Goal: Transaction & Acquisition: Purchase product/service

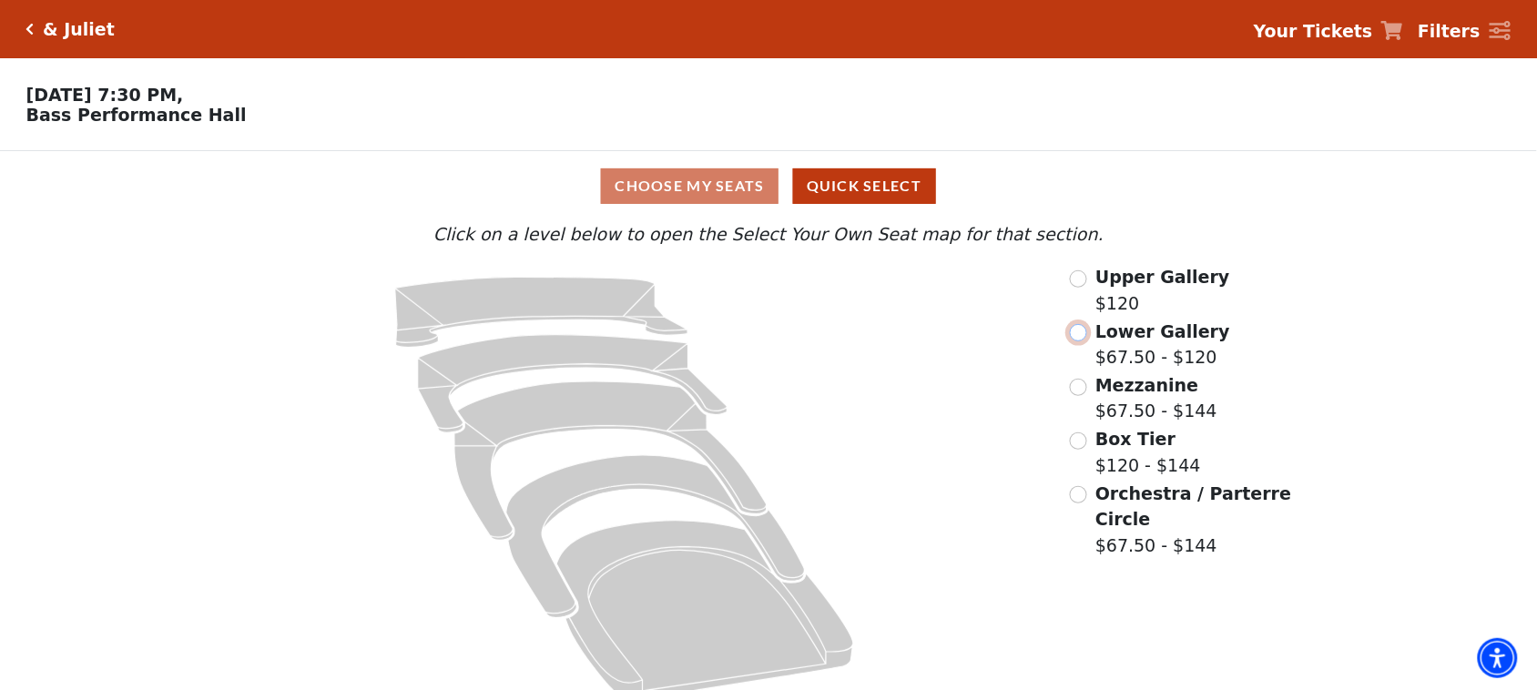
click at [1079, 337] on input "Lower Gallery$67.50 - $120\a" at bounding box center [1078, 332] width 17 height 17
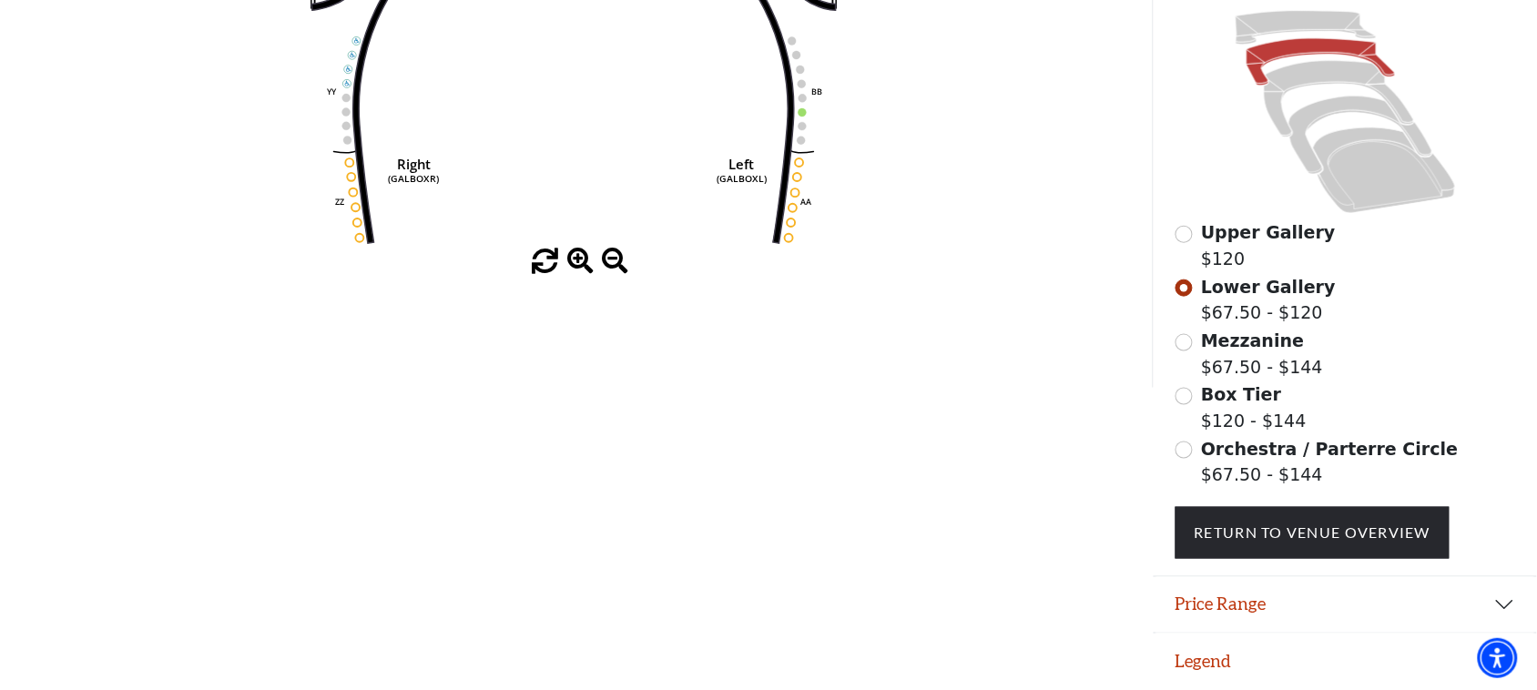
scroll to position [465, 0]
click at [574, 237] on icon "Right (GALBOXR) E D C B A E D C B A YY ZZ Left (GALBOXL) BB AA Center Lower Pia…" at bounding box center [575, 8] width 1037 height 481
click at [572, 264] on span at bounding box center [580, 262] width 26 height 26
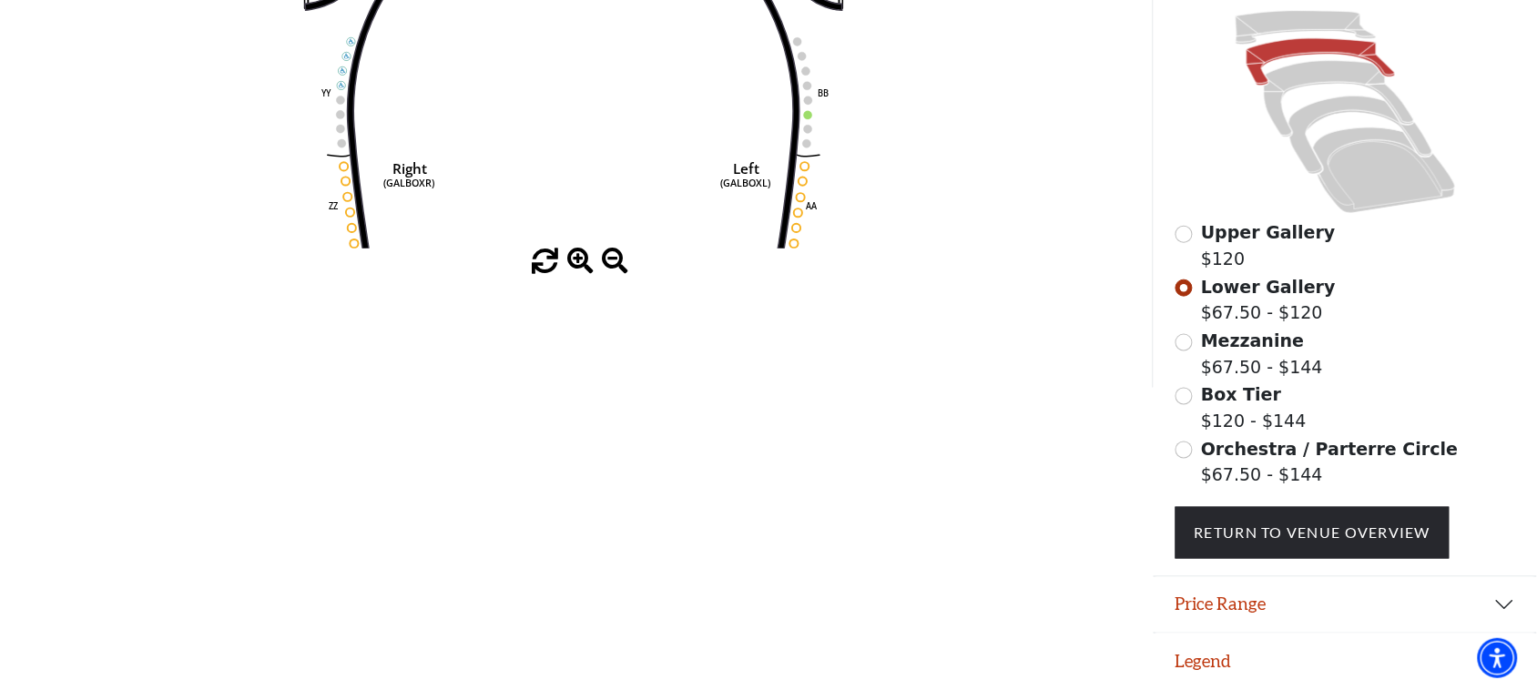
click at [576, 237] on icon "Right (GALBOXR) E D C B A E D C B A YY ZZ Left (GALBOXL) BB AA Center Lower Pia…" at bounding box center [575, 8] width 1037 height 481
click at [583, 250] on span at bounding box center [580, 262] width 26 height 26
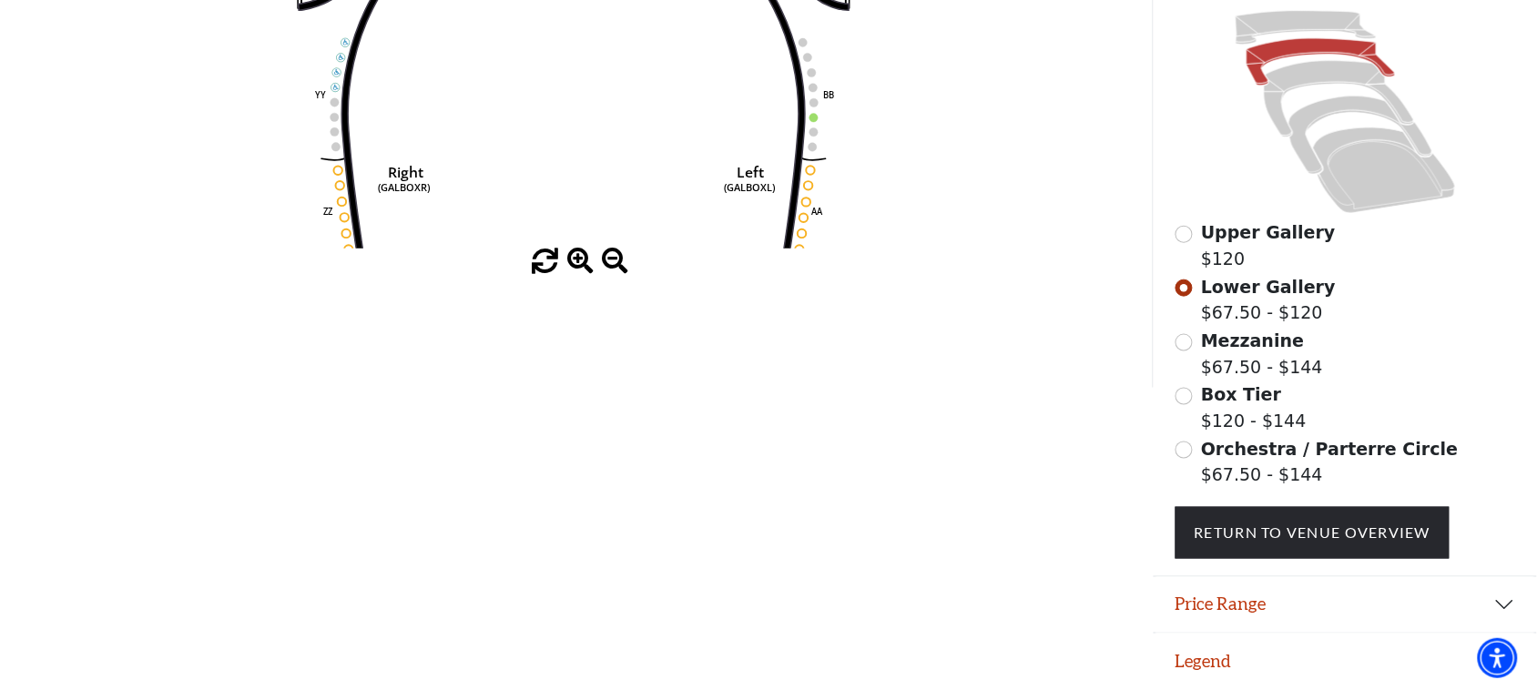
drag, startPoint x: 583, startPoint y: 251, endPoint x: 587, endPoint y: 233, distance: 18.8
click at [585, 239] on div "Current Level Lower Gallery Click on a level below to open the Select Your Own …" at bounding box center [576, 21] width 1152 height 507
drag, startPoint x: 590, startPoint y: 232, endPoint x: 598, endPoint y: 217, distance: 17.5
click at [601, 219] on icon "Right (GALBOXR) E D C B A E D C B A YY ZZ Left (GALBOXL) BB AA Center Lower Pia…" at bounding box center [575, 8] width 1037 height 481
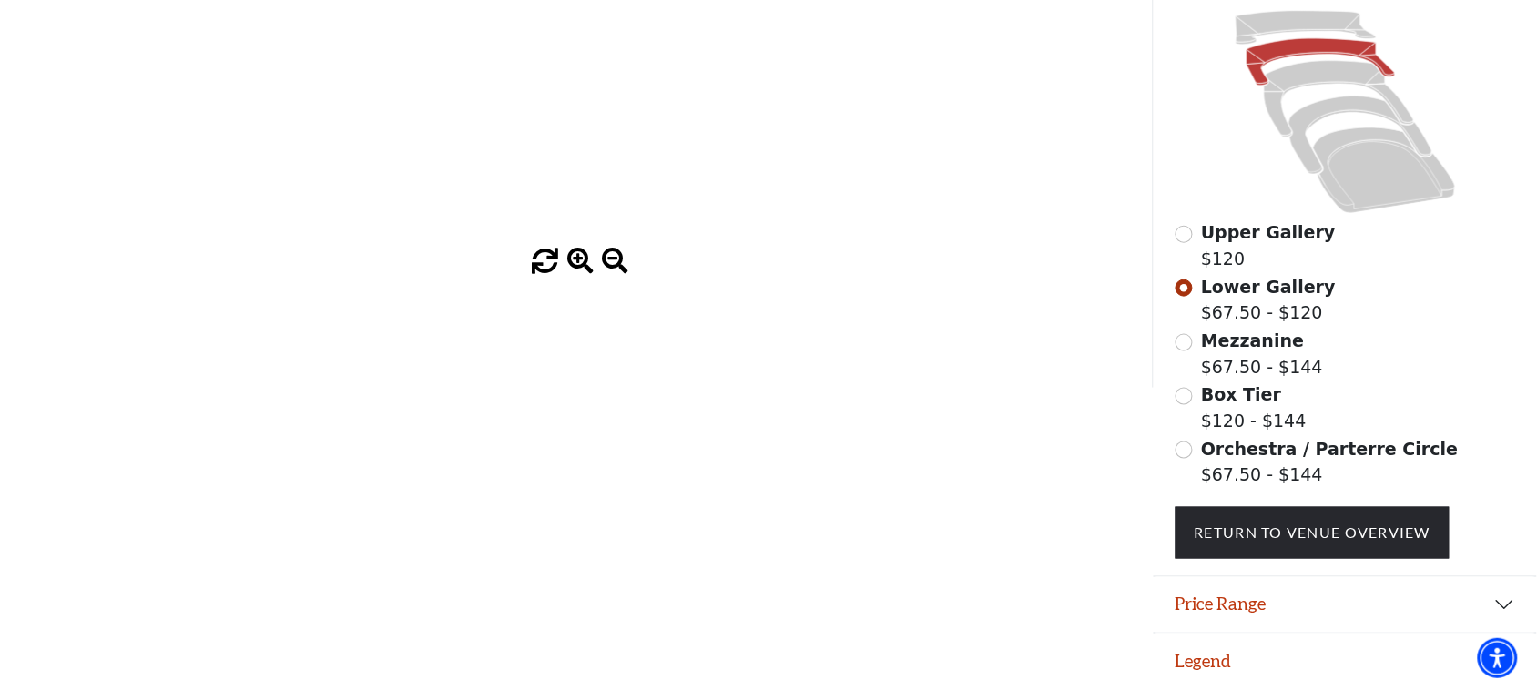
drag, startPoint x: 613, startPoint y: 173, endPoint x: 516, endPoint y: 630, distance: 467.0
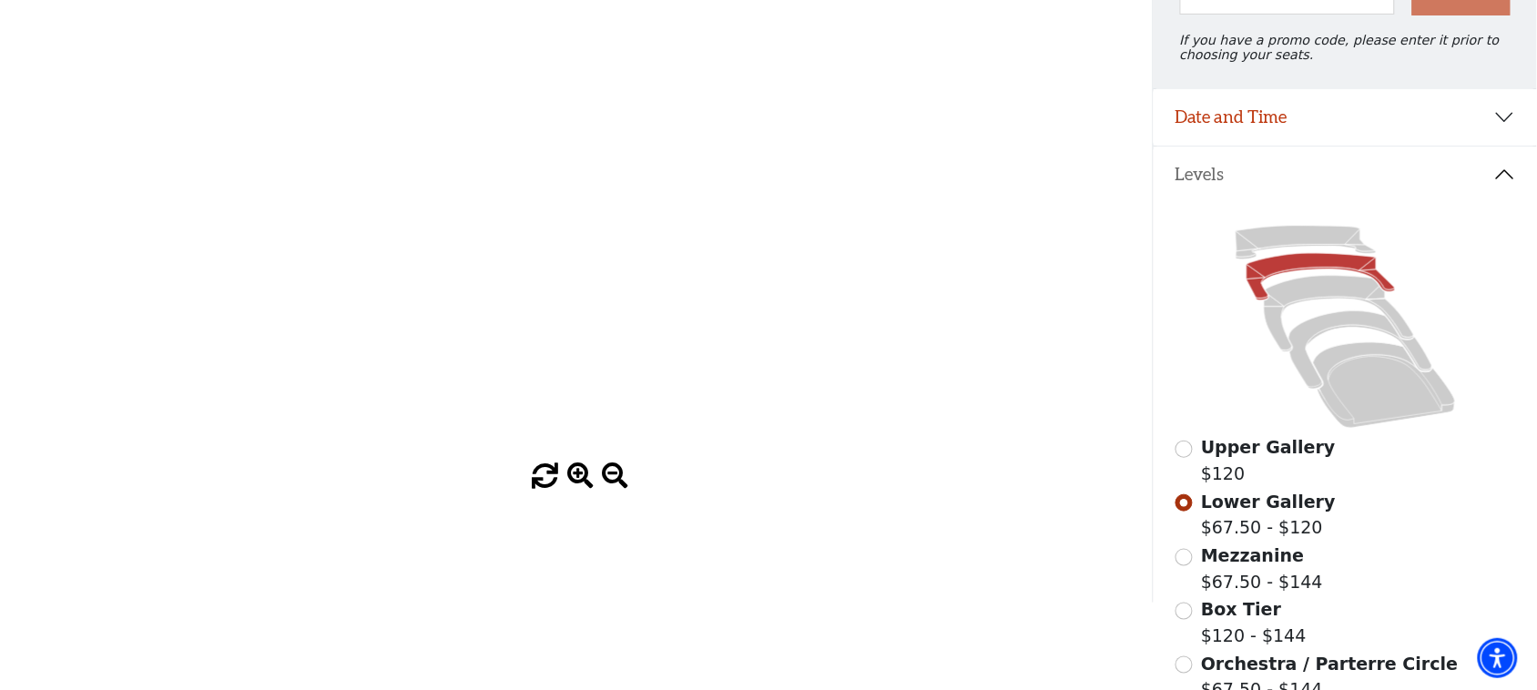
scroll to position [238, 0]
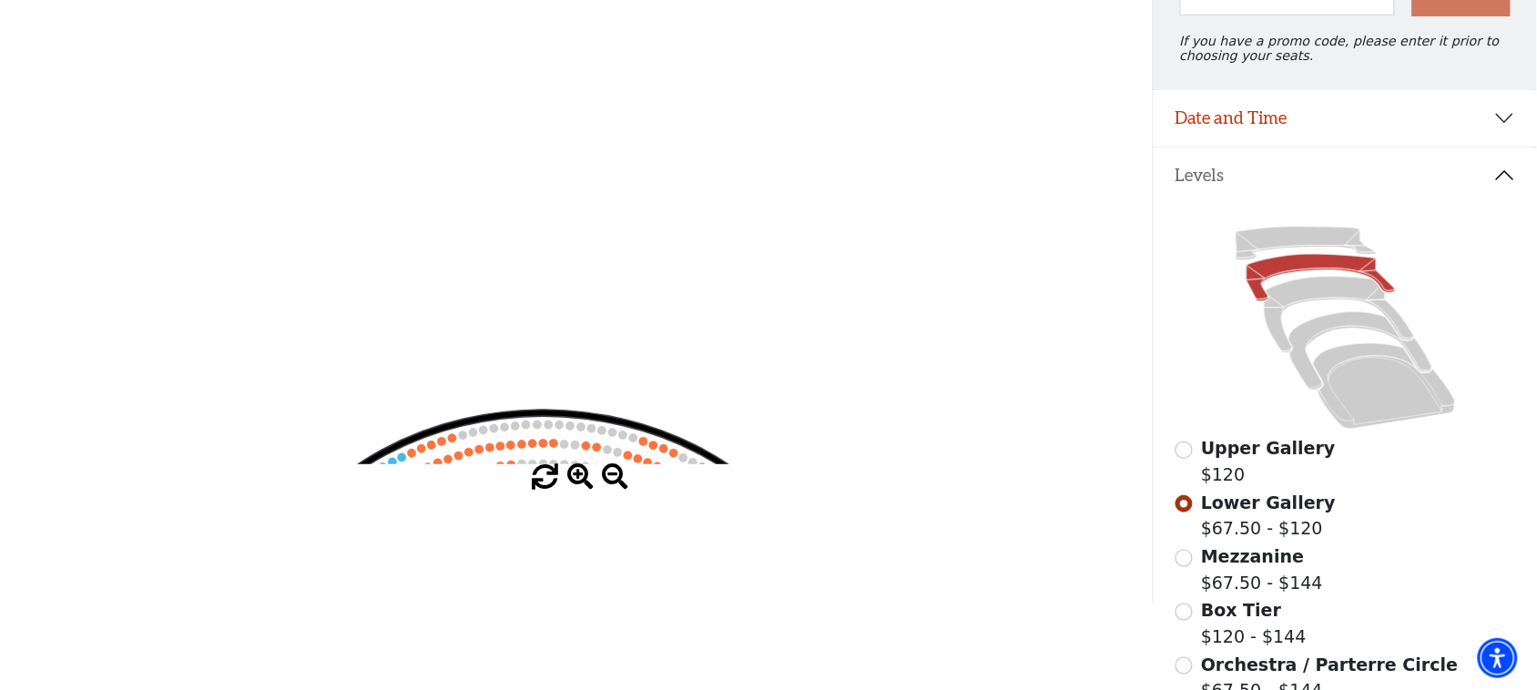
drag, startPoint x: 602, startPoint y: 415, endPoint x: 651, endPoint y: 230, distance: 191.2
click at [646, 248] on icon "Right (GALBOXR) E D C B A E D C B A YY ZZ Left (GALBOXL) BB AA Center Lower Pia…" at bounding box center [575, 224] width 1037 height 481
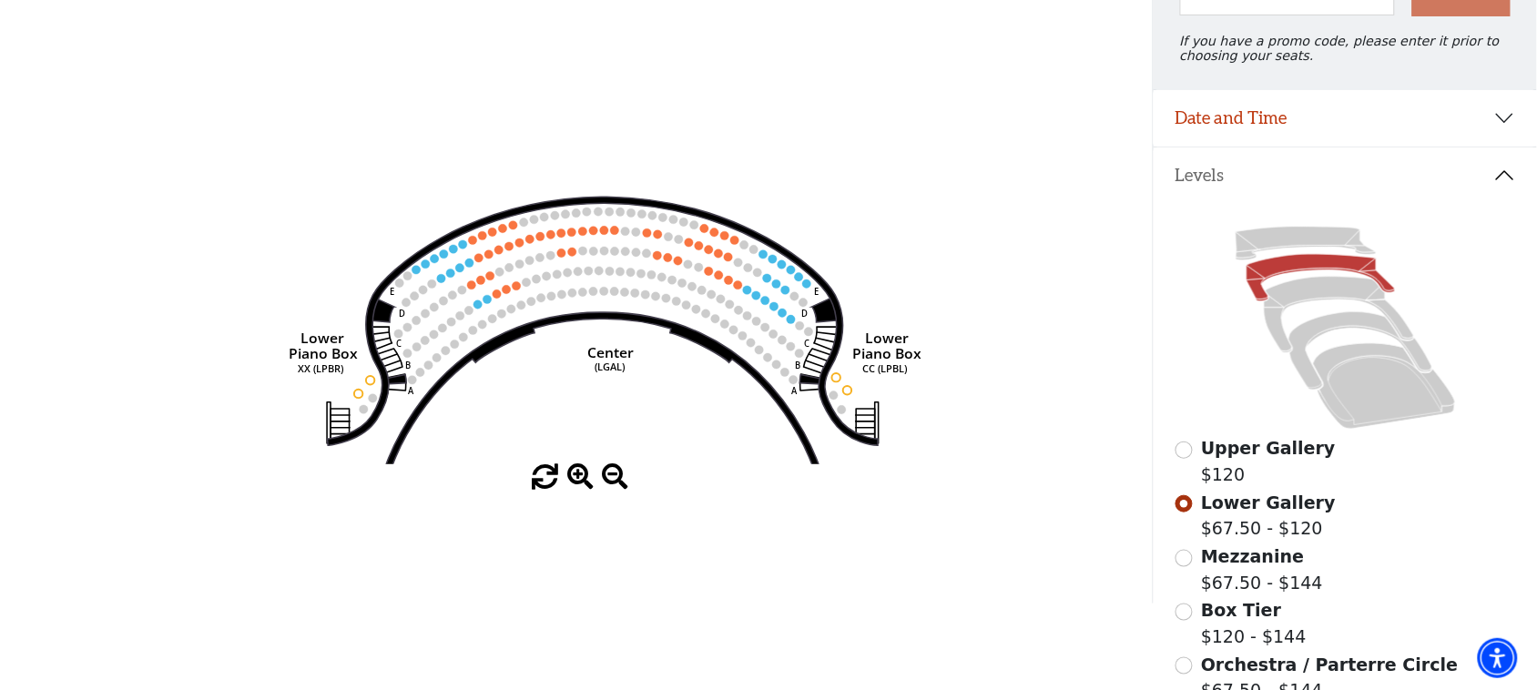
drag, startPoint x: 610, startPoint y: 398, endPoint x: 660, endPoint y: 252, distance: 154.0
click at [658, 255] on icon "Right (GALBOXR) E D C B A E D C B A YY ZZ Left (GALBOXL) BB AA Center Lower Pia…" at bounding box center [575, 224] width 1037 height 481
click at [881, 251] on icon "Right (GALBOXR) E D C B A E D C B A YY ZZ Left (GALBOXL) BB AA Center Lower Pia…" at bounding box center [575, 224] width 1037 height 481
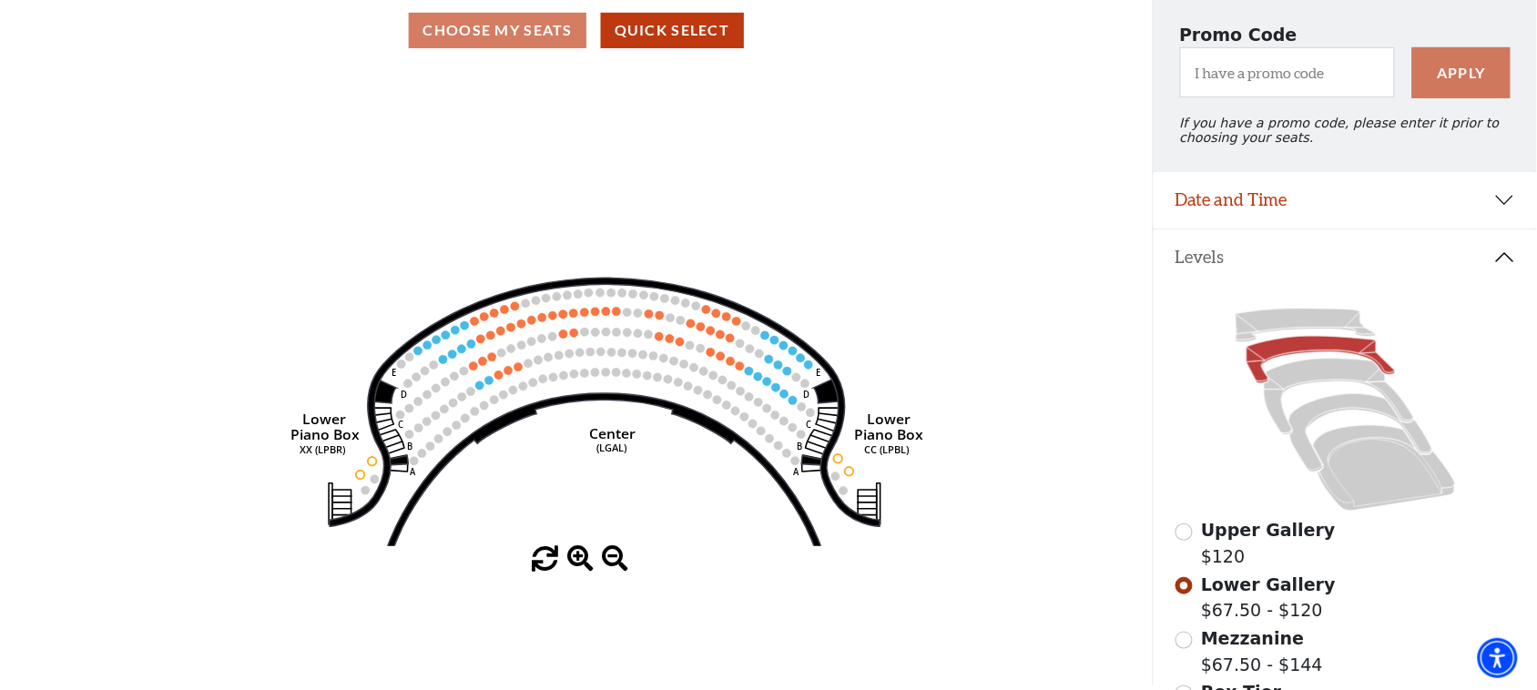
scroll to position [228, 0]
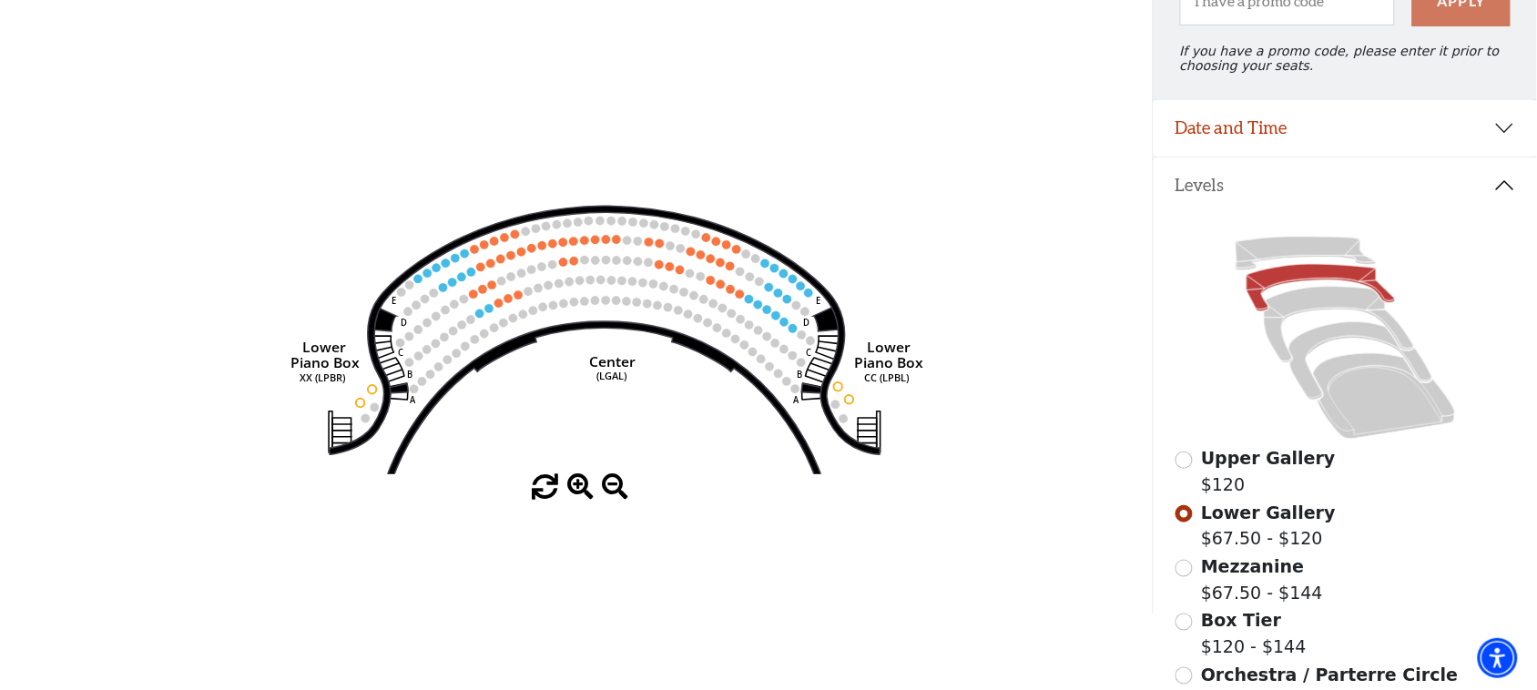
click at [570, 488] on span at bounding box center [580, 487] width 26 height 26
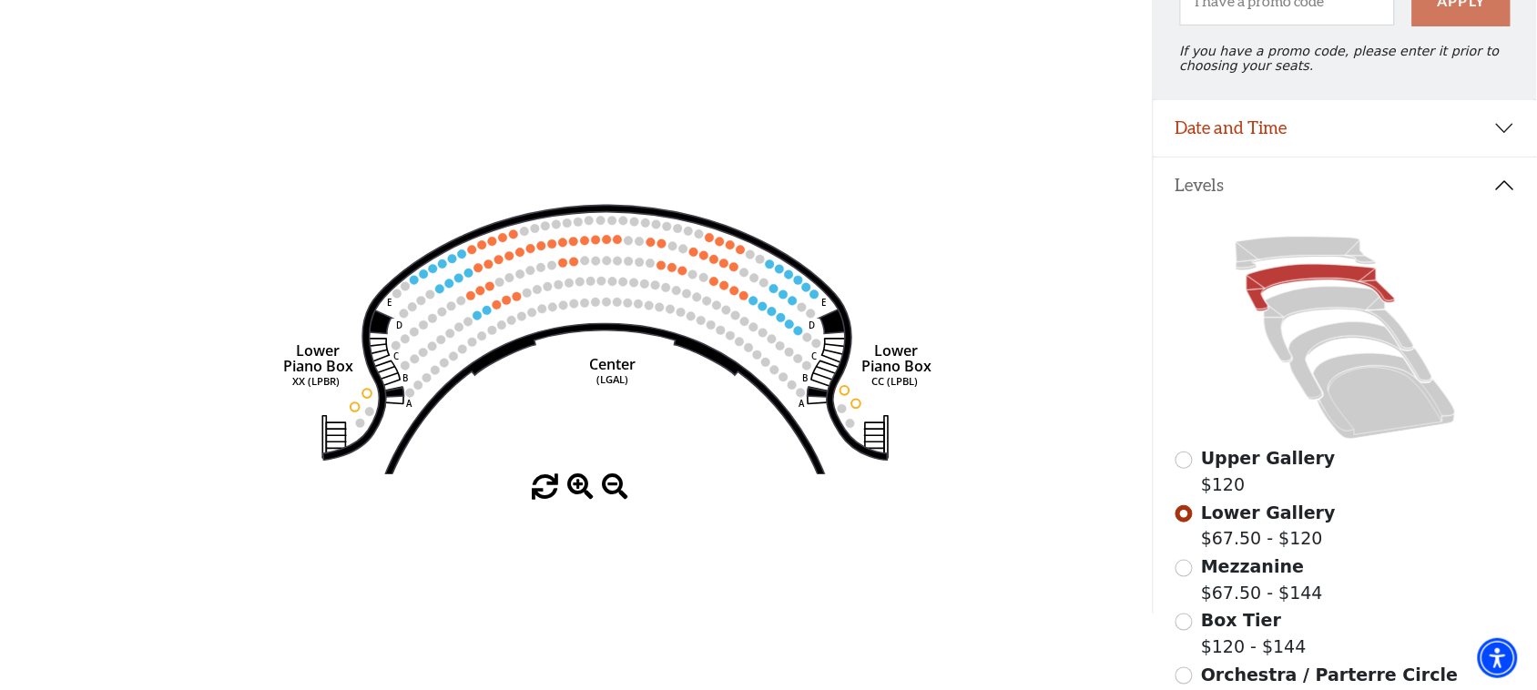
click at [587, 497] on span at bounding box center [580, 487] width 26 height 26
click at [585, 496] on span at bounding box center [580, 487] width 26 height 26
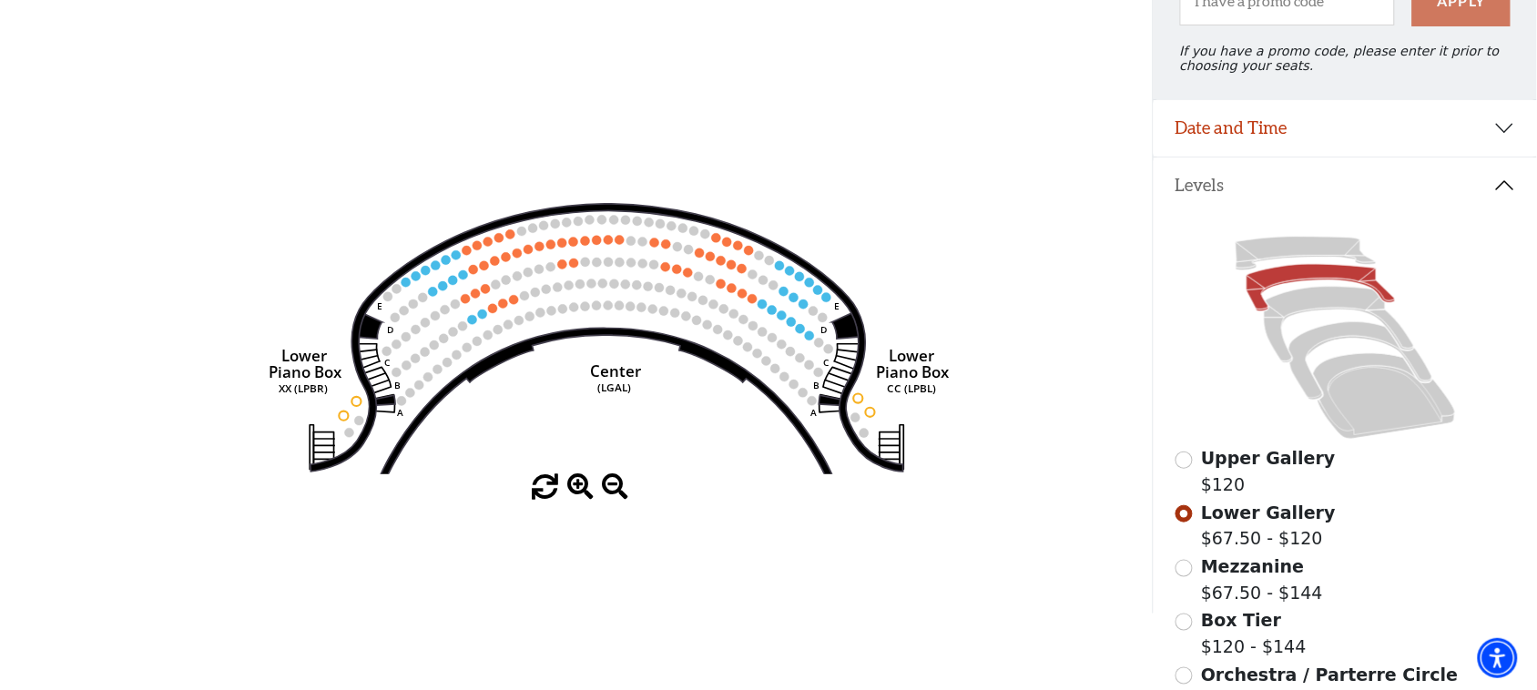
click at [587, 492] on span at bounding box center [580, 487] width 26 height 26
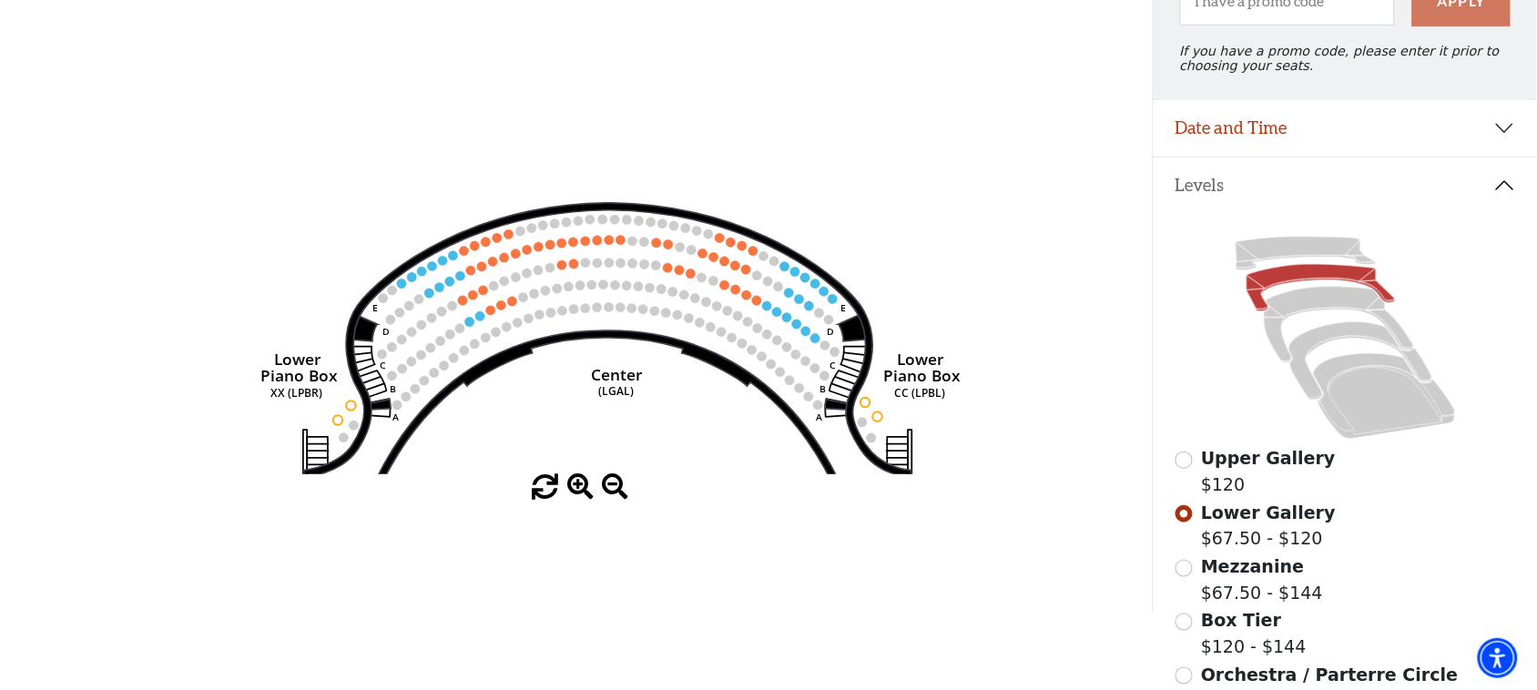
drag, startPoint x: 587, startPoint y: 490, endPoint x: 588, endPoint y: 479, distance: 11.0
click at [588, 489] on span at bounding box center [580, 487] width 26 height 26
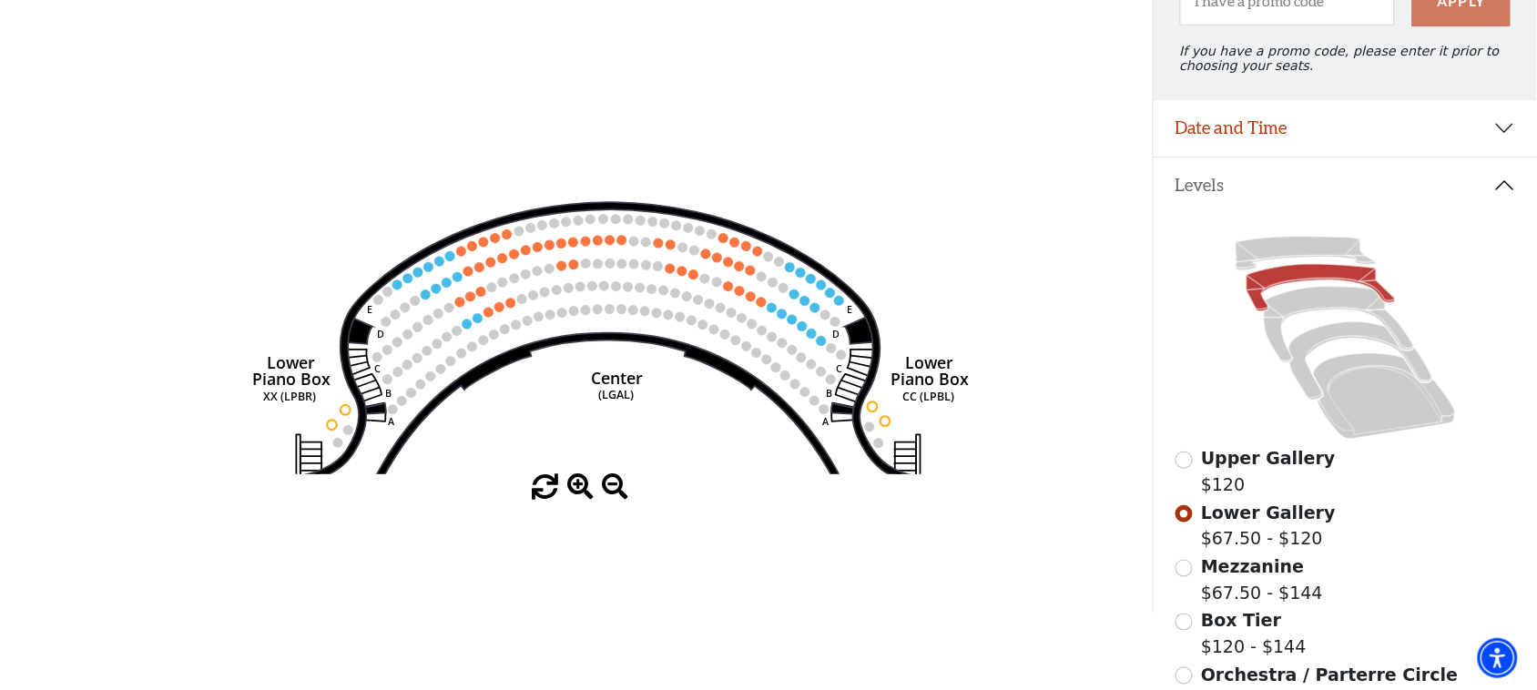
click at [585, 474] on icon "Right (GALBOXR) E D C B A E D C B A YY ZZ Left (GALBOXL) BB AA Center Lower Pia…" at bounding box center [575, 234] width 1037 height 481
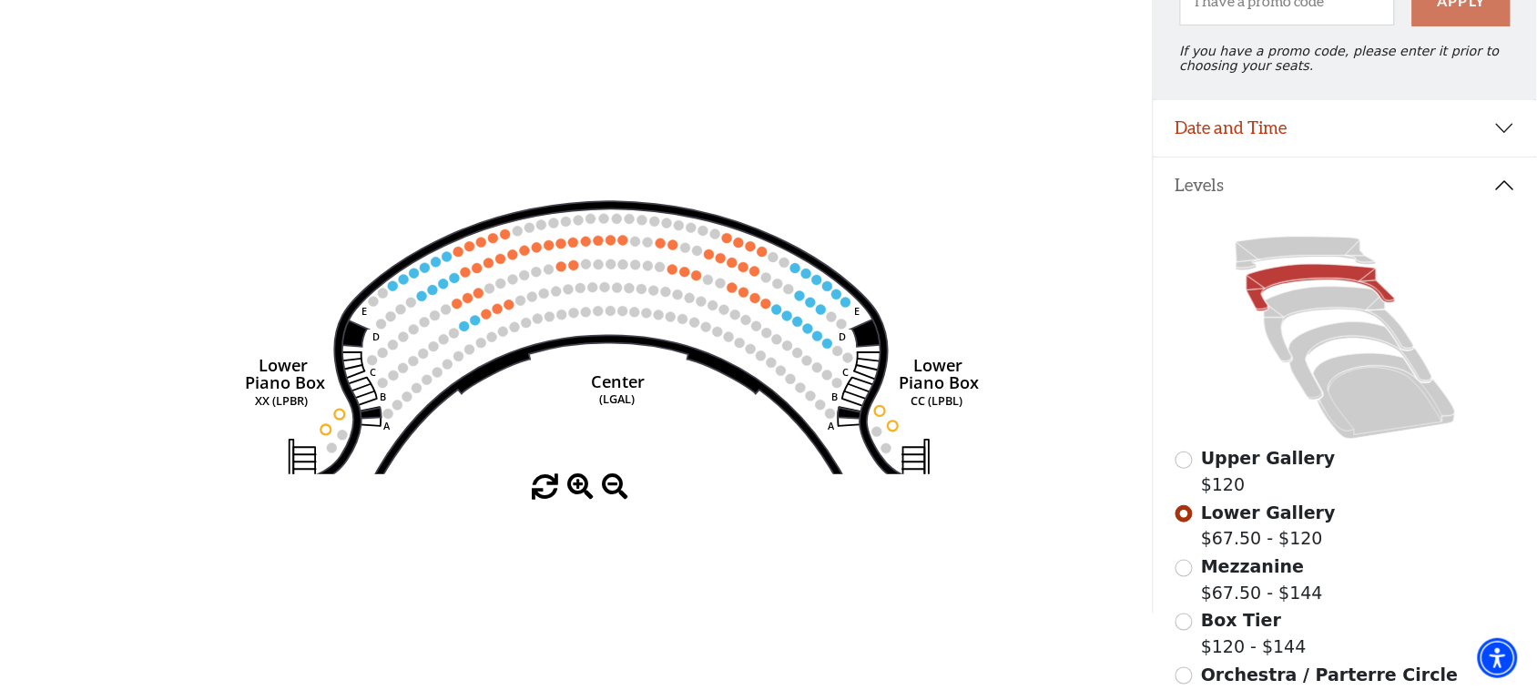
click at [585, 474] on icon "Right (GALBOXR) E D C B A E D C B A YY ZZ Left (GALBOXL) BB AA Center Lower Pia…" at bounding box center [575, 234] width 1037 height 481
click at [589, 474] on icon "Right (GALBOXR) E D C B A E D C B A YY ZZ Left (GALBOXL) BB AA Center Lower Pia…" at bounding box center [575, 234] width 1037 height 481
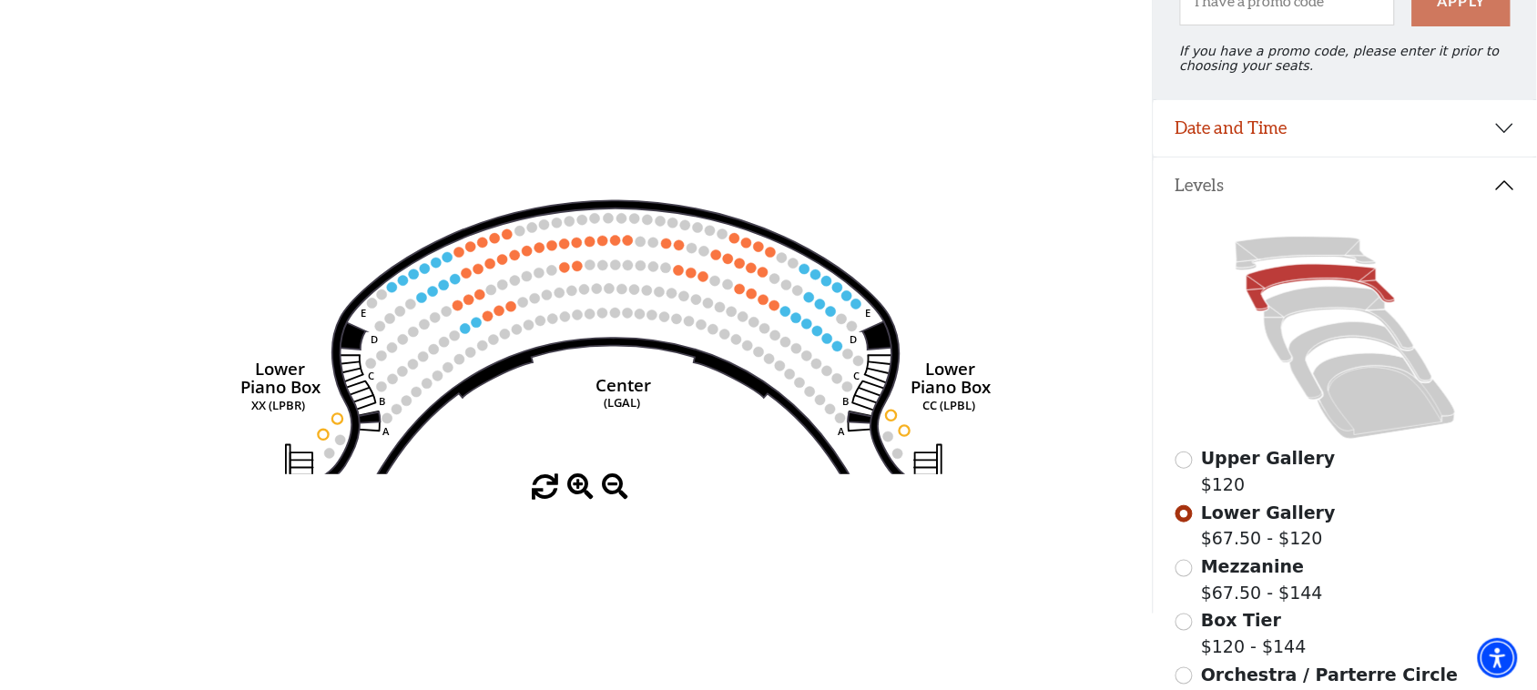
click at [589, 474] on icon "Right (GALBOXR) E D C B A E D C B A YY ZZ Left (GALBOXL) BB AA Center Lower Pia…" at bounding box center [575, 234] width 1037 height 481
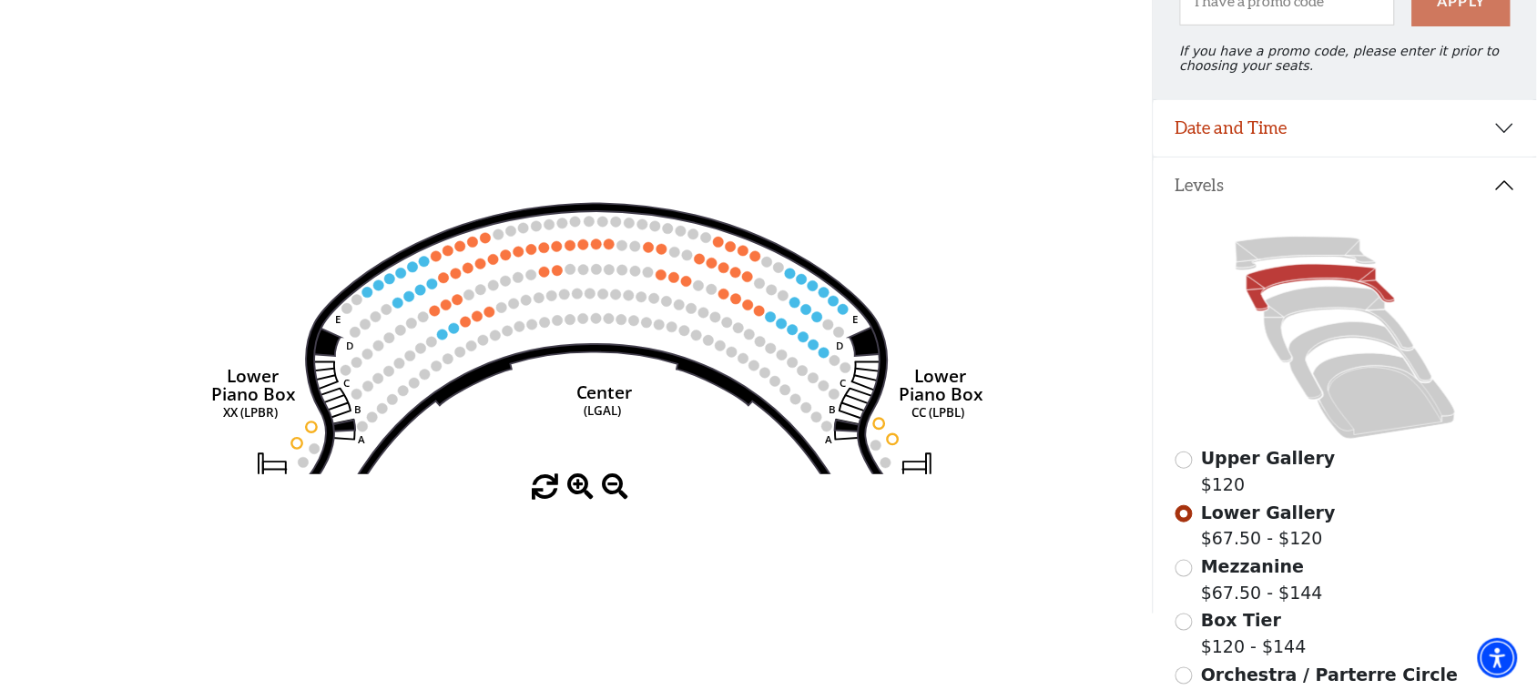
drag, startPoint x: 589, startPoint y: 474, endPoint x: 567, endPoint y: 478, distance: 22.1
click at [567, 474] on icon "Right (GALBOXR) E D C B A E D C B A YY ZZ Left (GALBOXL) BB AA Center Lower Pia…" at bounding box center [575, 234] width 1037 height 481
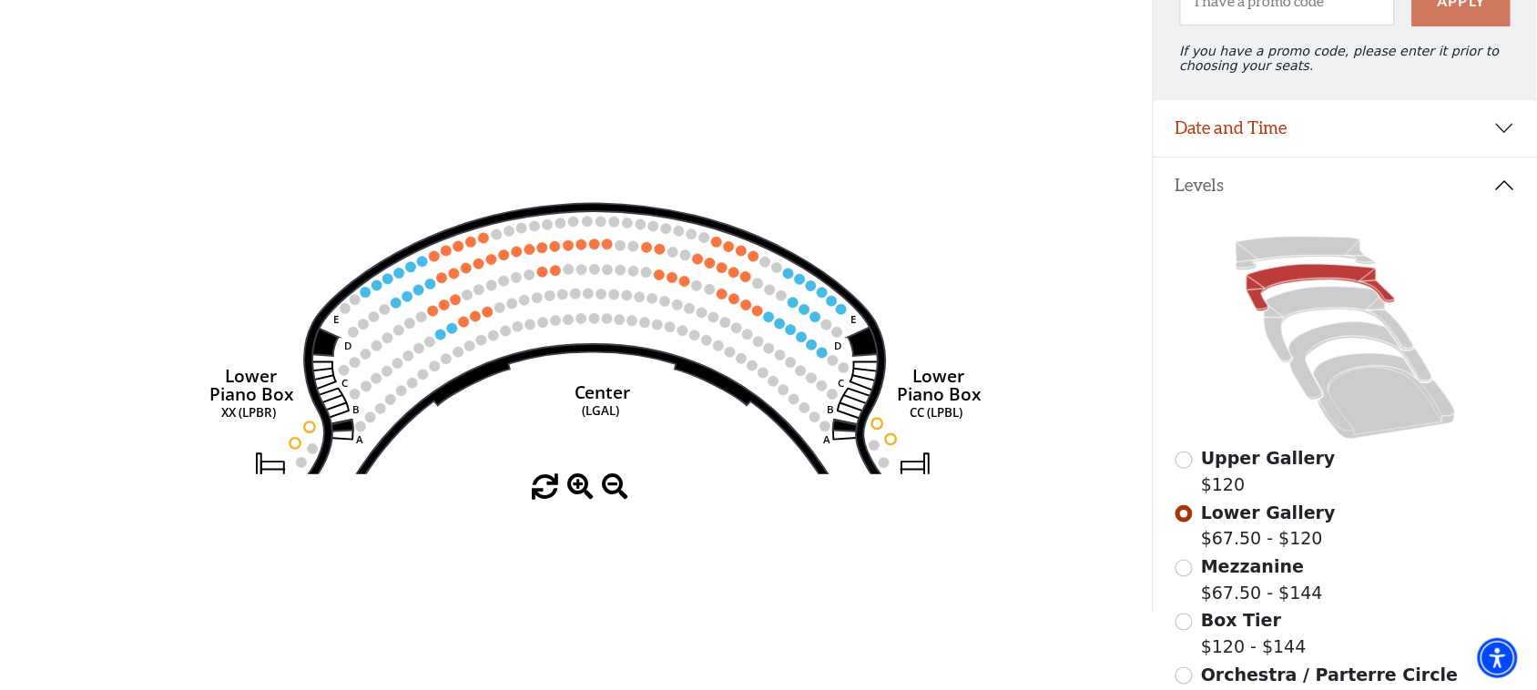
click at [569, 479] on div "Current Level Lower Gallery Click on a level below to open the Select Your Own …" at bounding box center [576, 247] width 1152 height 507
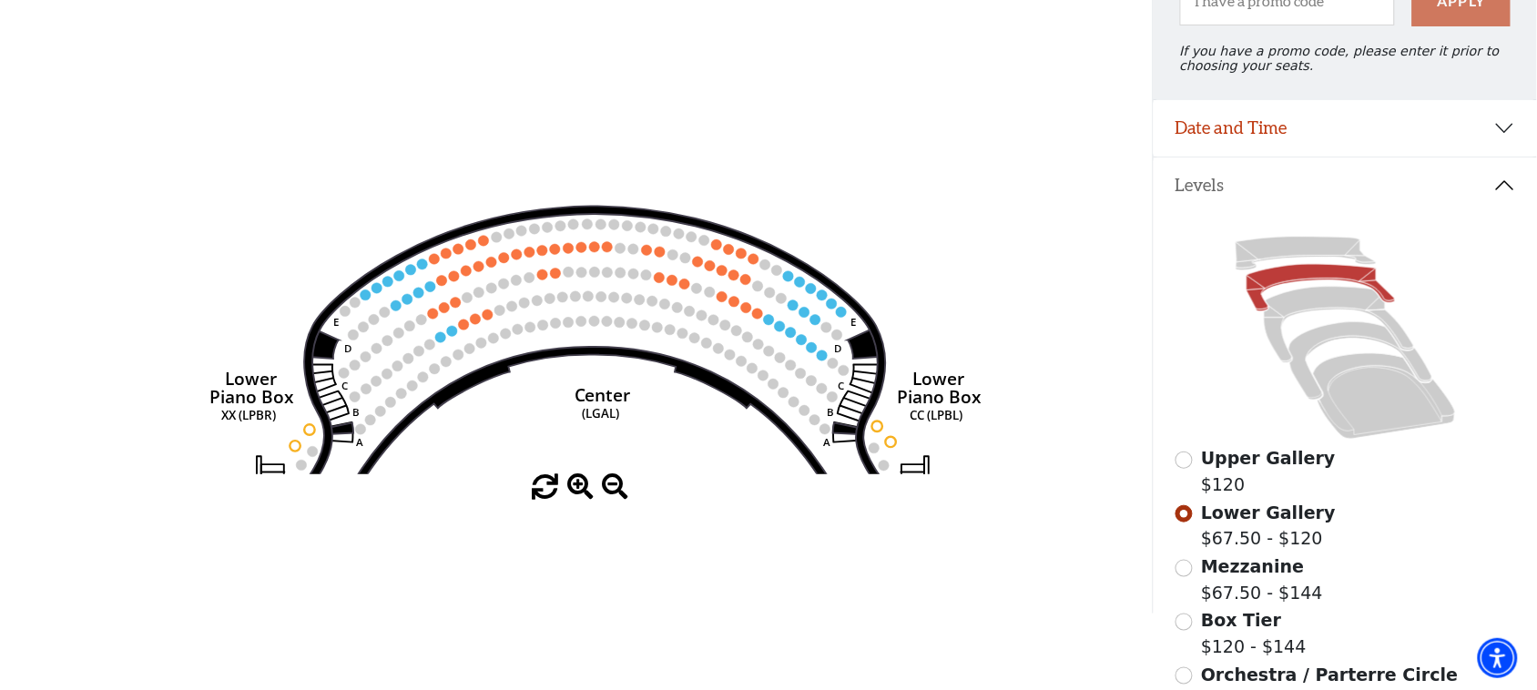
click at [580, 488] on span at bounding box center [580, 487] width 26 height 26
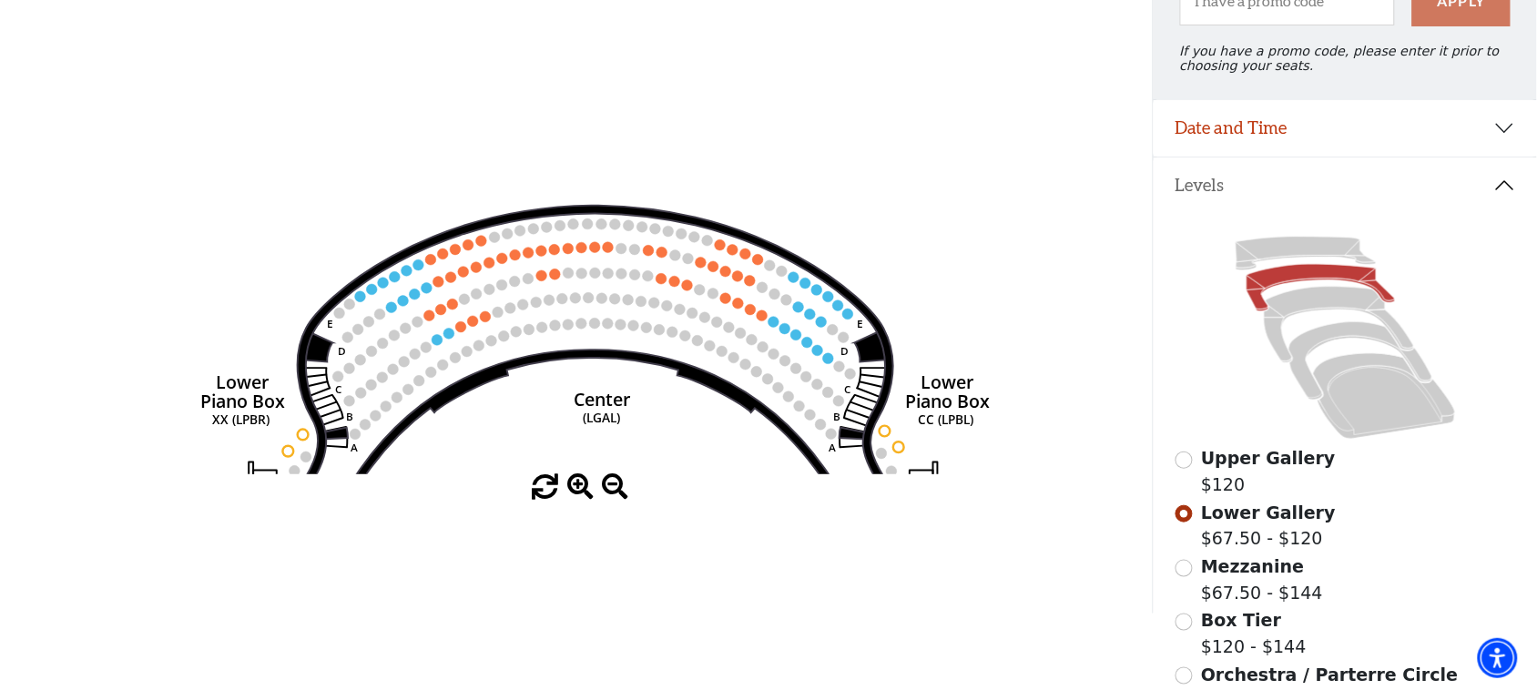
click at [584, 489] on span at bounding box center [580, 487] width 26 height 26
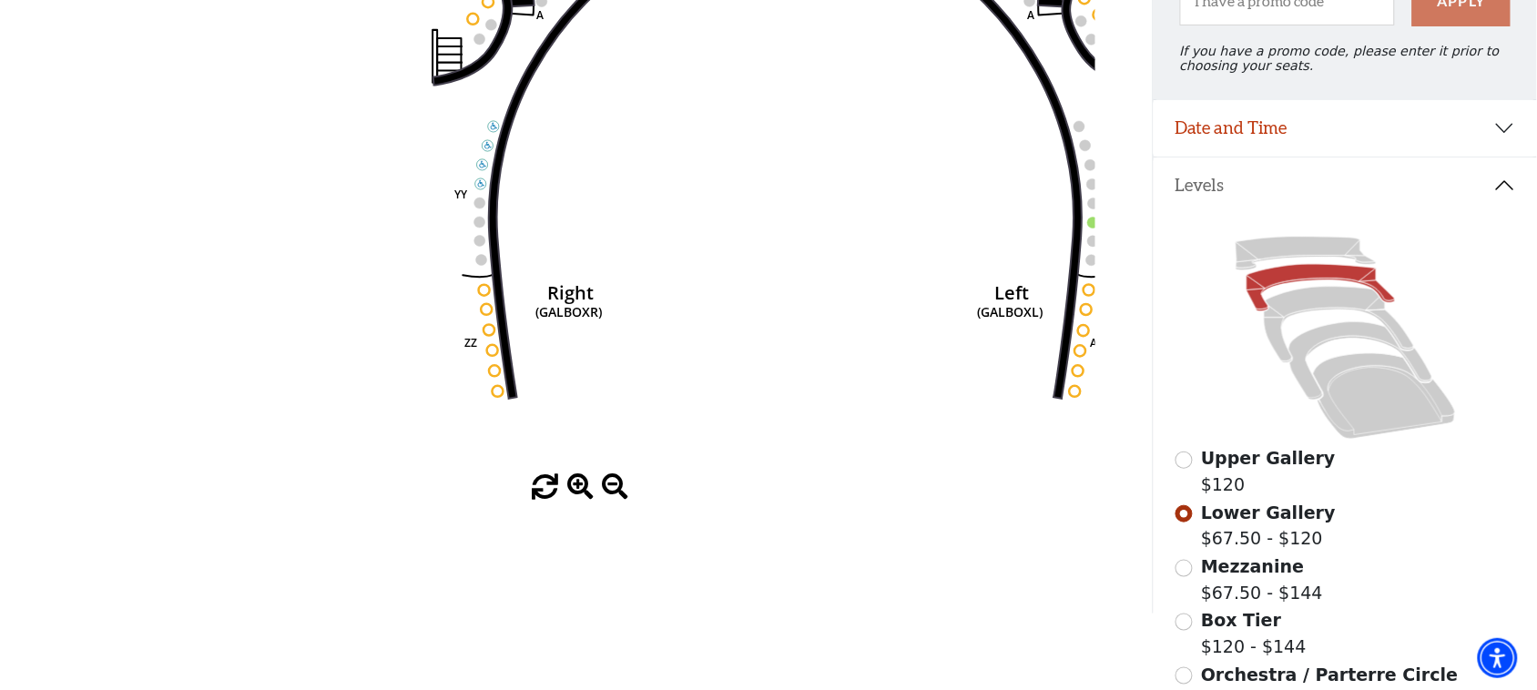
drag, startPoint x: 785, startPoint y: 423, endPoint x: 947, endPoint y: -17, distance: 469.4
click at [947, 0] on html "Skip to main content Enable accessibility for low vision Open the accessibility…" at bounding box center [768, 117] width 1537 height 690
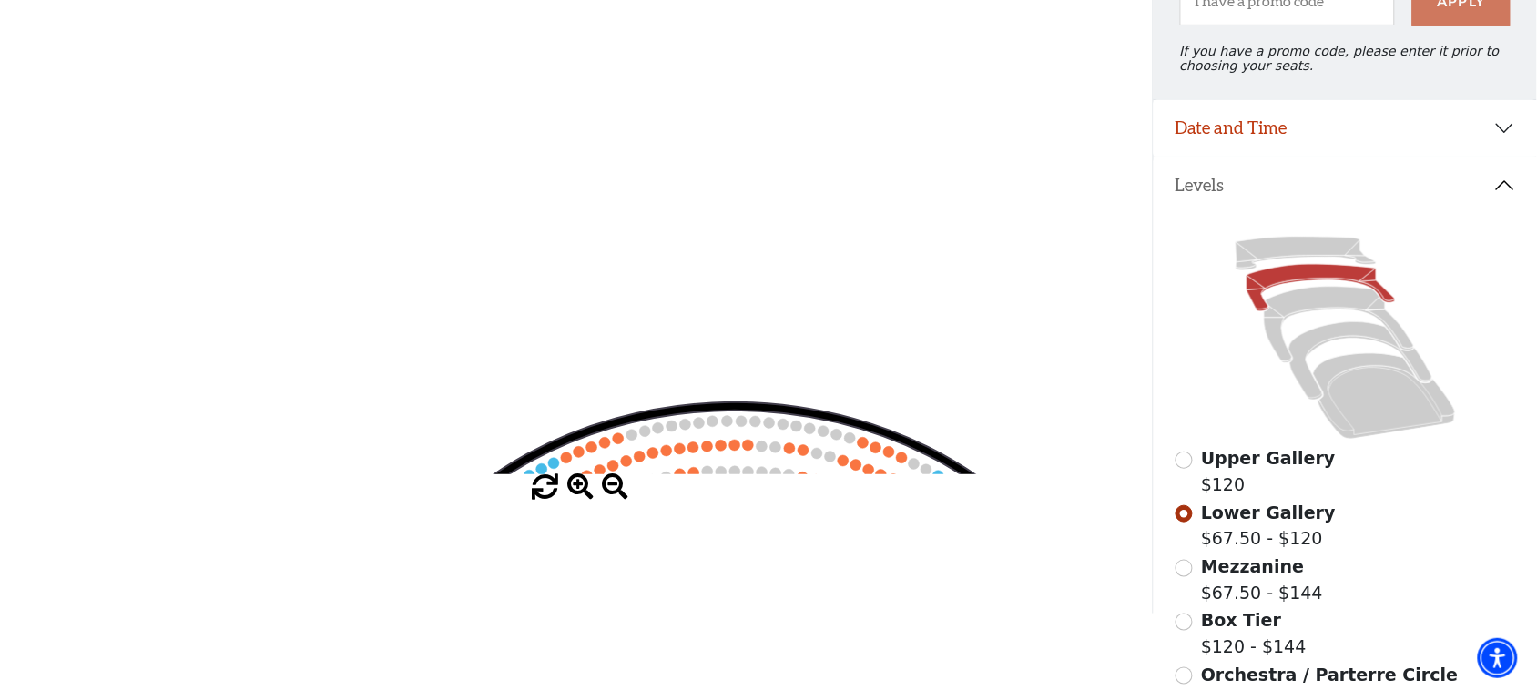
drag, startPoint x: 903, startPoint y: 228, endPoint x: 820, endPoint y: 597, distance: 377.9
click at [826, 462] on html "Skip to main content Enable accessibility for low vision Open the accessibility…" at bounding box center [768, 117] width 1537 height 690
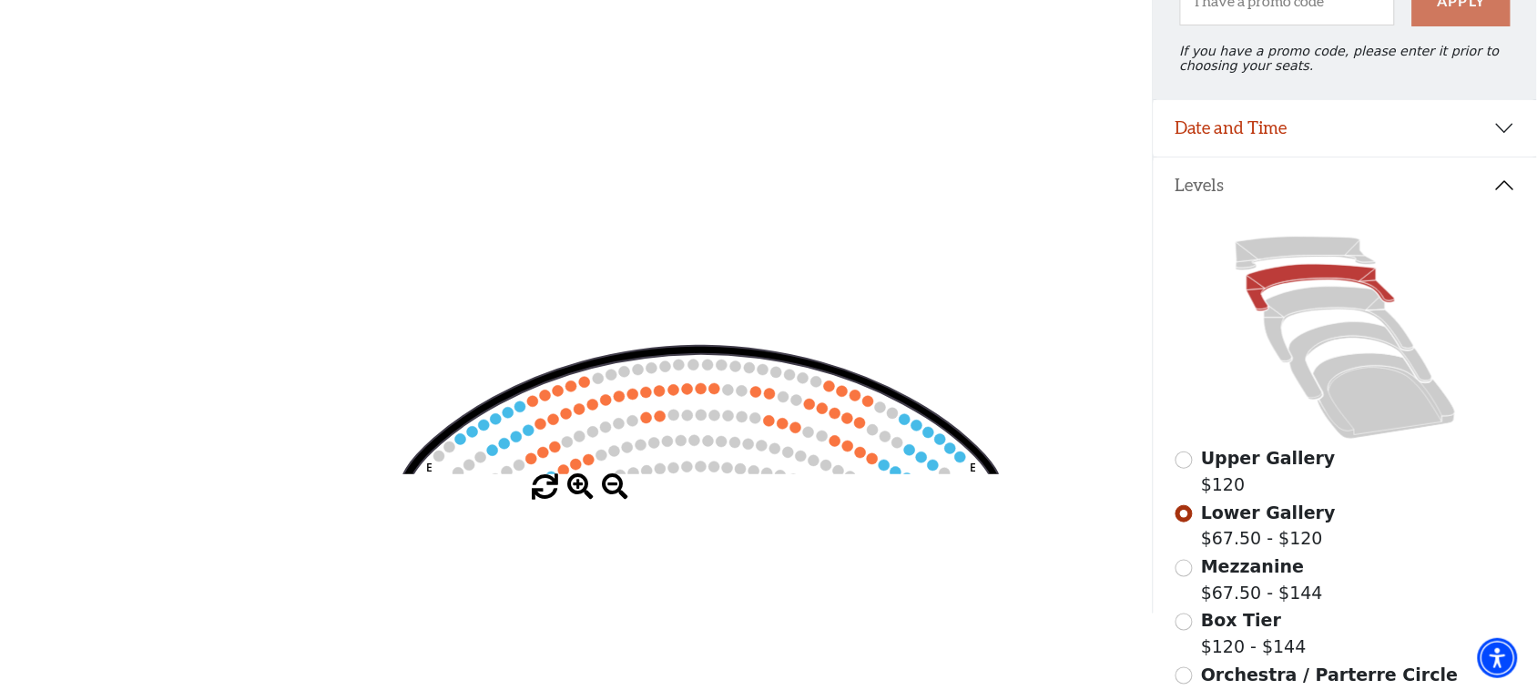
drag, startPoint x: 947, startPoint y: 239, endPoint x: 938, endPoint y: 246, distance: 11.1
click at [947, 241] on icon "Right (GALBOXR) E D C B A E D C B A YY ZZ Left (GALBOXL) BB AA Center Lower Pia…" at bounding box center [575, 234] width 1037 height 481
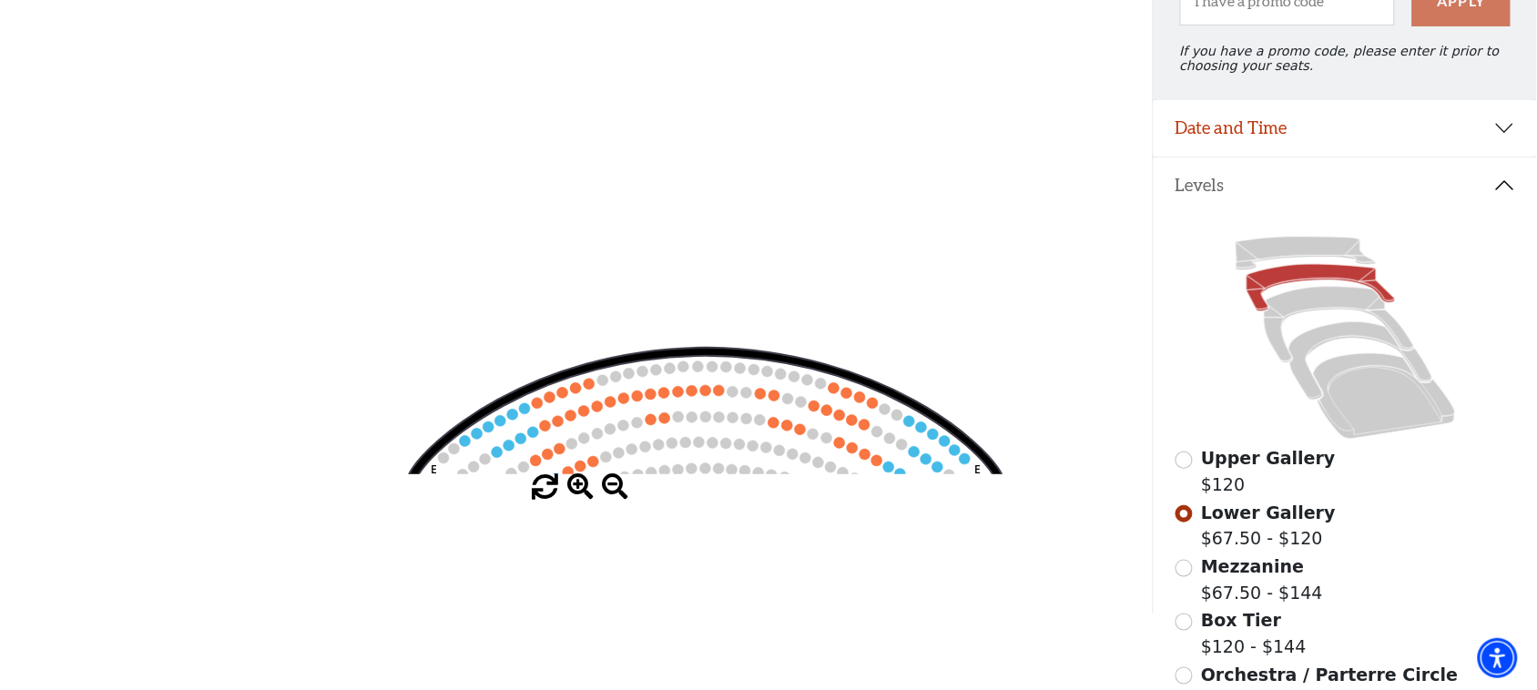
drag, startPoint x: 753, startPoint y: 465, endPoint x: 858, endPoint y: 239, distance: 249.2
click at [858, 239] on icon "Right (GALBOXR) E D C B A E D C B A YY ZZ Left (GALBOXL) BB AA Center Lower Pia…" at bounding box center [575, 234] width 1037 height 481
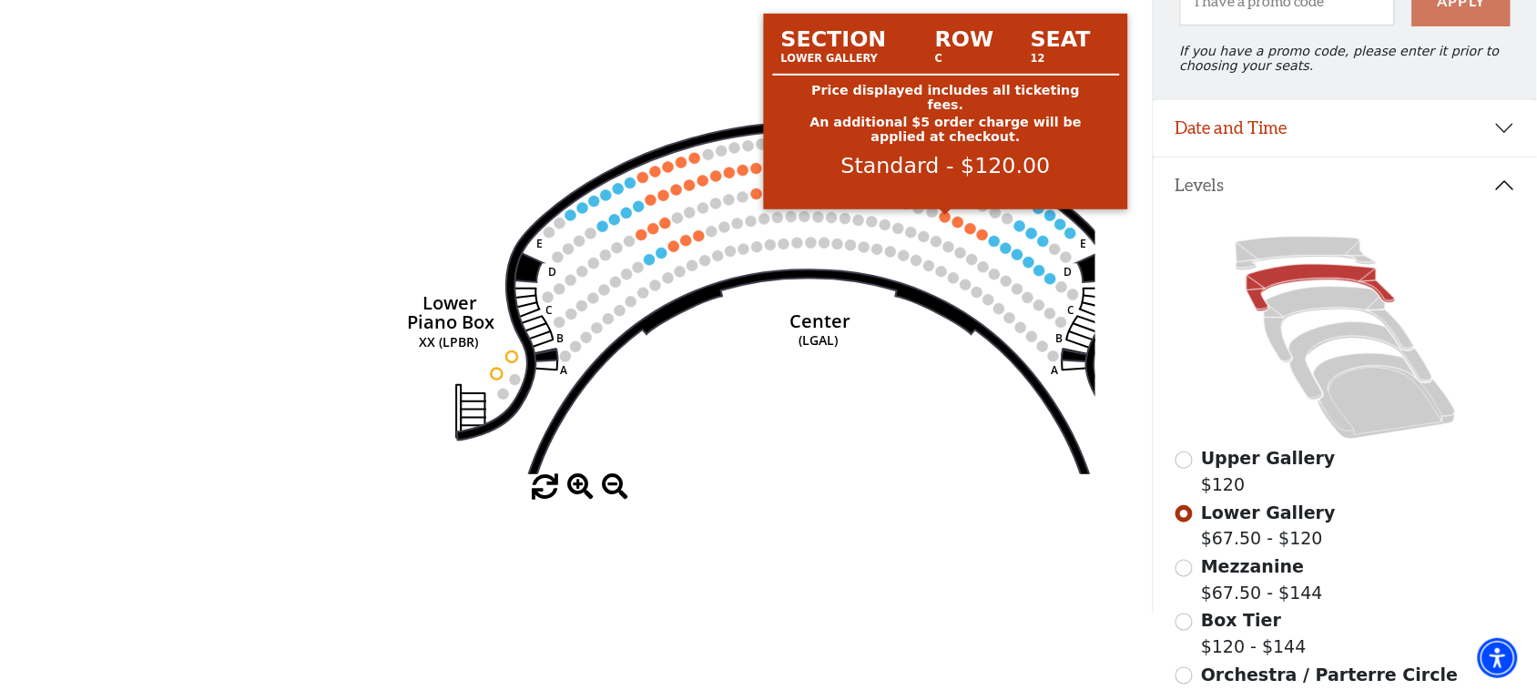
click at [947, 222] on circle at bounding box center [944, 216] width 11 height 11
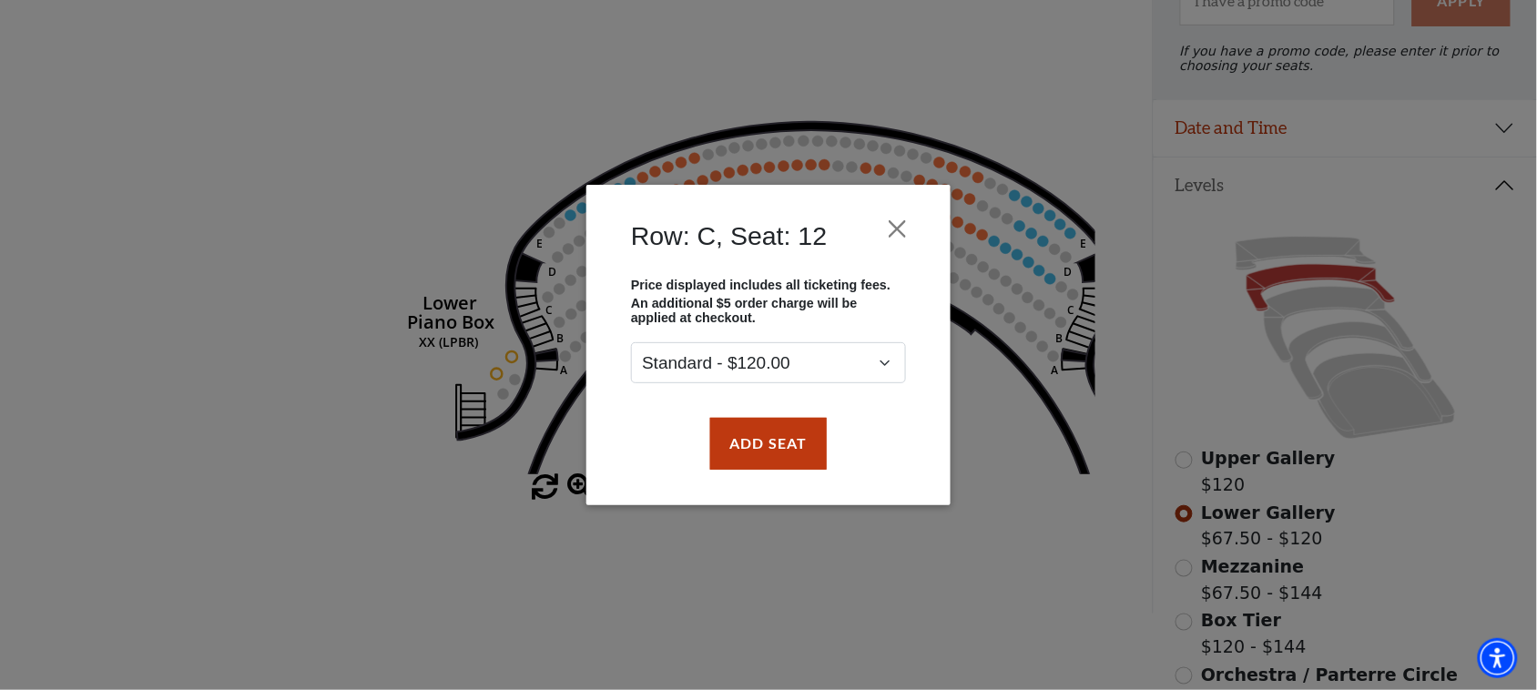
click at [705, 452] on div "Add Seat" at bounding box center [769, 444] width 310 height 86
click at [721, 444] on button "Add Seat" at bounding box center [768, 443] width 117 height 51
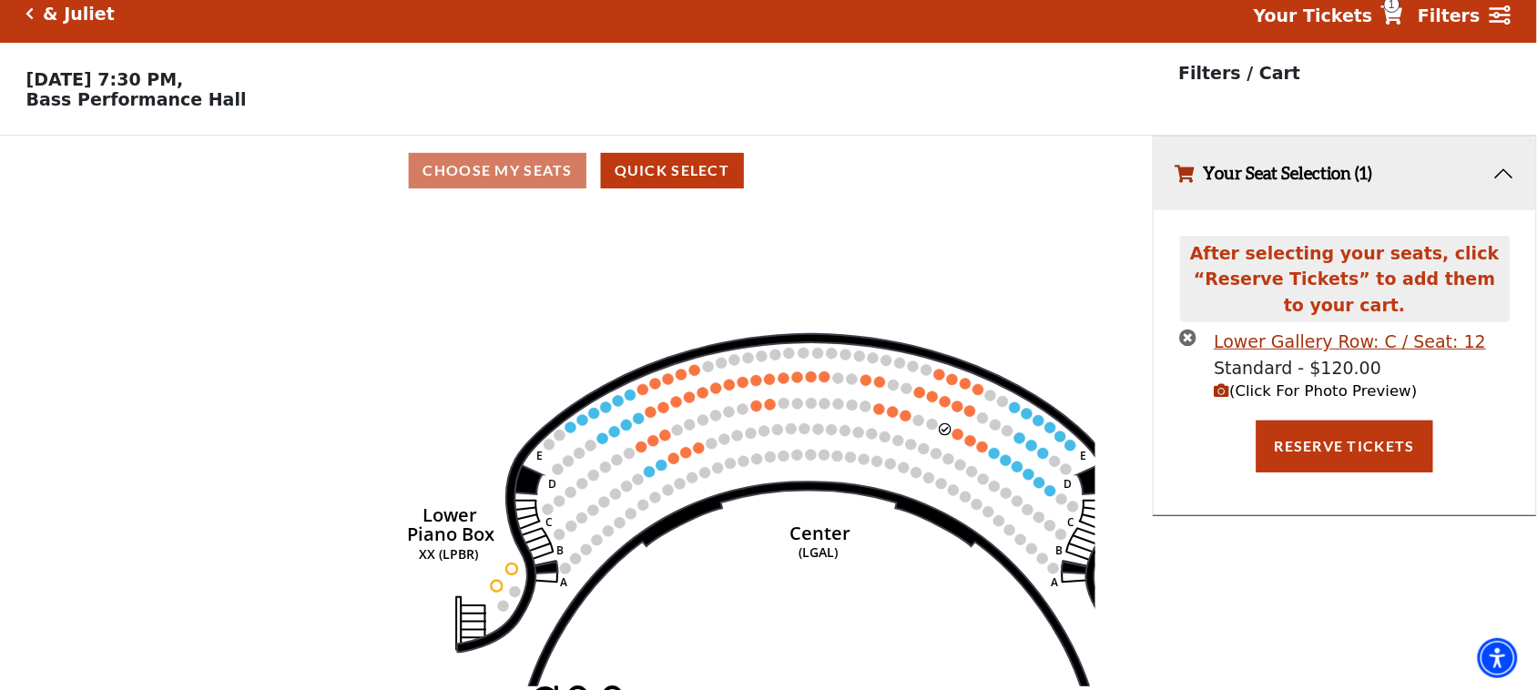
scroll to position [0, 0]
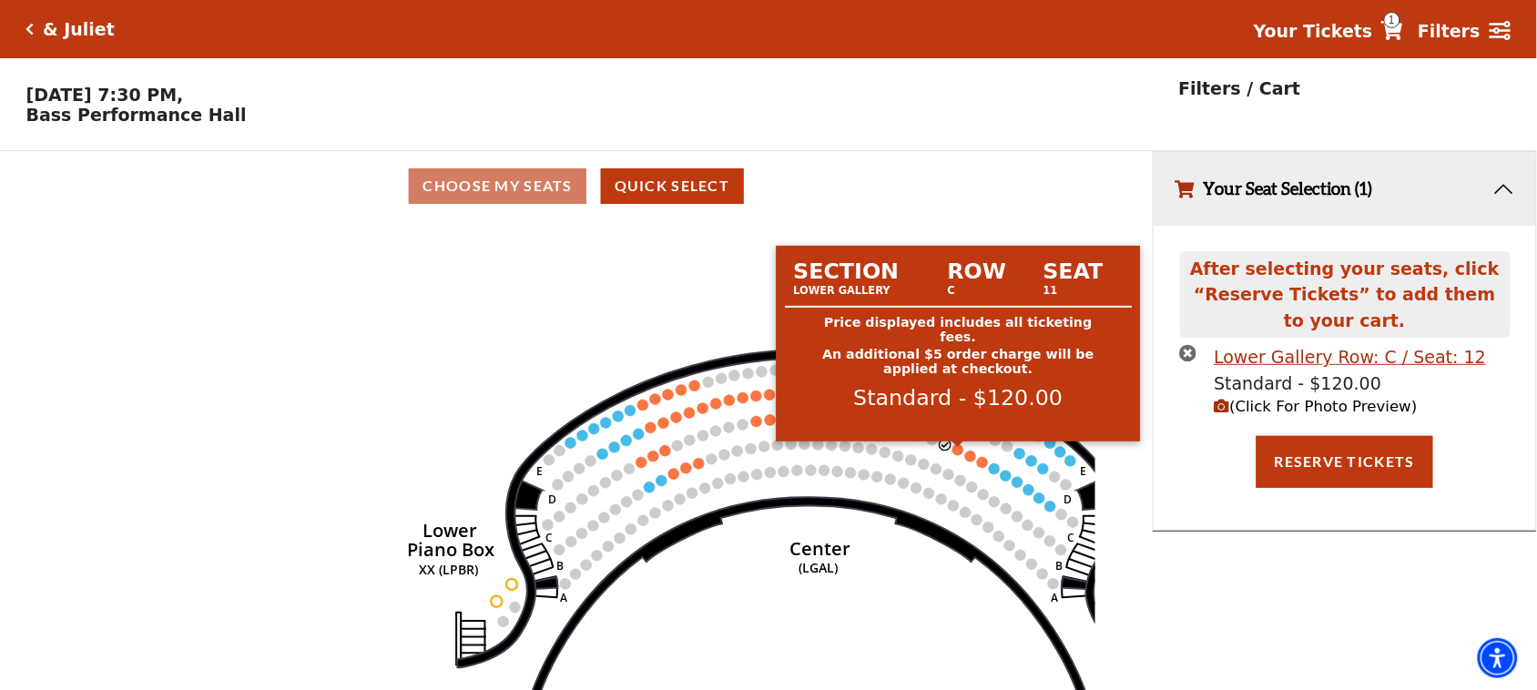
click at [959, 452] on circle at bounding box center [957, 449] width 11 height 11
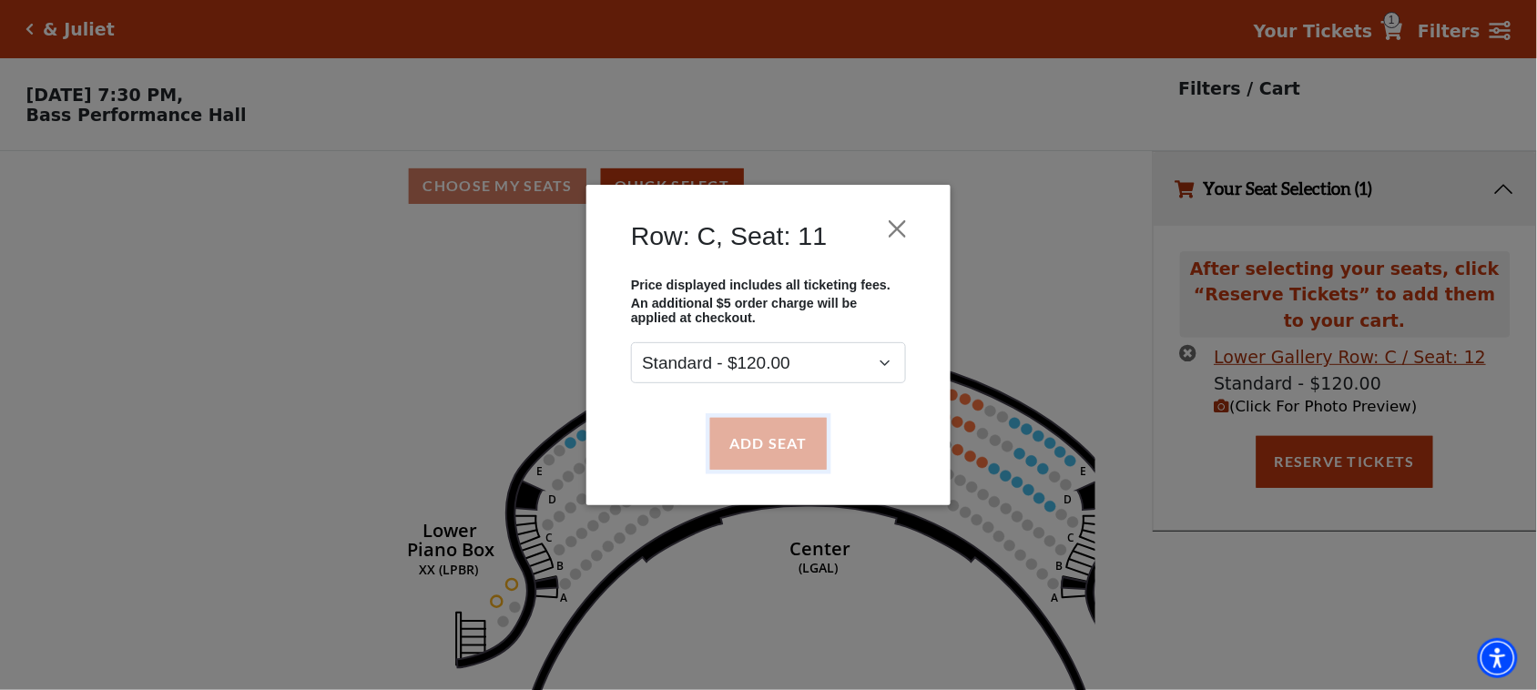
click at [757, 418] on button "Add Seat" at bounding box center [768, 443] width 117 height 51
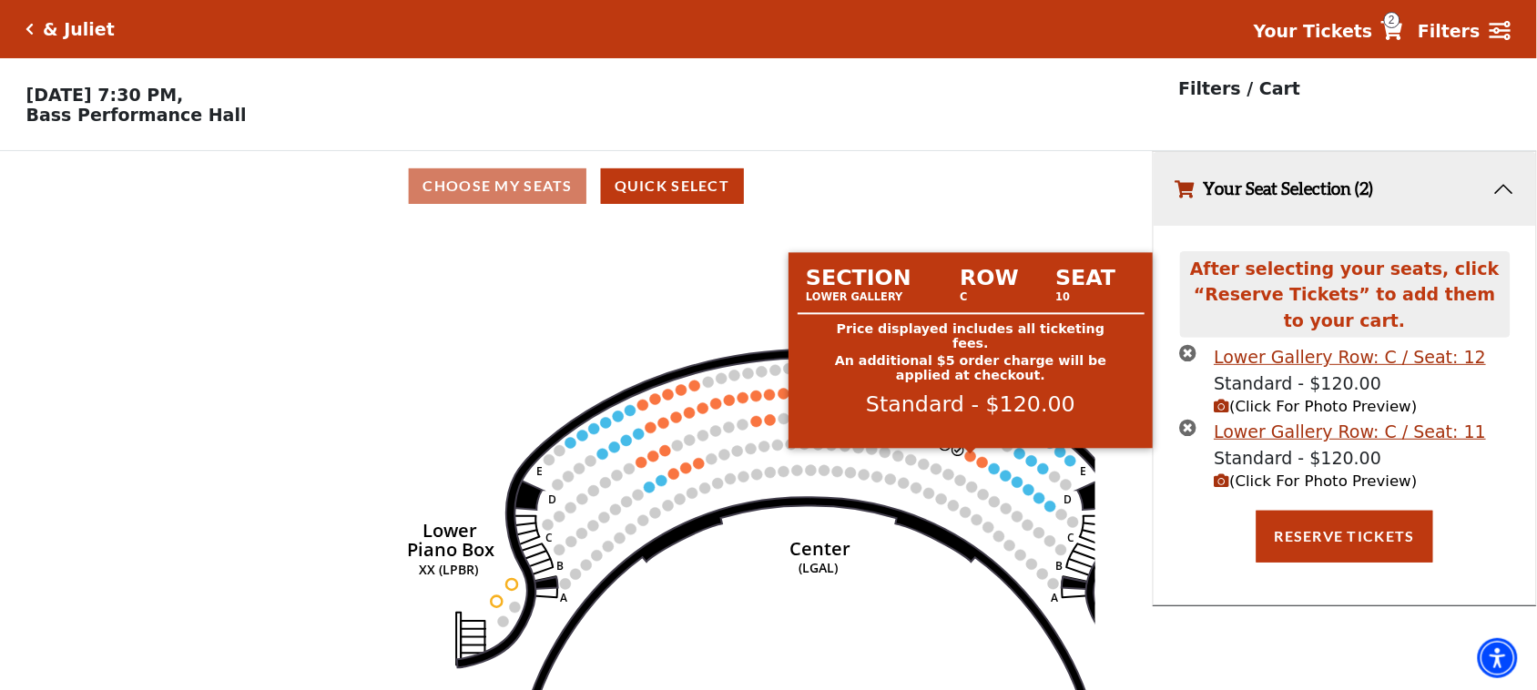
click at [967, 460] on circle at bounding box center [970, 456] width 11 height 11
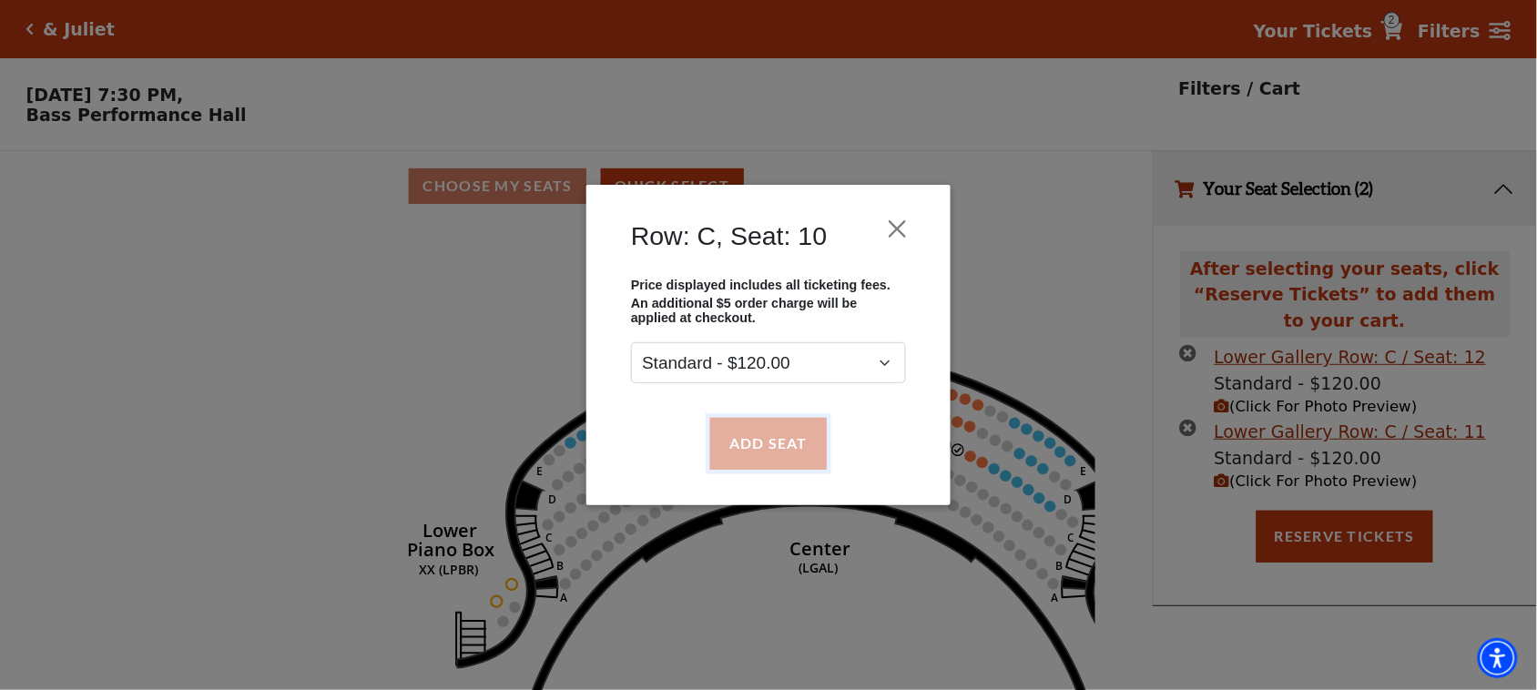
drag, startPoint x: 781, startPoint y: 433, endPoint x: 804, endPoint y: 433, distance: 22.8
click at [783, 433] on button "Add Seat" at bounding box center [768, 443] width 117 height 51
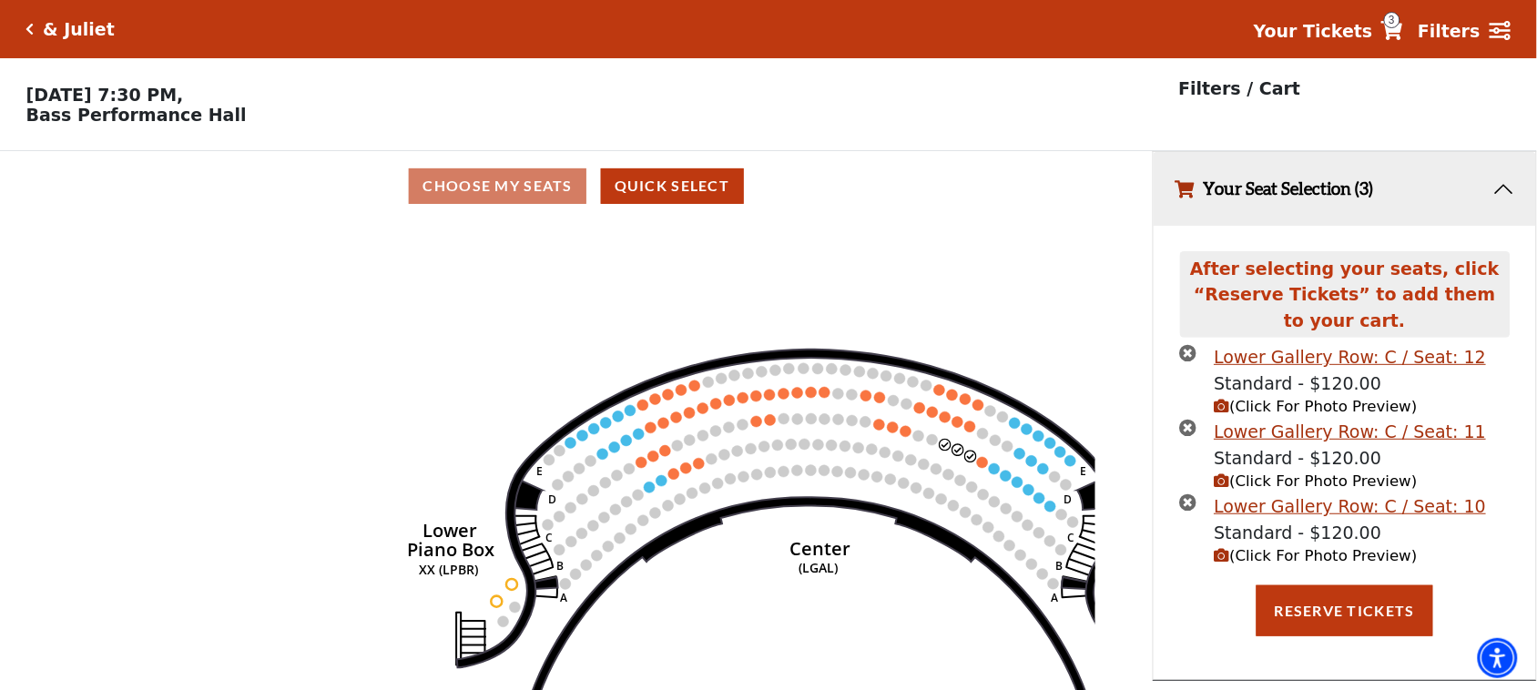
click at [983, 462] on circle at bounding box center [982, 462] width 11 height 11
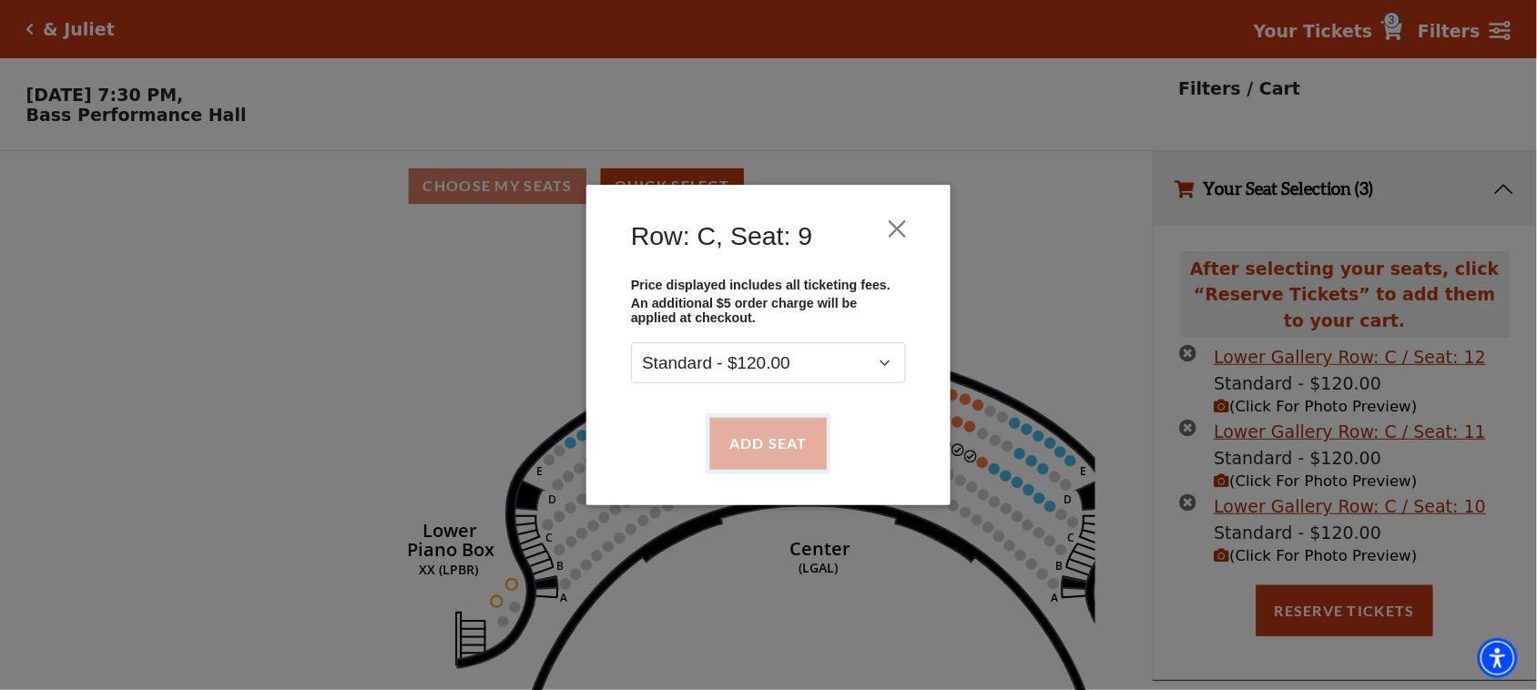
click at [794, 433] on button "Add Seat" at bounding box center [768, 443] width 117 height 51
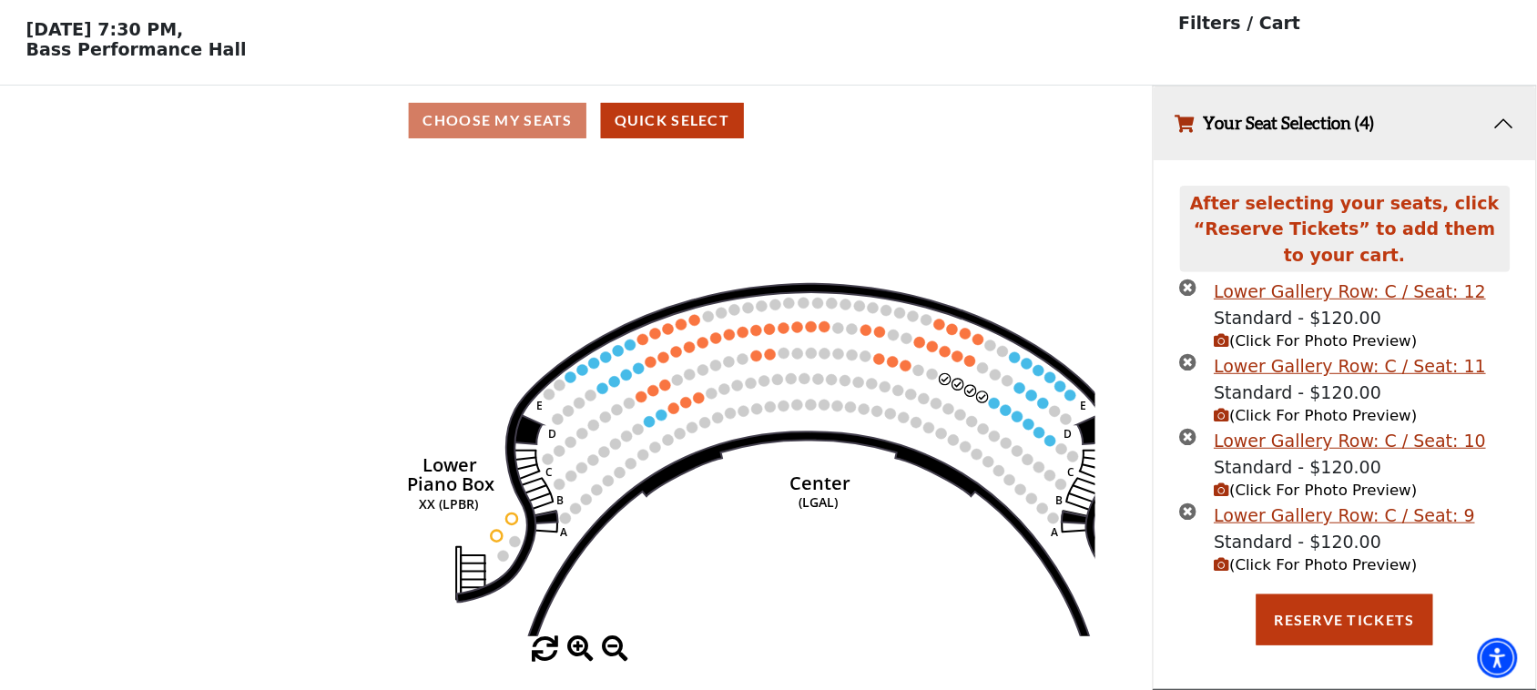
scroll to position [71, 0]
click at [1391, 616] on button "Reserve Tickets" at bounding box center [1344, 619] width 177 height 51
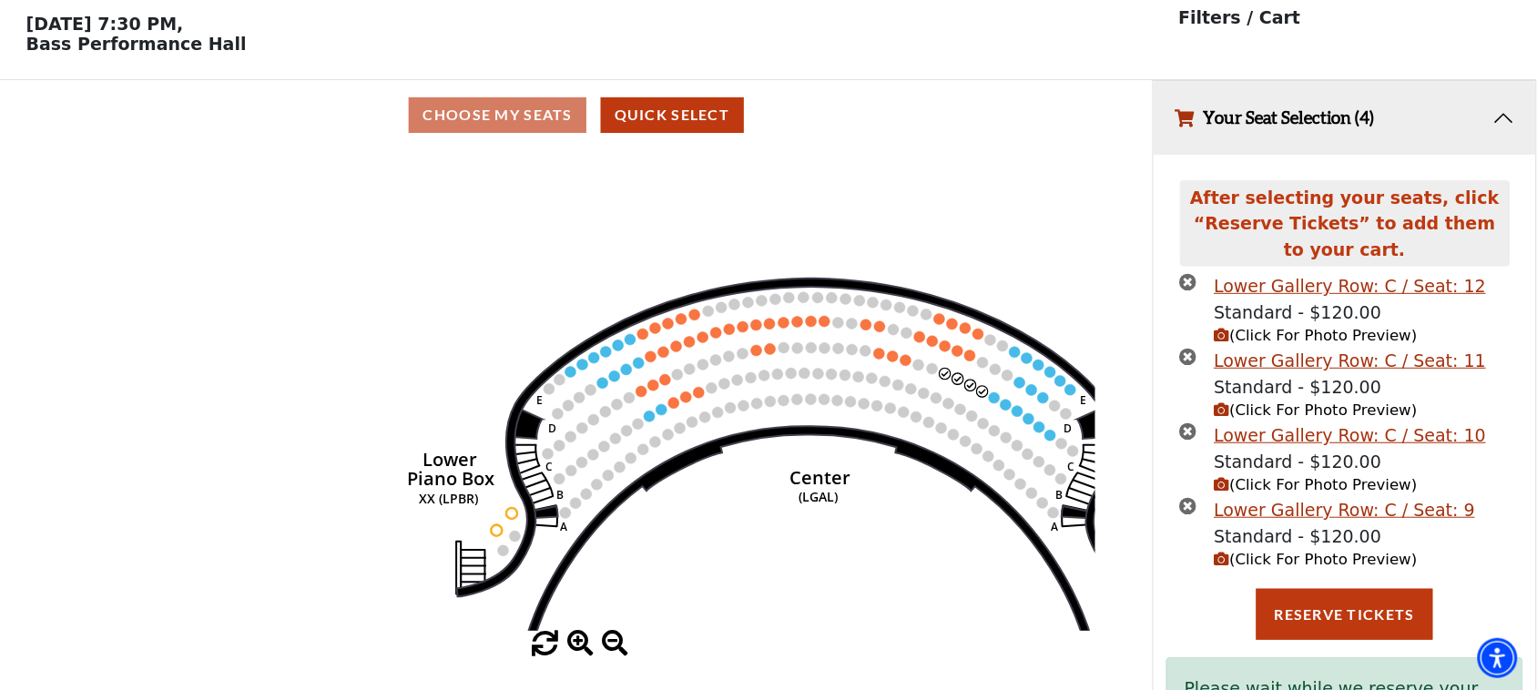
scroll to position [178, 0]
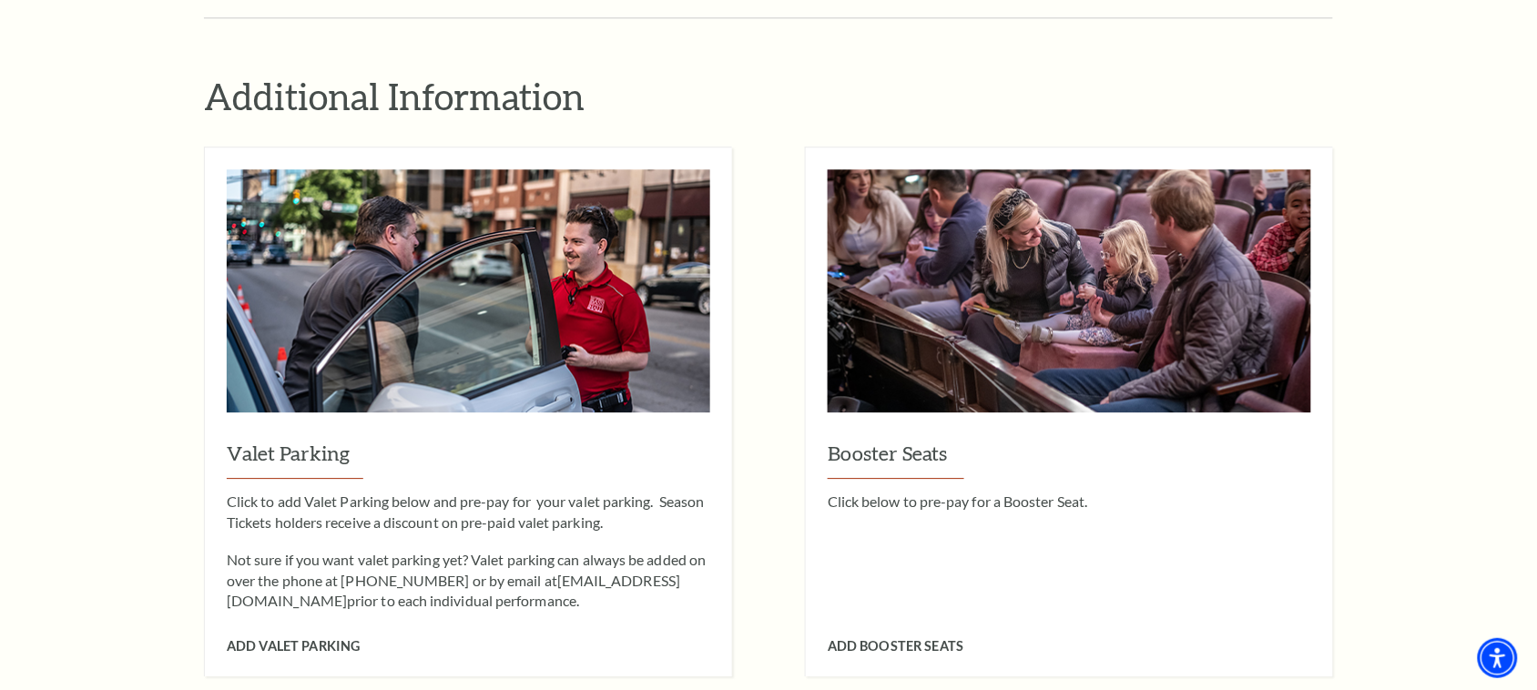
scroll to position [1821, 0]
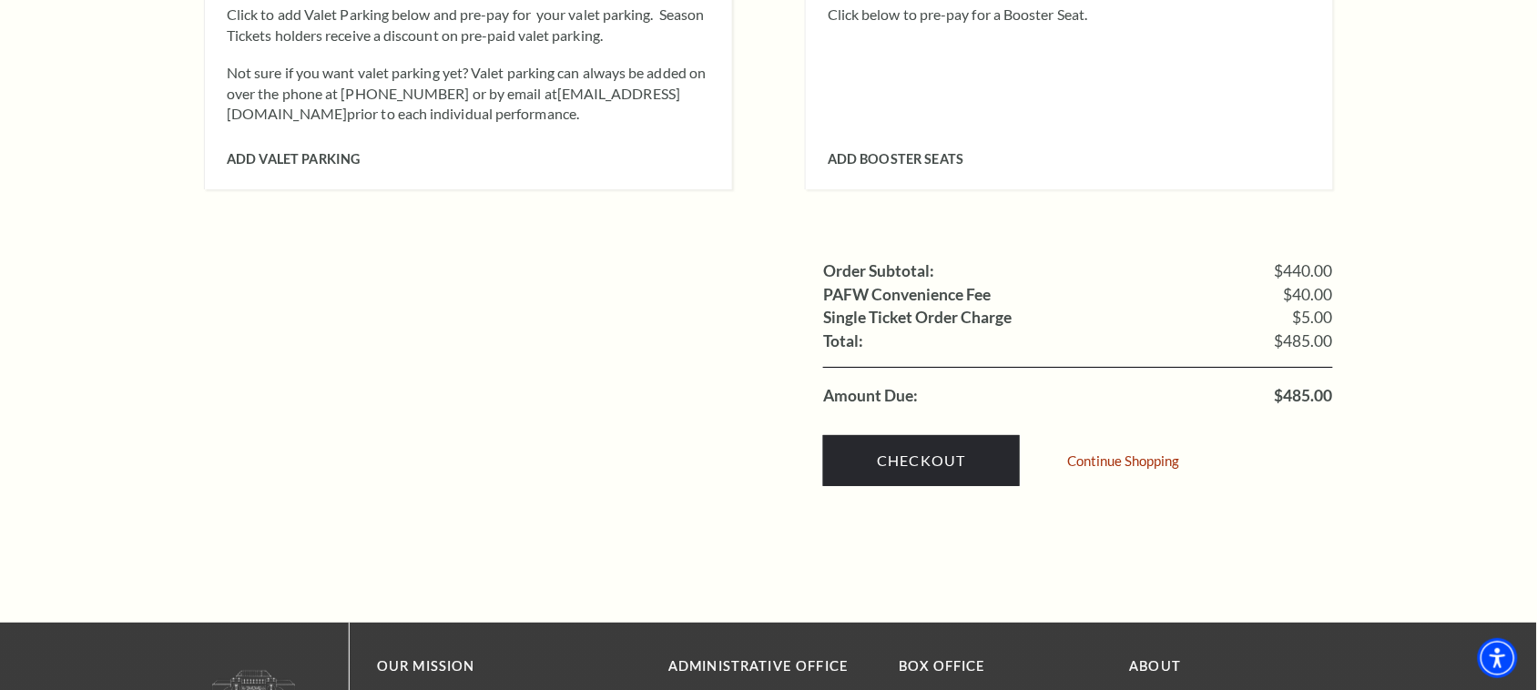
click at [871, 461] on div "Checkout Continue Shopping" at bounding box center [1078, 456] width 510 height 96
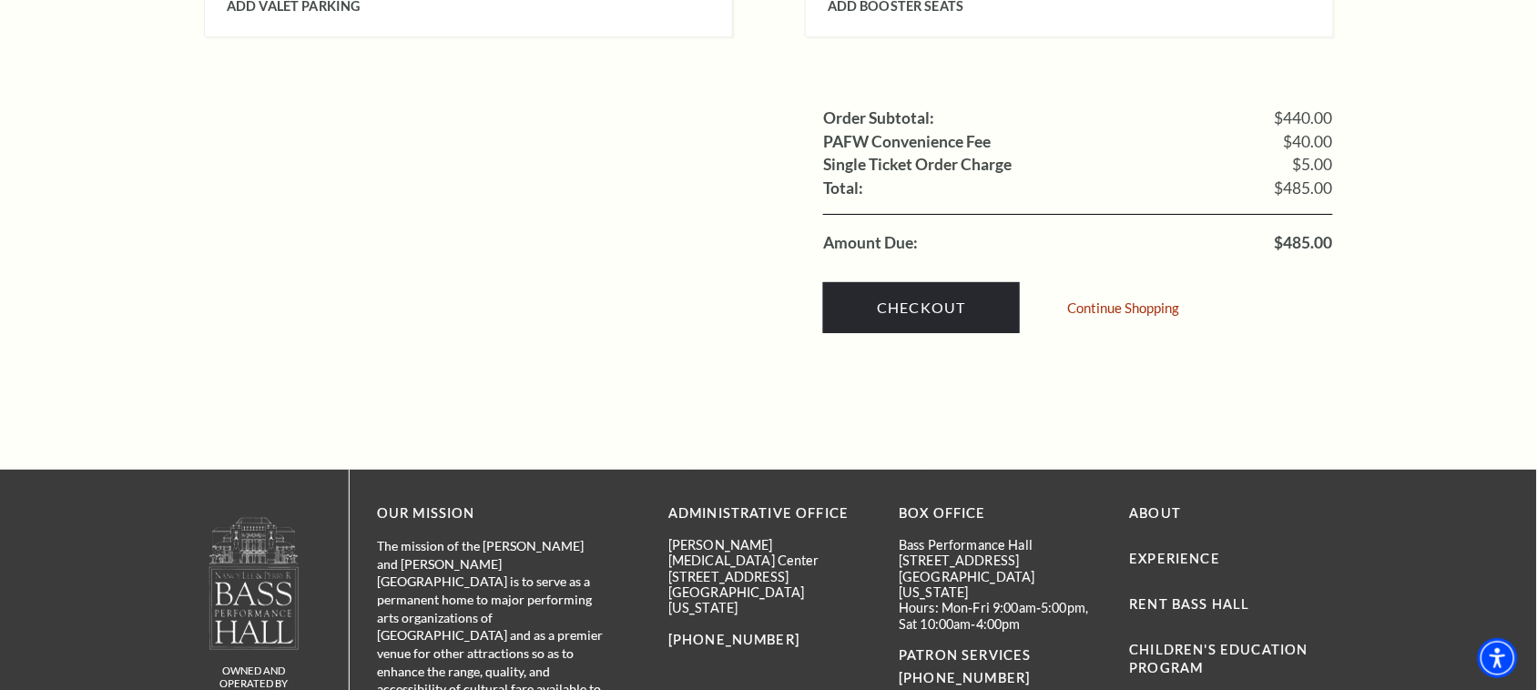
scroll to position [1934, 0]
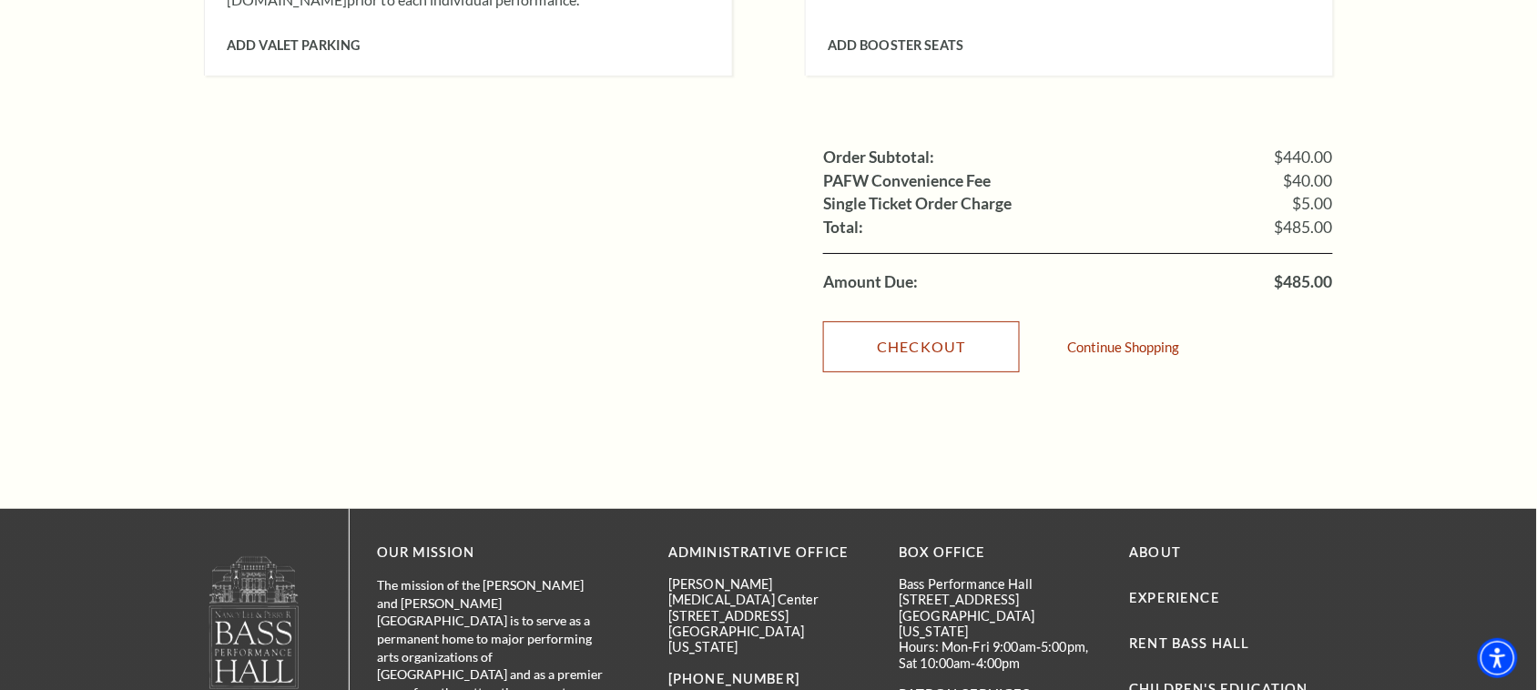
click at [853, 321] on link "Checkout" at bounding box center [921, 346] width 197 height 51
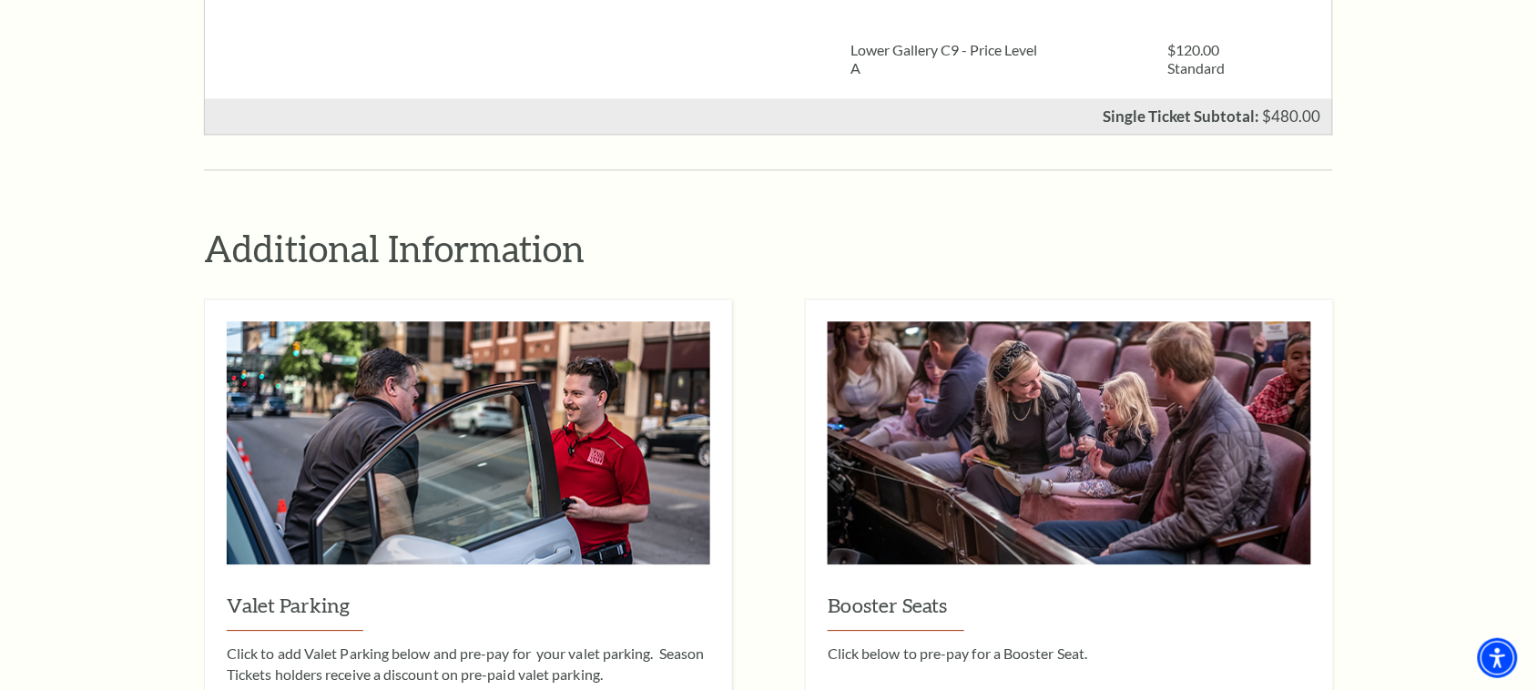
scroll to position [929, 0]
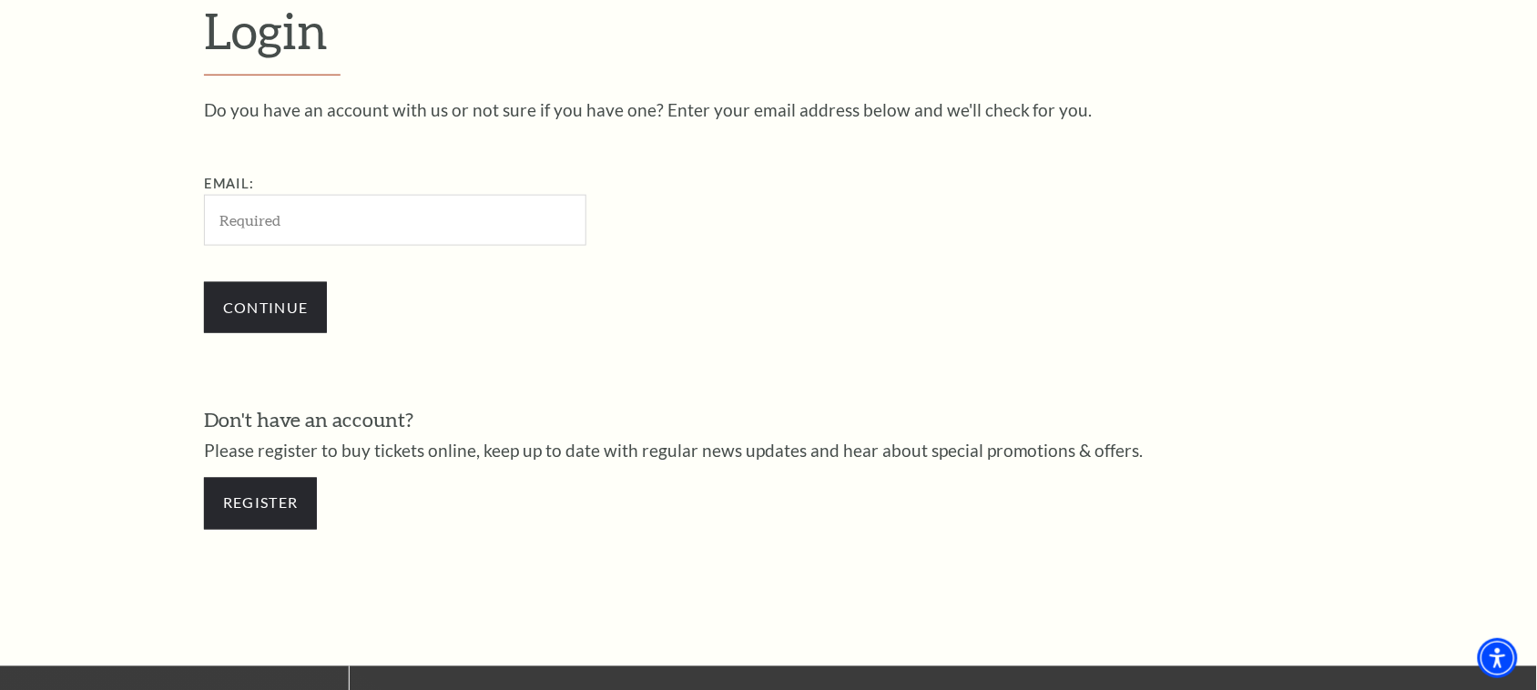
click at [423, 224] on input "Email:" at bounding box center [395, 220] width 382 height 50
type input "[EMAIL_ADDRESS][DOMAIN_NAME]"
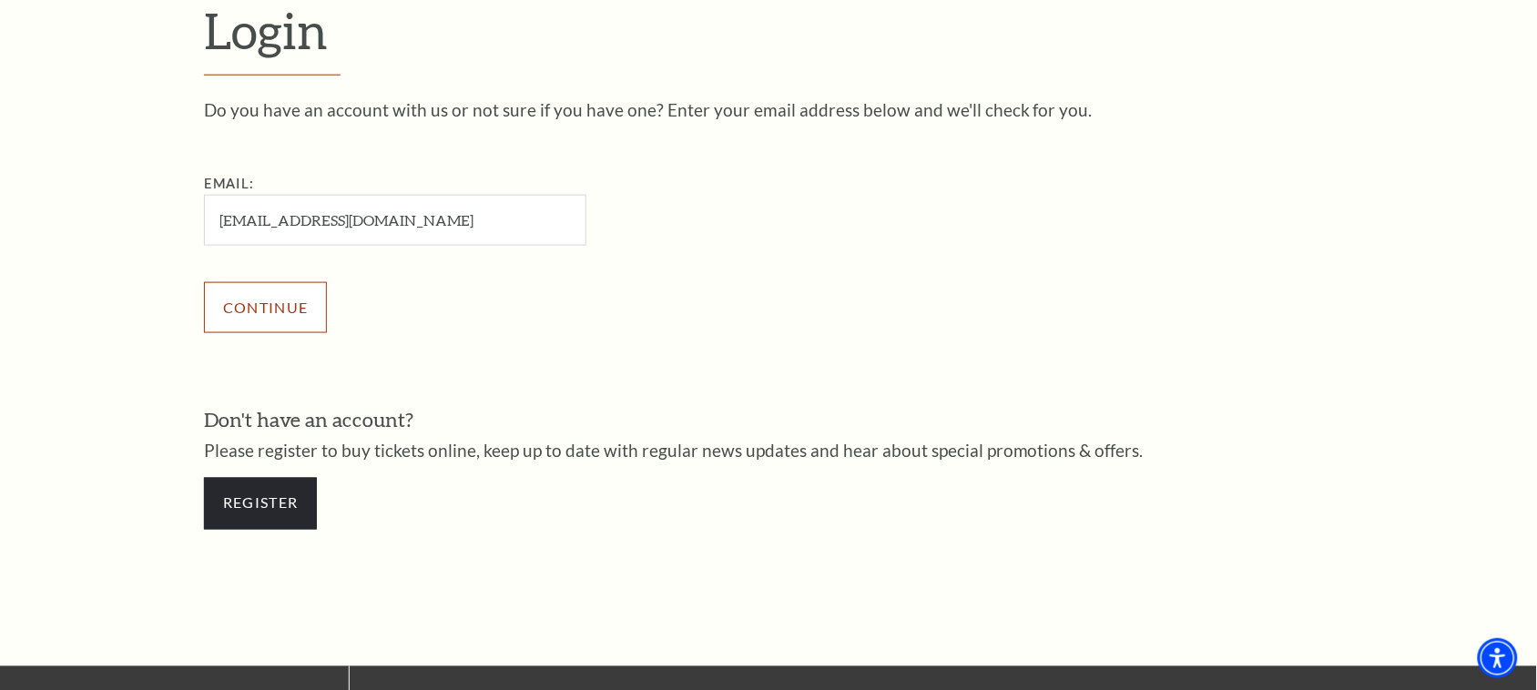
click at [269, 315] on input "Continue" at bounding box center [265, 307] width 123 height 51
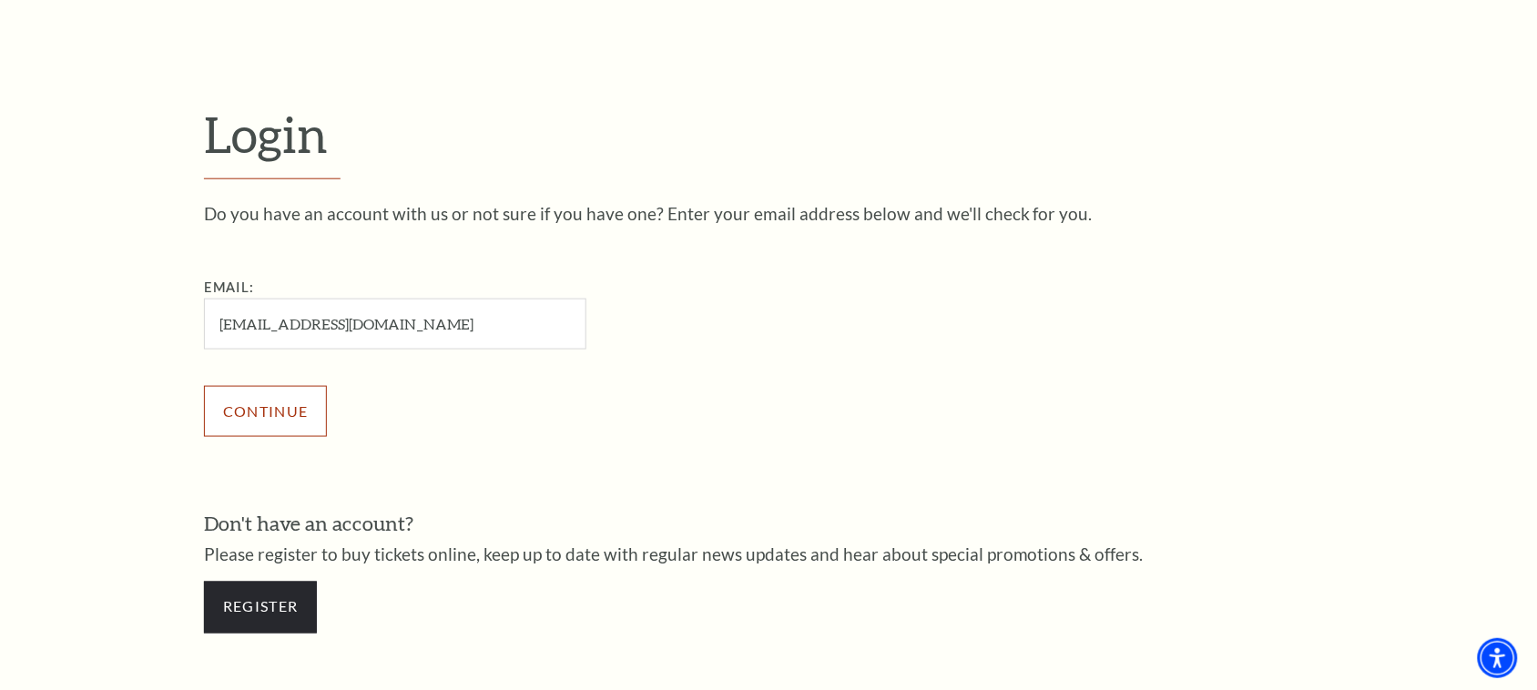
scroll to position [455, 0]
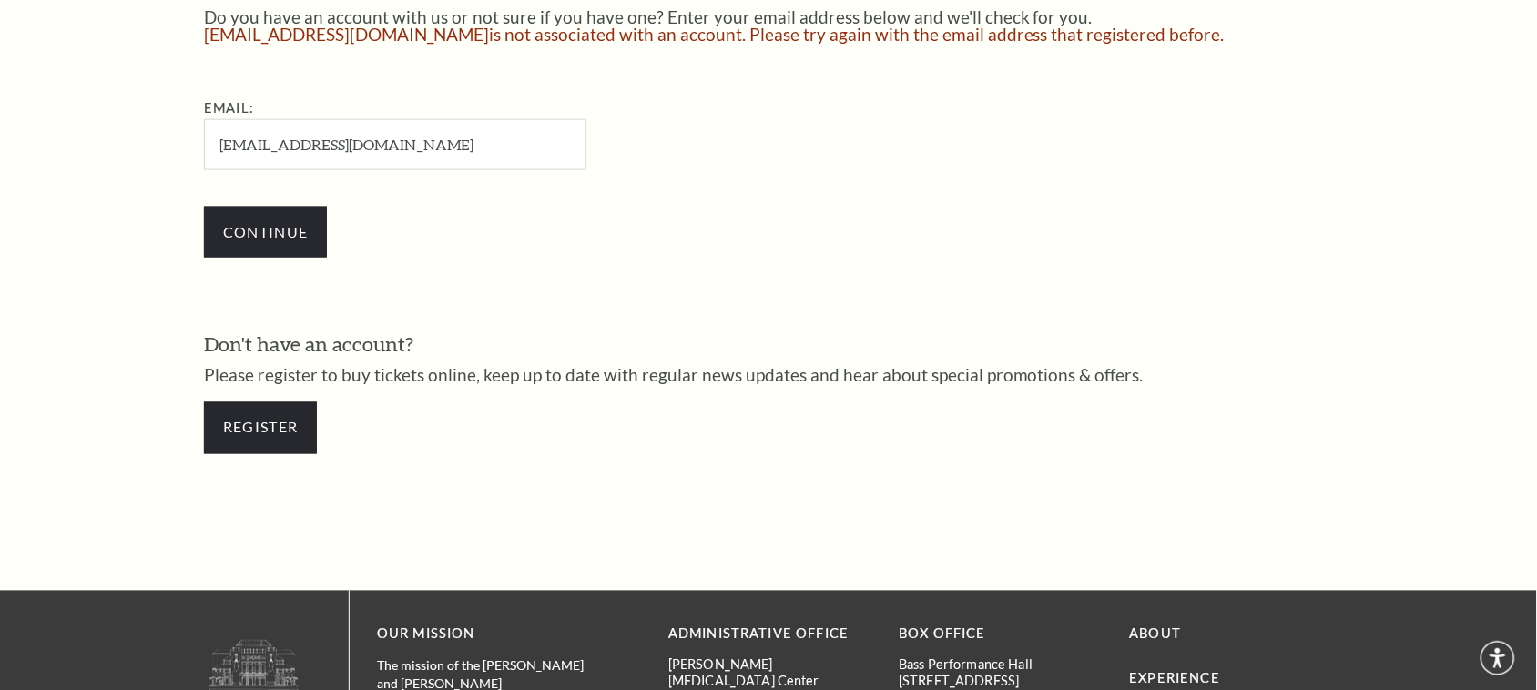
scroll to position [688, 0]
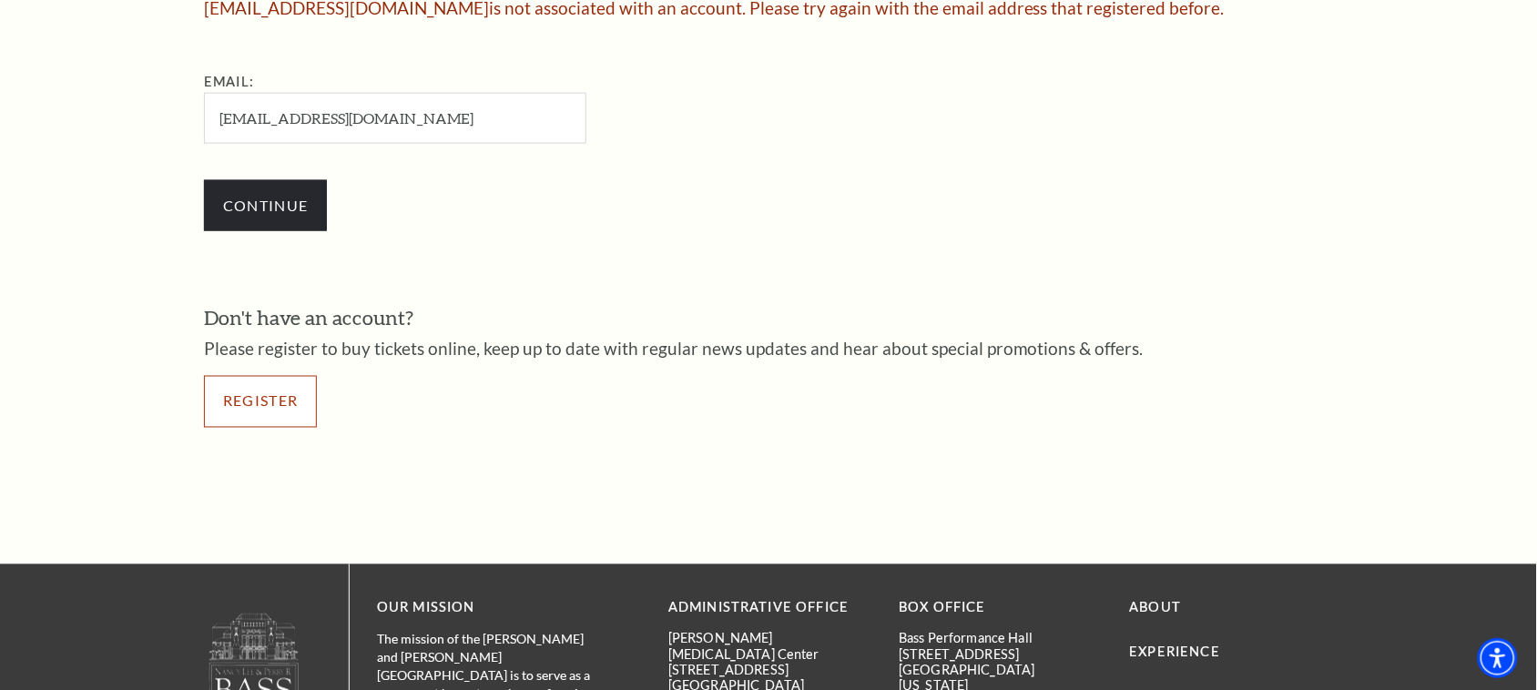
click at [214, 421] on link "Register" at bounding box center [260, 401] width 113 height 51
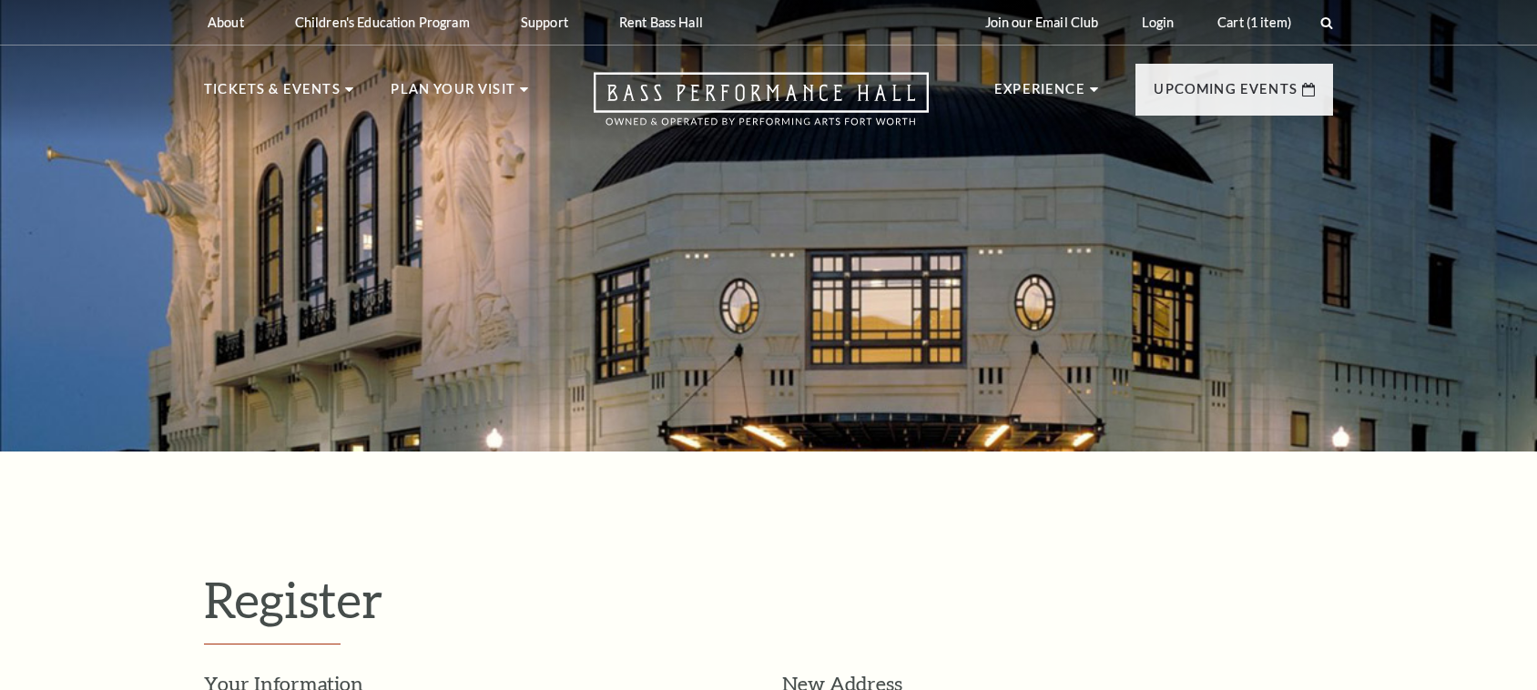
select select "1"
select select "[GEOGRAPHIC_DATA]"
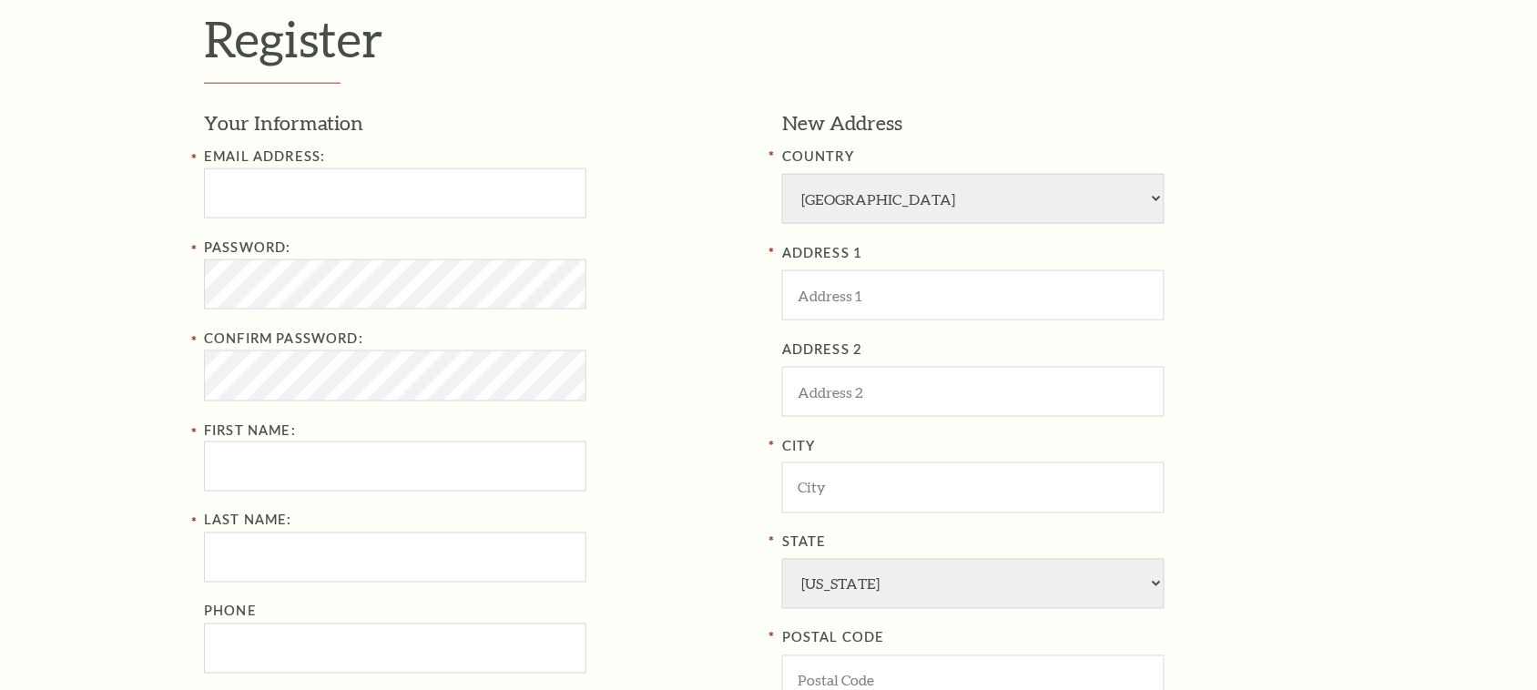
scroll to position [569, 0]
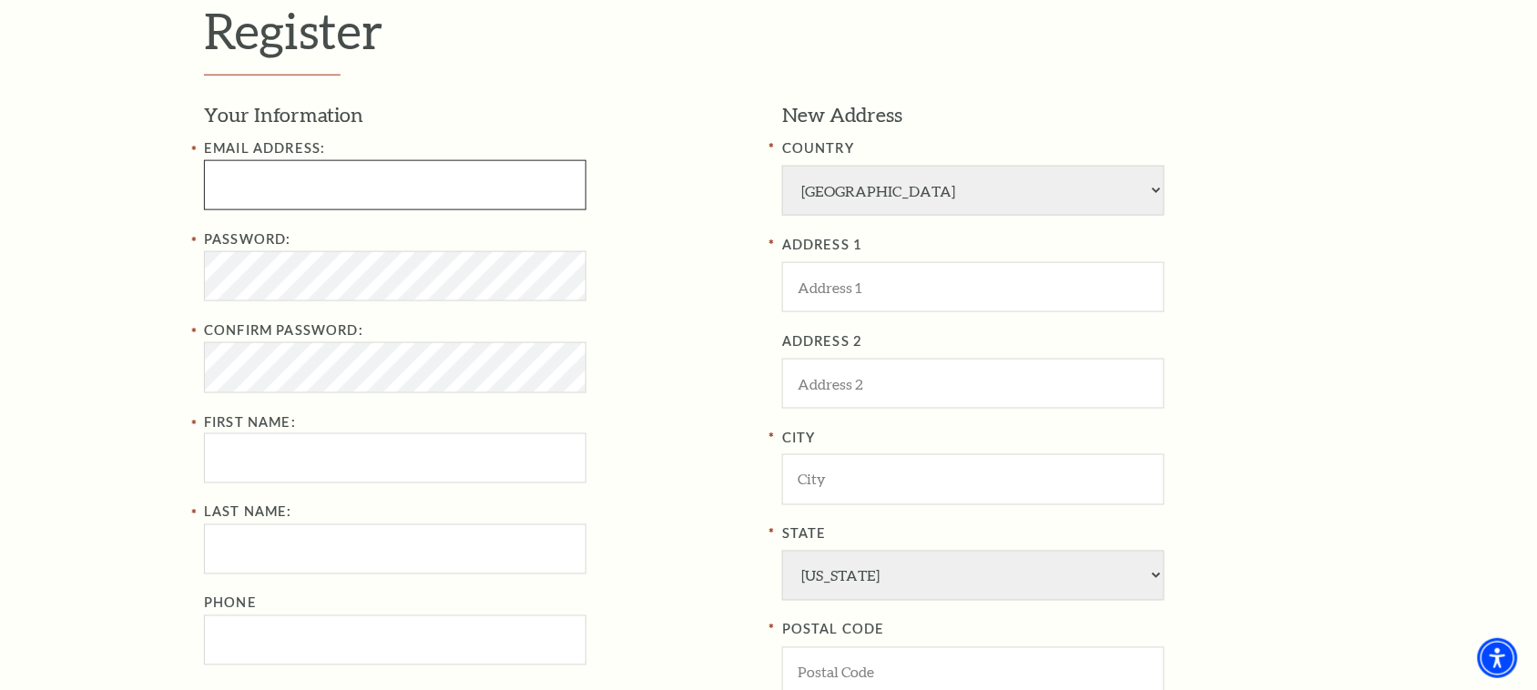
click at [355, 189] on input "text" at bounding box center [395, 185] width 382 height 50
type input "[EMAIL_ADDRESS][DOMAIN_NAME]"
type input "[PERSON_NAME]"
type input "jena982735"
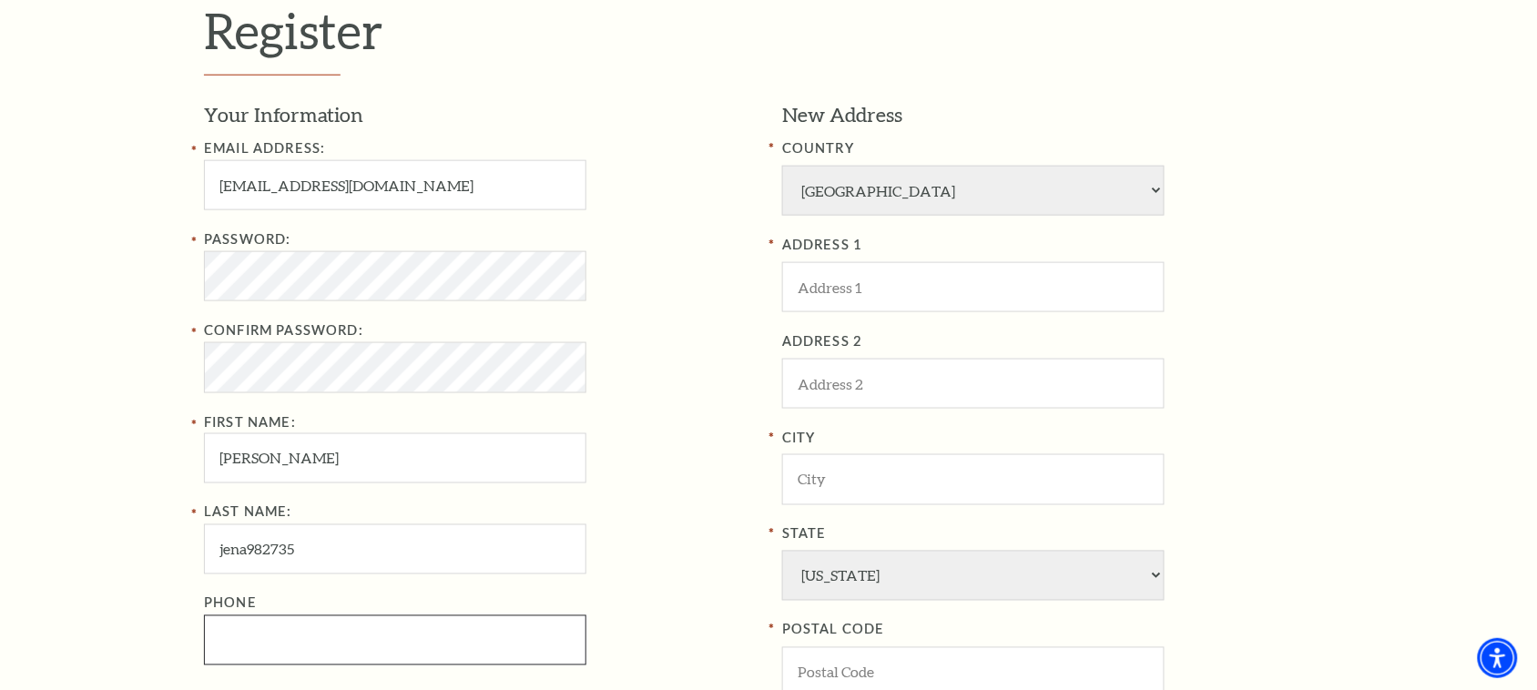
type input "9827364264"
type input "usa"
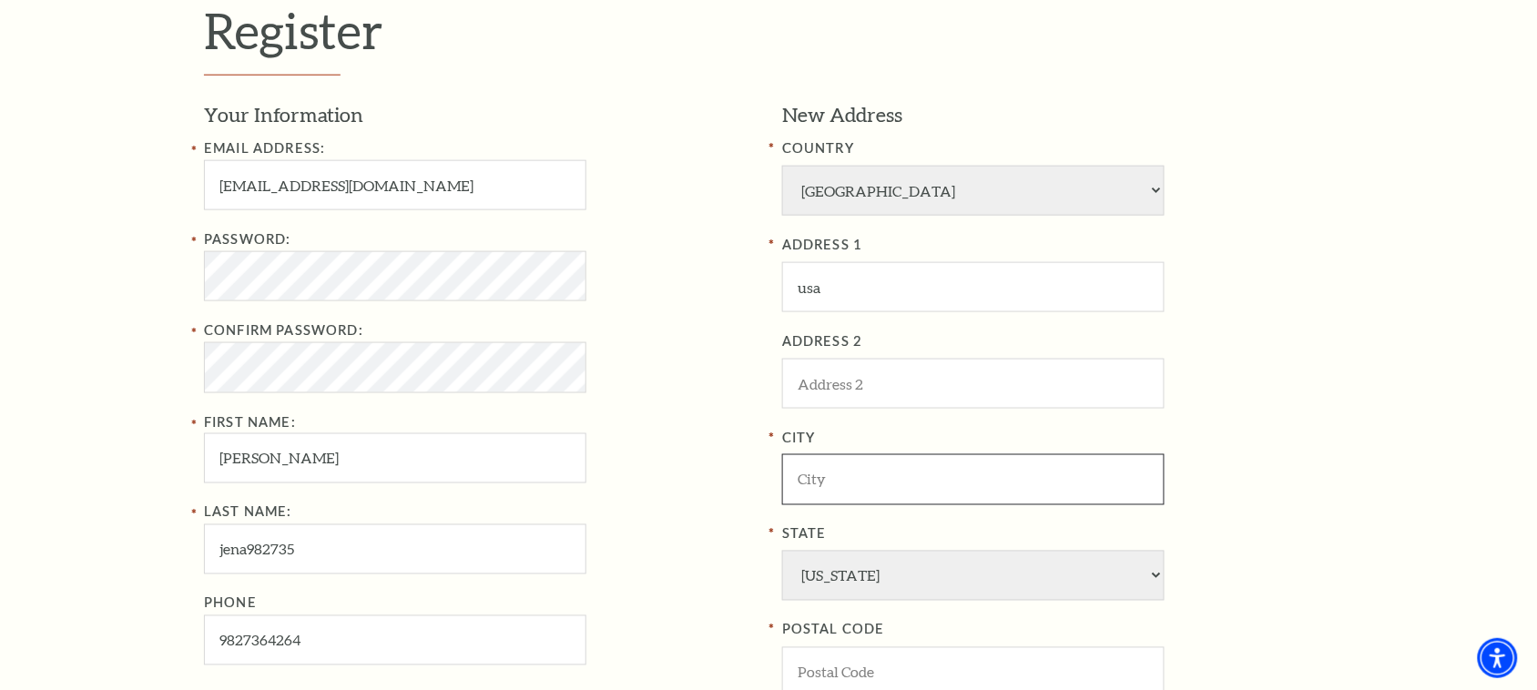
type input "usa"
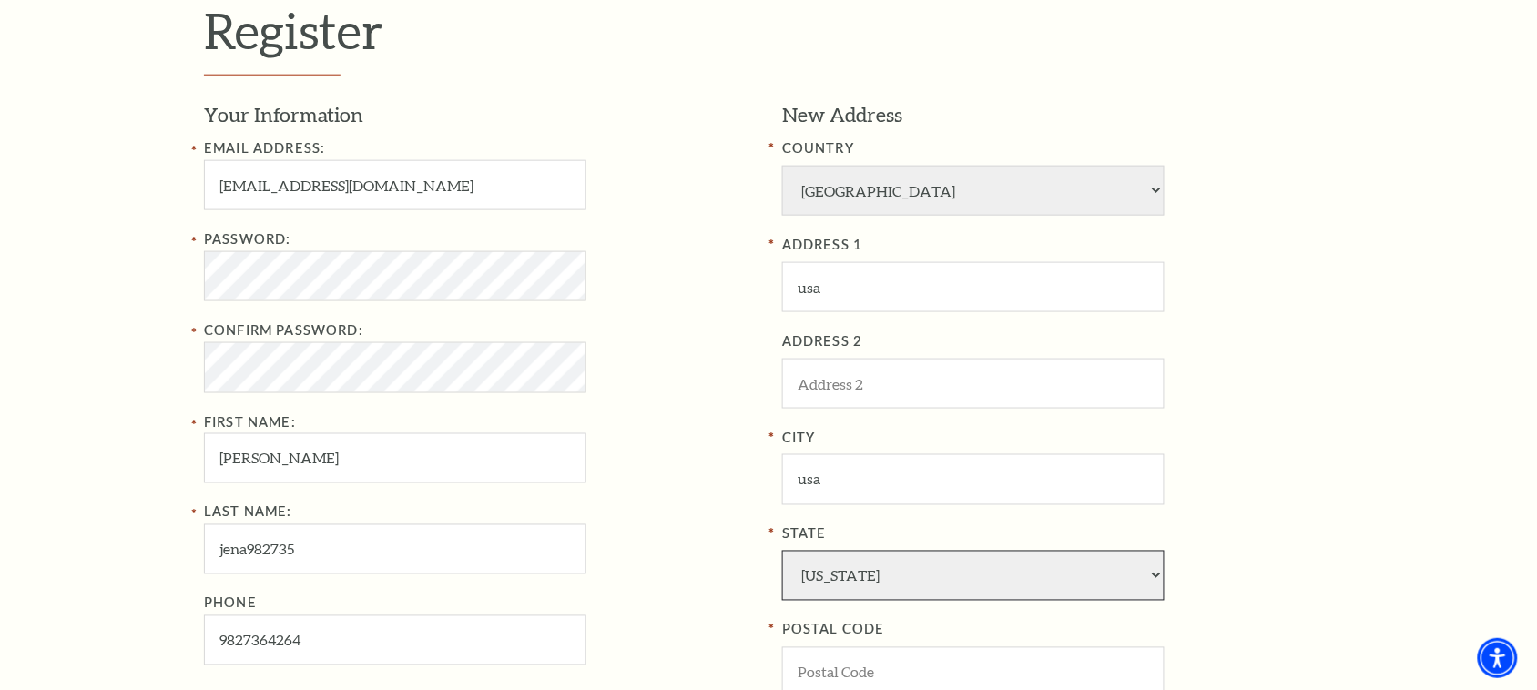
select select "MA"
type input "20005"
type input "982-736-4264"
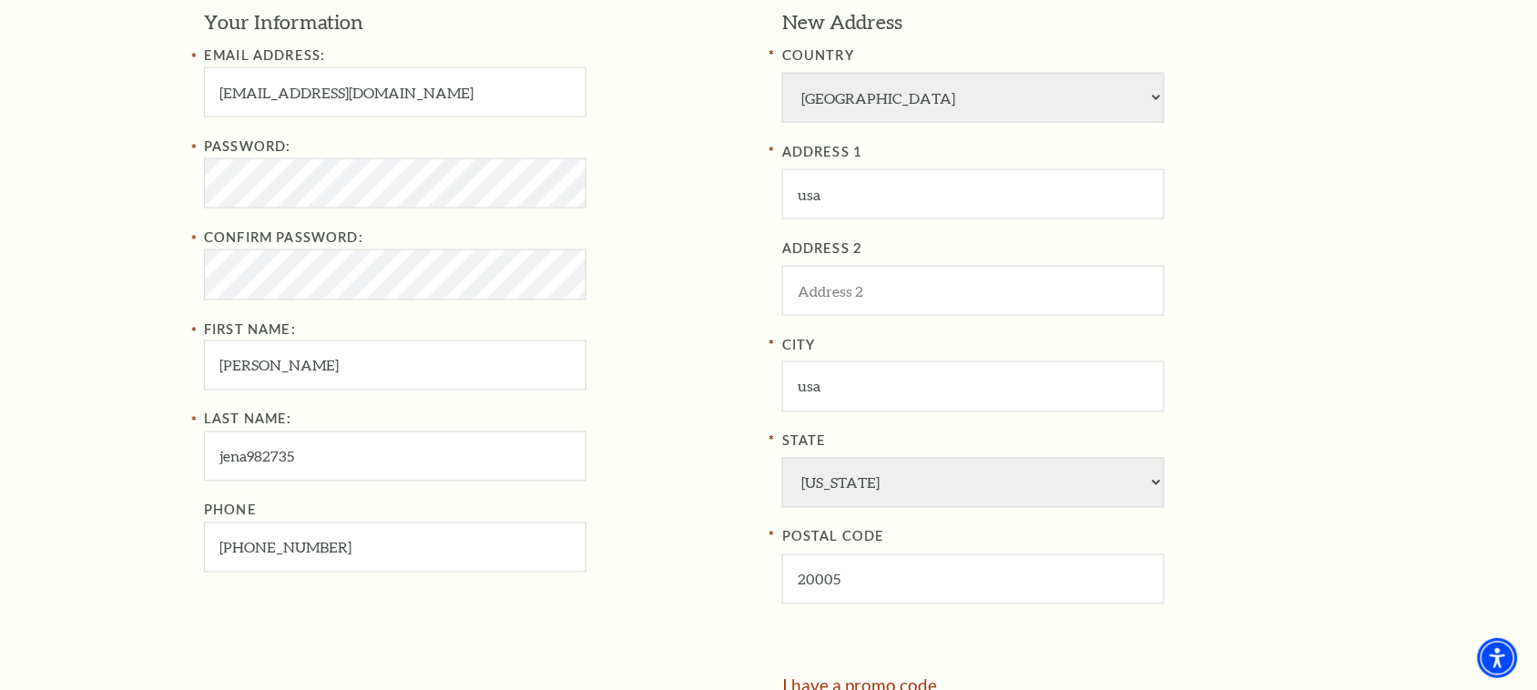
scroll to position [683, 0]
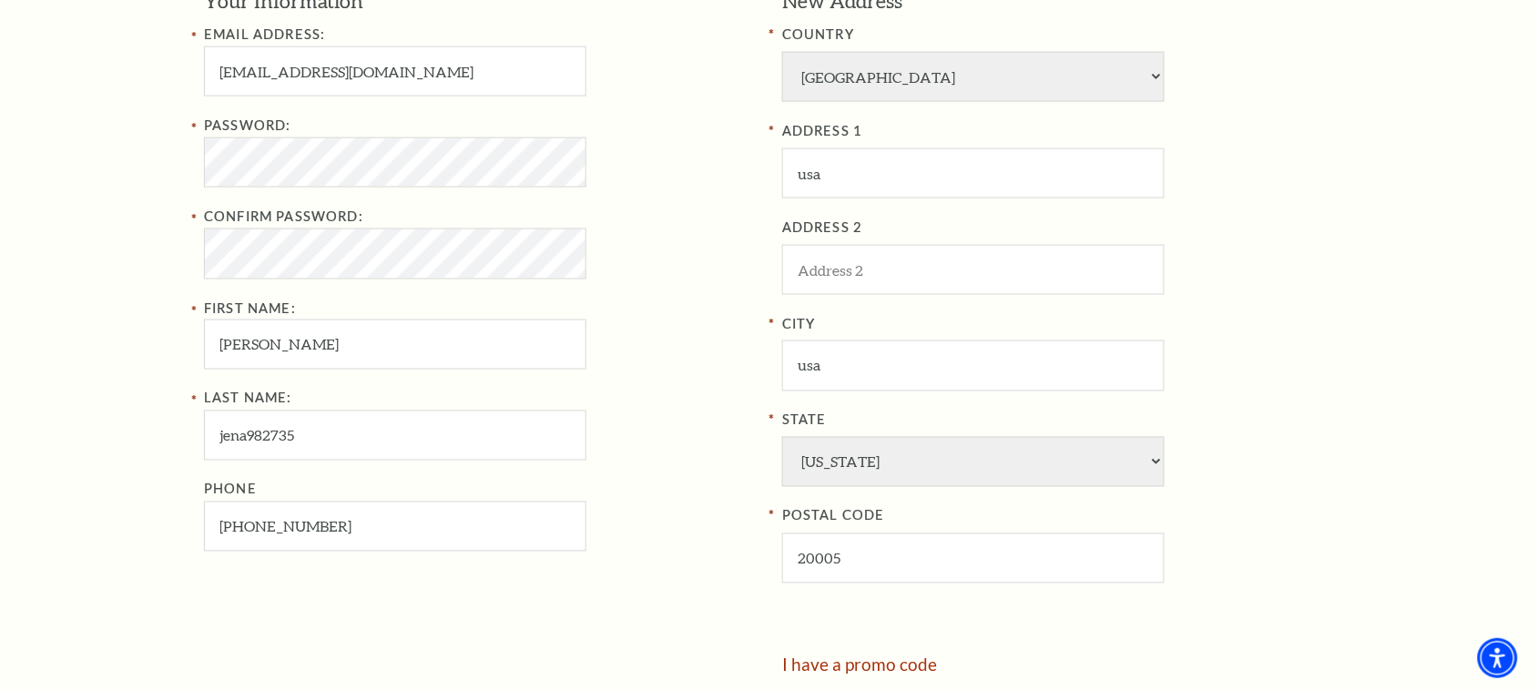
click at [253, 228] on div "Confirm Password:" at bounding box center [479, 242] width 551 height 73
click at [1304, 483] on div "State Alabama Alaska American Embassy American Embassy American Samoa Arizona A…" at bounding box center [1057, 449] width 551 height 78
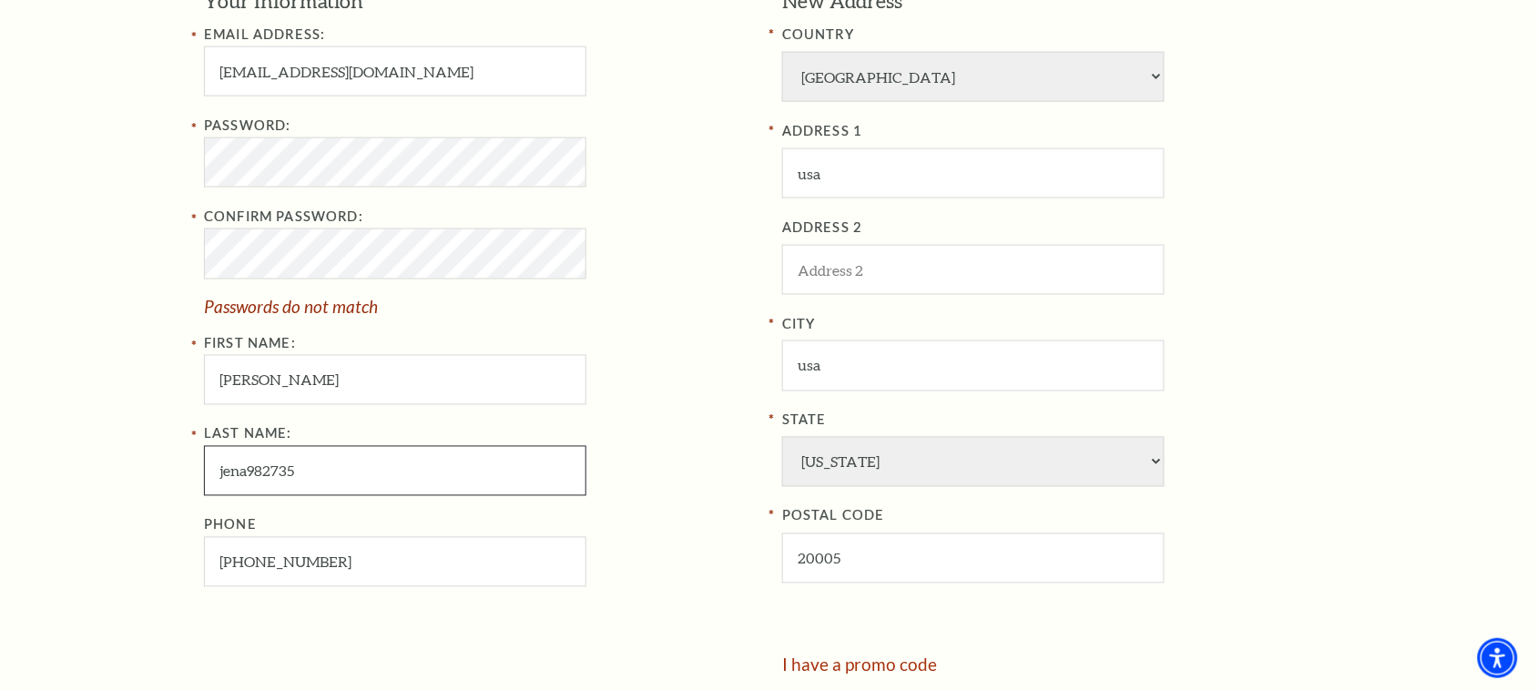
drag, startPoint x: 310, startPoint y: 474, endPoint x: 249, endPoint y: 489, distance: 62.7
click at [249, 489] on input "jena982735" at bounding box center [395, 471] width 382 height 50
type input "jena"
click at [189, 221] on div "Register Your Information Email Address: jenasubhasmita@stellardigitallab.com P…" at bounding box center [768, 324] width 1165 height 1111
click at [320, 56] on input "jenasubhasmita@stellardigitallab.com" at bounding box center [395, 71] width 382 height 50
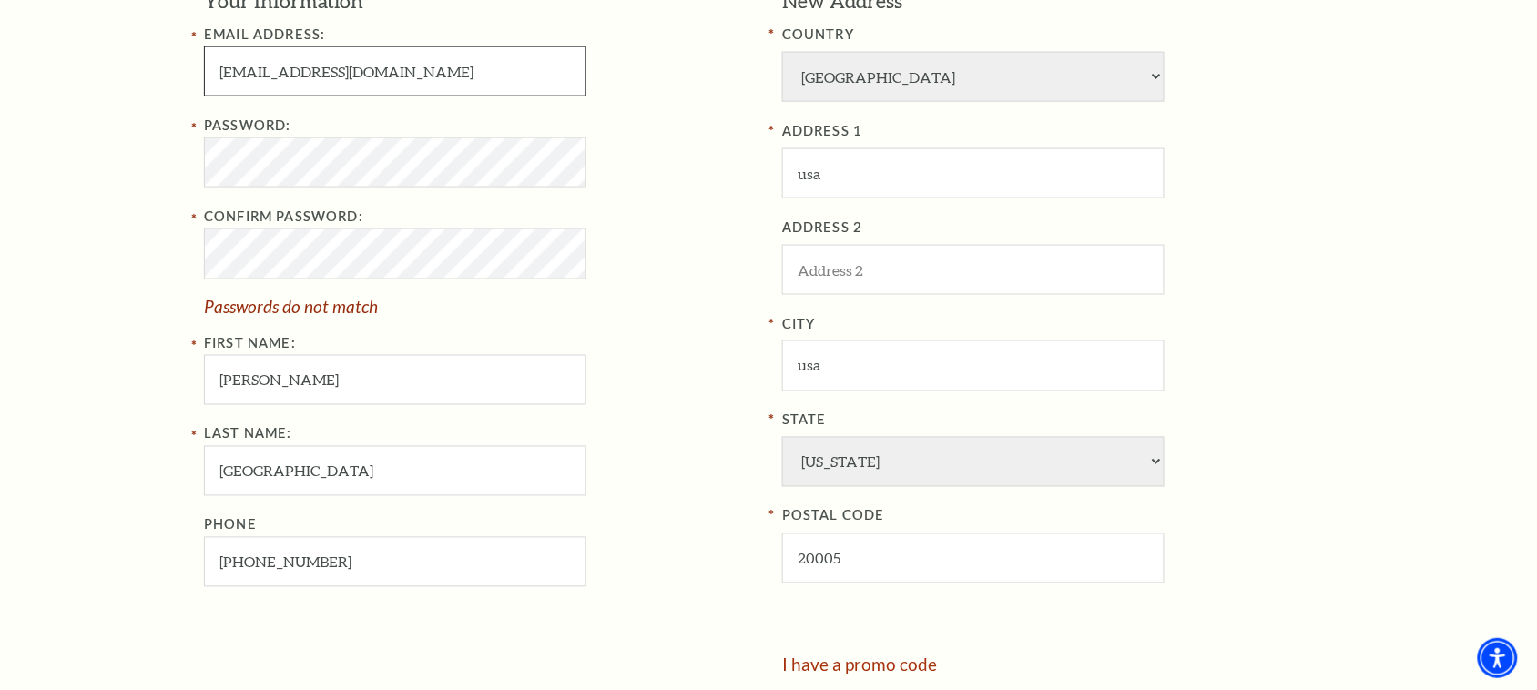
click at [324, 65] on input "jenasubhasmita@stellardigitallab.com" at bounding box center [395, 71] width 382 height 50
click at [397, 74] on input "jenasubhasmita546@stellardigitallab.com" at bounding box center [395, 71] width 382 height 50
type input "jenasubhasmita546@gmail.com"
click at [624, 115] on div "Password:" at bounding box center [479, 151] width 551 height 73
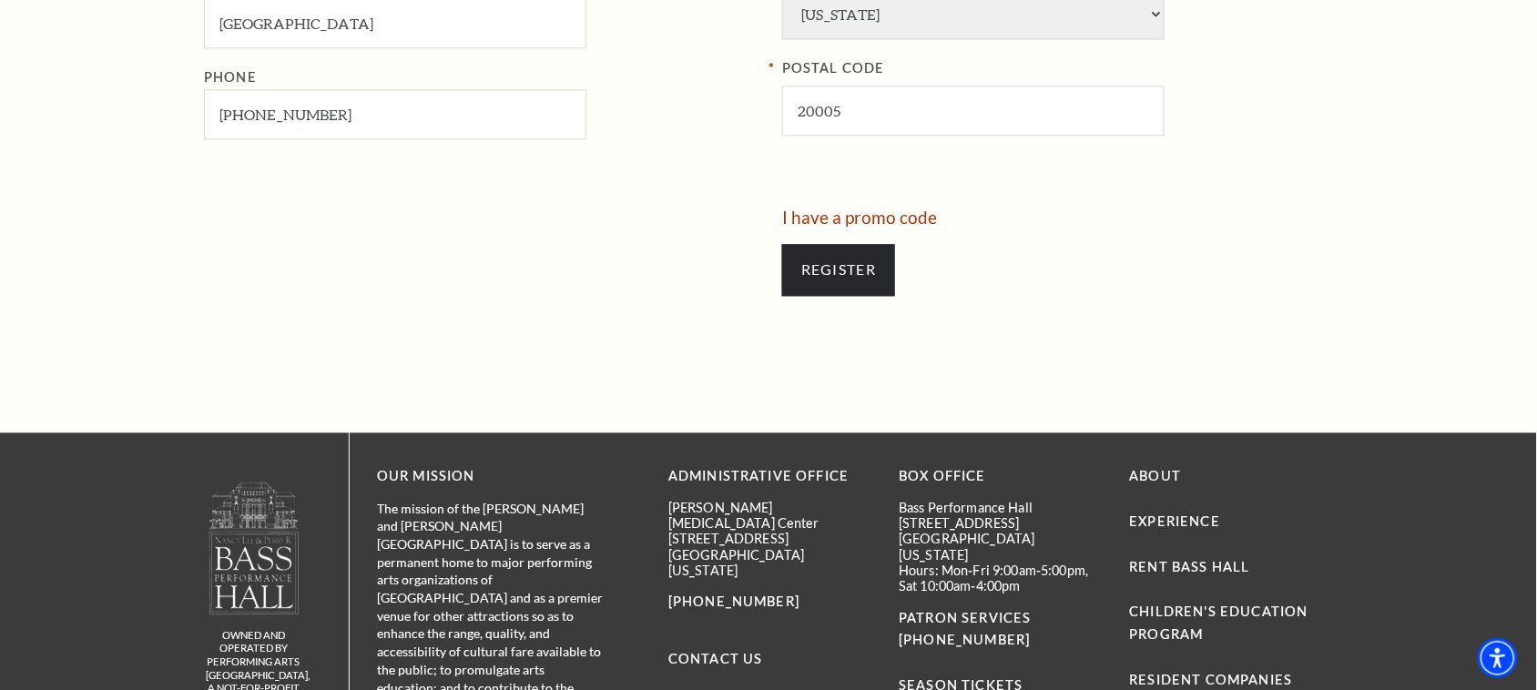
scroll to position [910, 0]
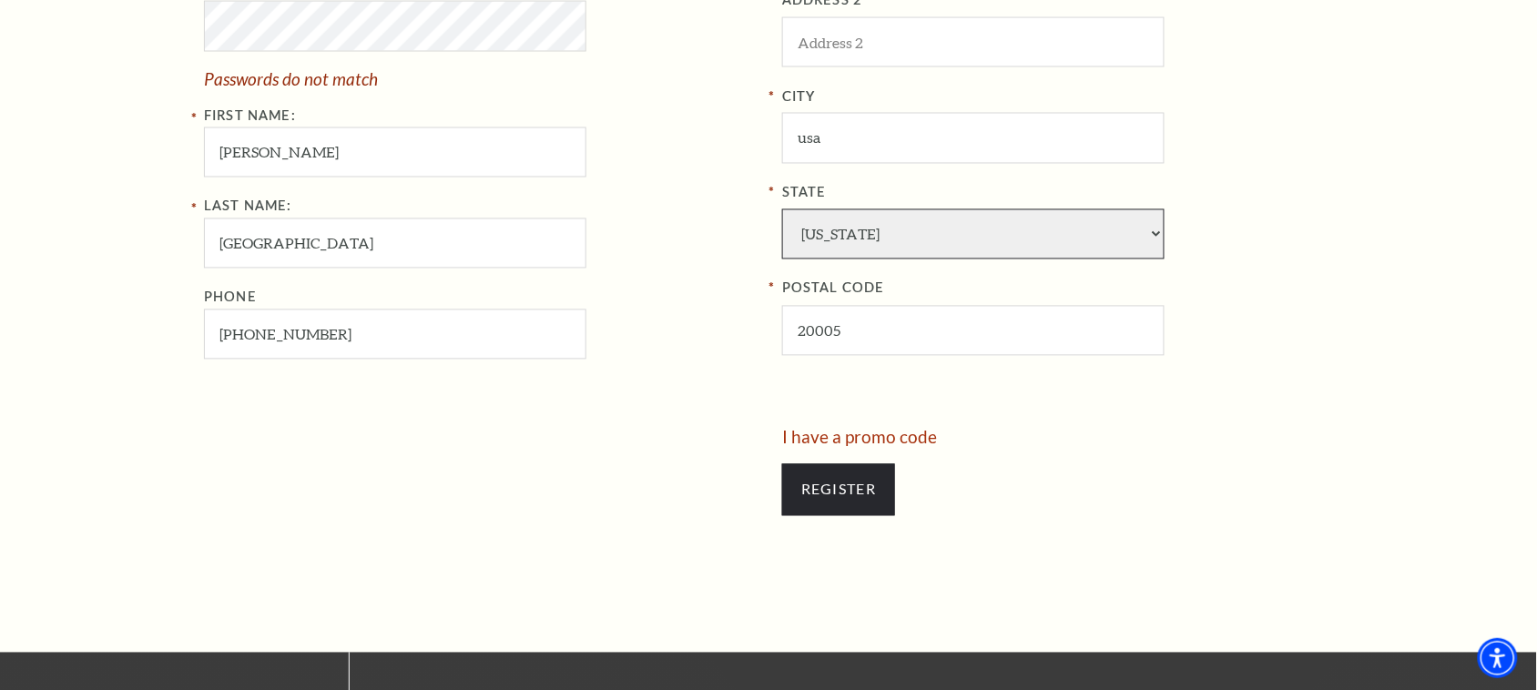
click at [1065, 220] on select "Alabama Alaska American Embassy American Embassy American Samoa Arizona Arkansa…" at bounding box center [973, 234] width 382 height 50
select select "DC"
click at [782, 209] on select "Alabama Alaska American Embassy American Embassy American Samoa Arizona Arkansa…" at bounding box center [973, 234] width 382 height 50
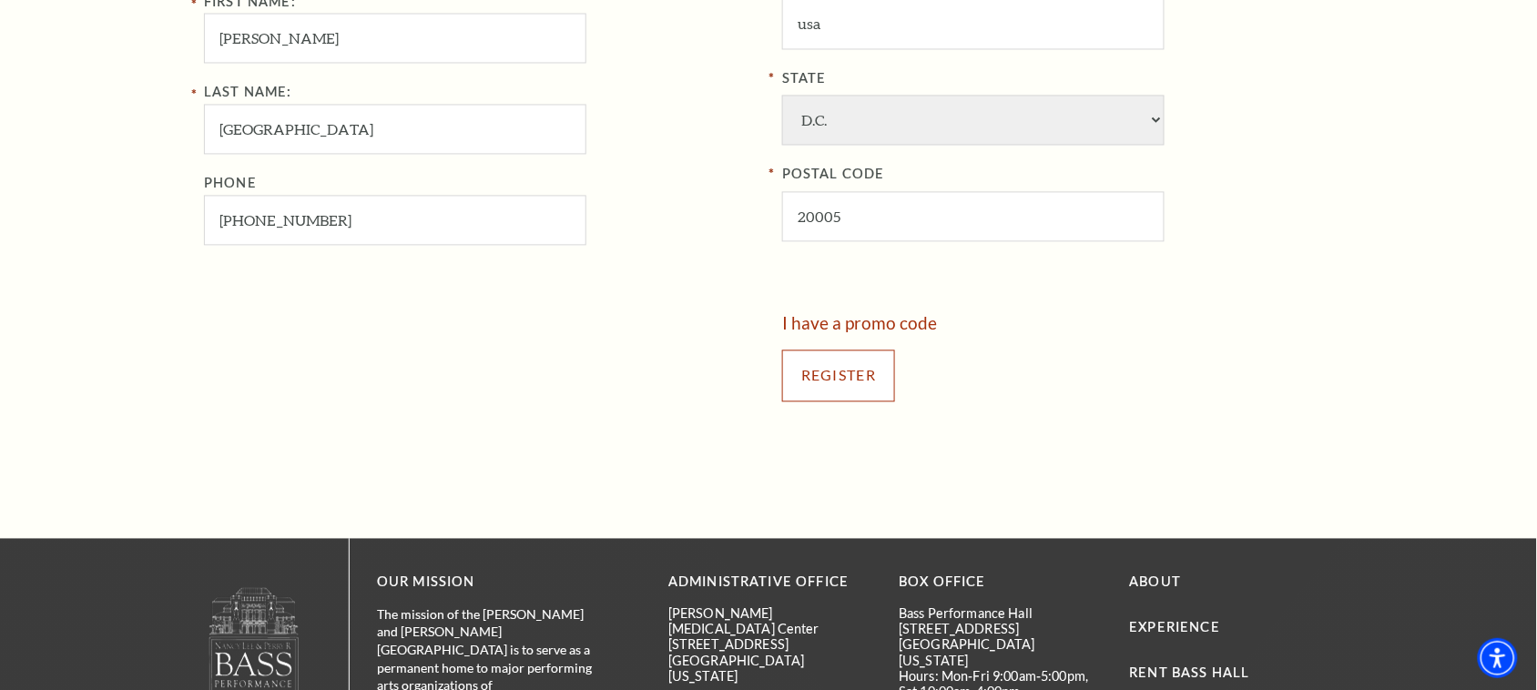
click at [870, 370] on input "Register" at bounding box center [838, 375] width 113 height 51
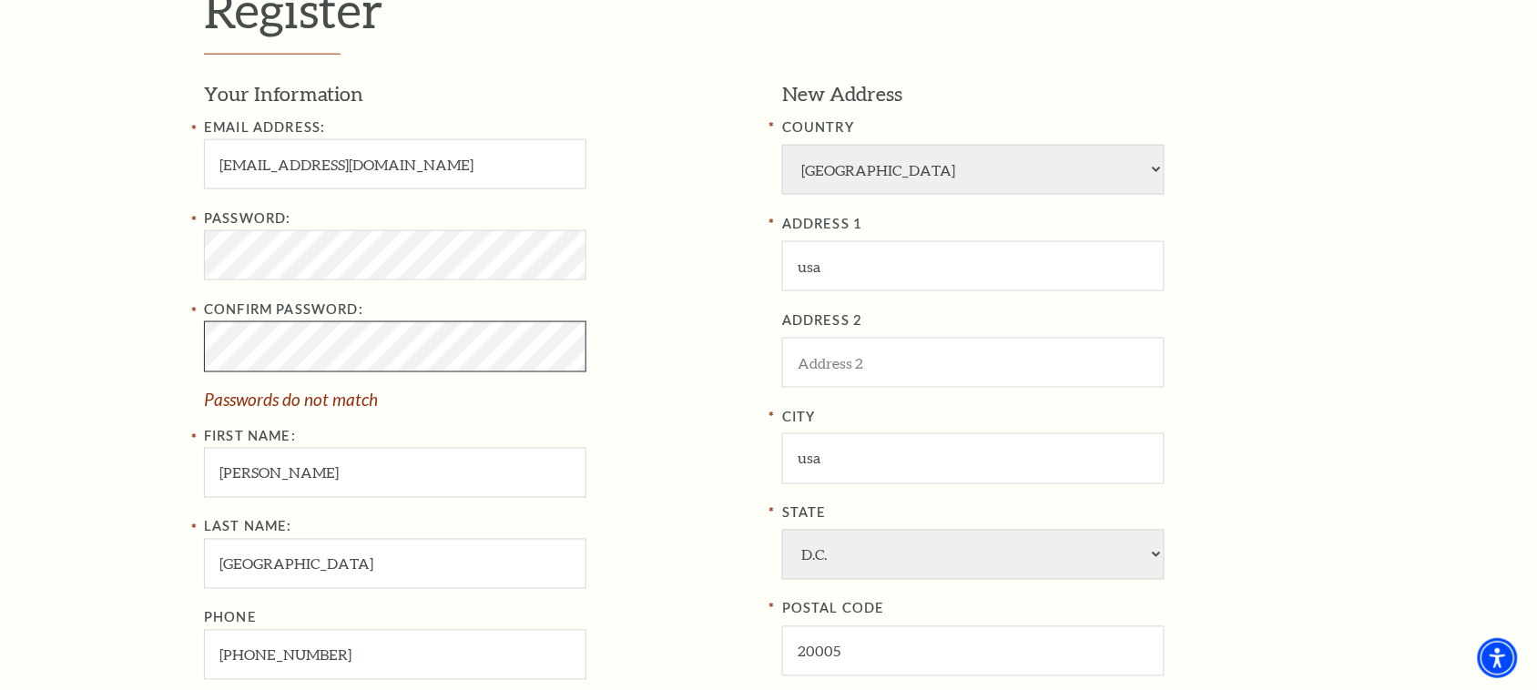
scroll to position [592, 0]
click at [93, 330] on div "Register Your Information Email Address: jenasubhasmita546@gmail.com Password: …" at bounding box center [768, 415] width 1537 height 1111
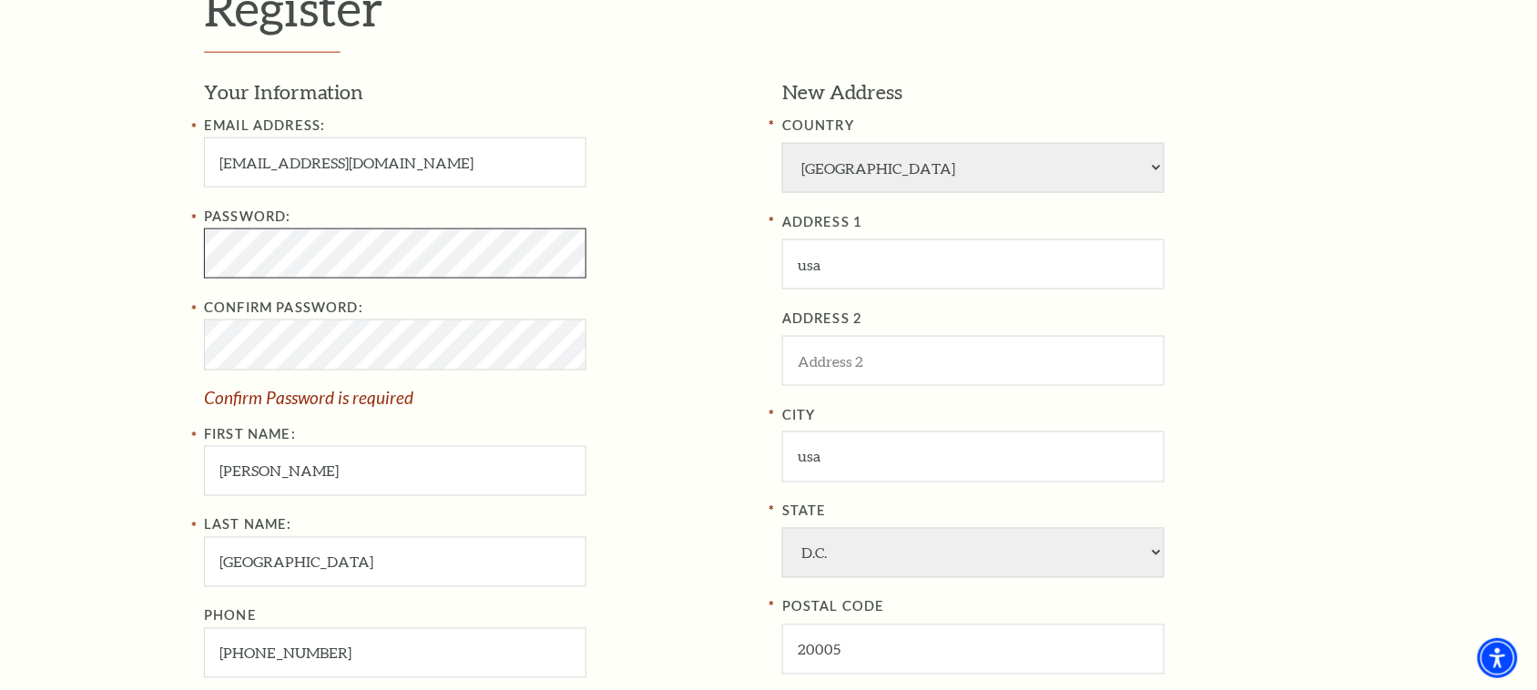
click at [0, 235] on div "Register Your Information Email Address: jenasubhasmita546@gmail.com Password: …" at bounding box center [768, 415] width 1537 height 1111
click at [697, 193] on div "Email Address: jenasubhasmita546@gmail.com Password: Confirm Password: Password…" at bounding box center [479, 397] width 551 height 564
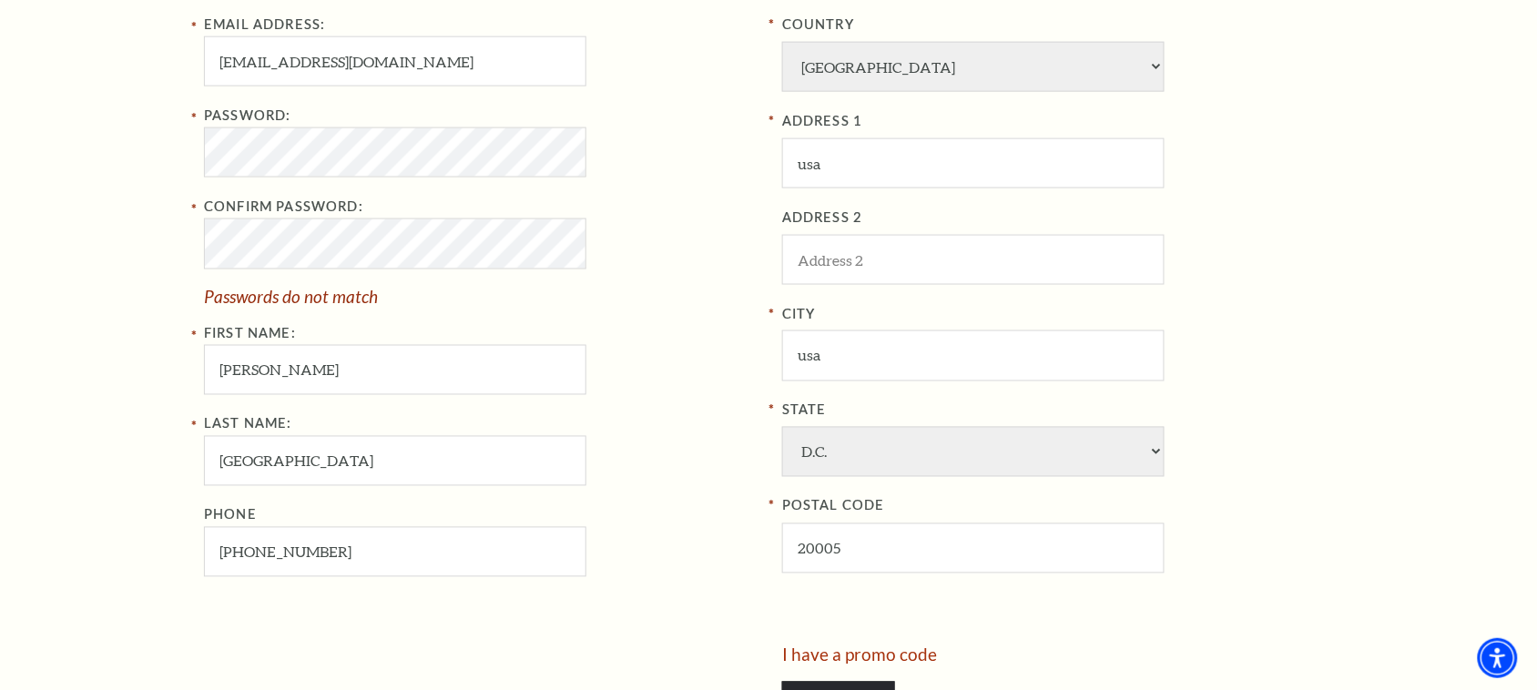
scroll to position [705, 0]
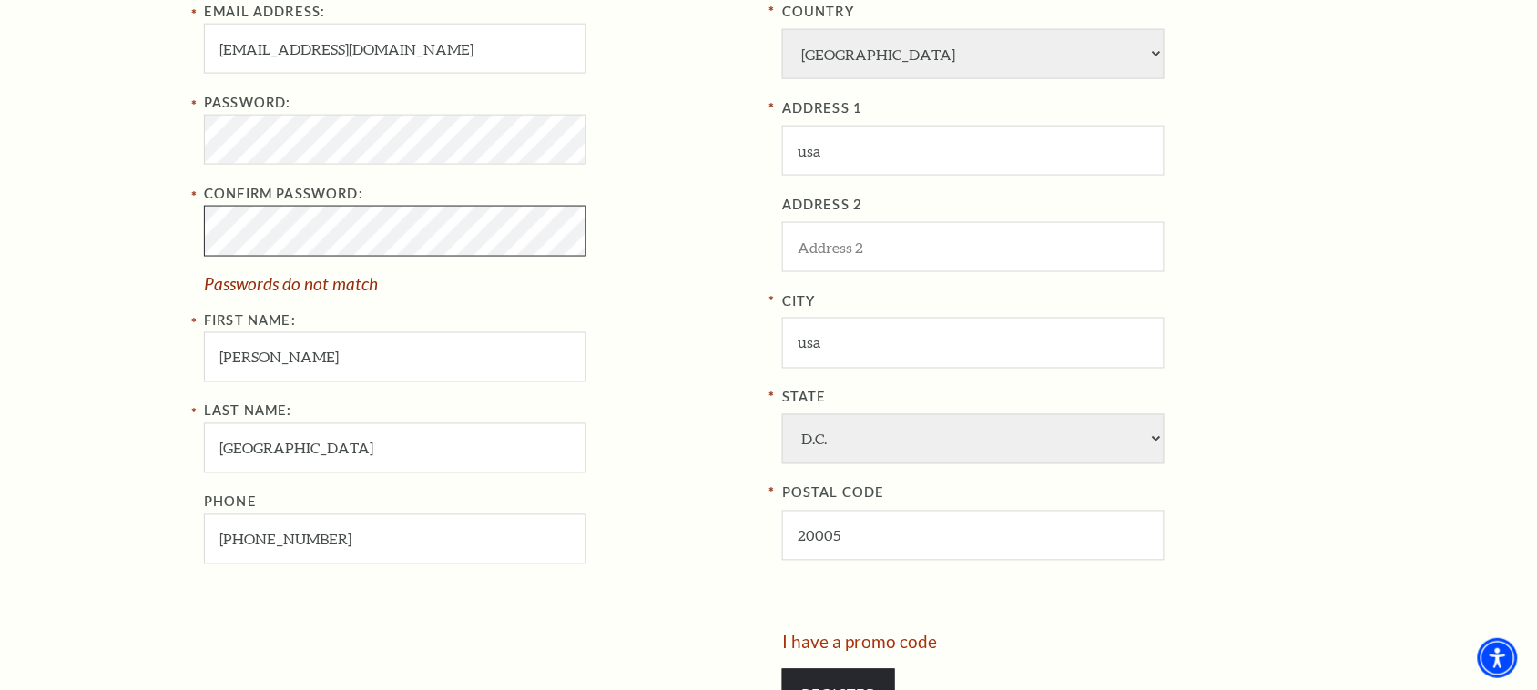
click at [27, 226] on div "Register Your Information Email Address: jenasubhasmita546@gmail.com Password: …" at bounding box center [768, 301] width 1537 height 1111
click at [153, 130] on div "Register Your Information Email Address: jenasubhasmita546@gmail.com Password: …" at bounding box center [768, 301] width 1537 height 1111
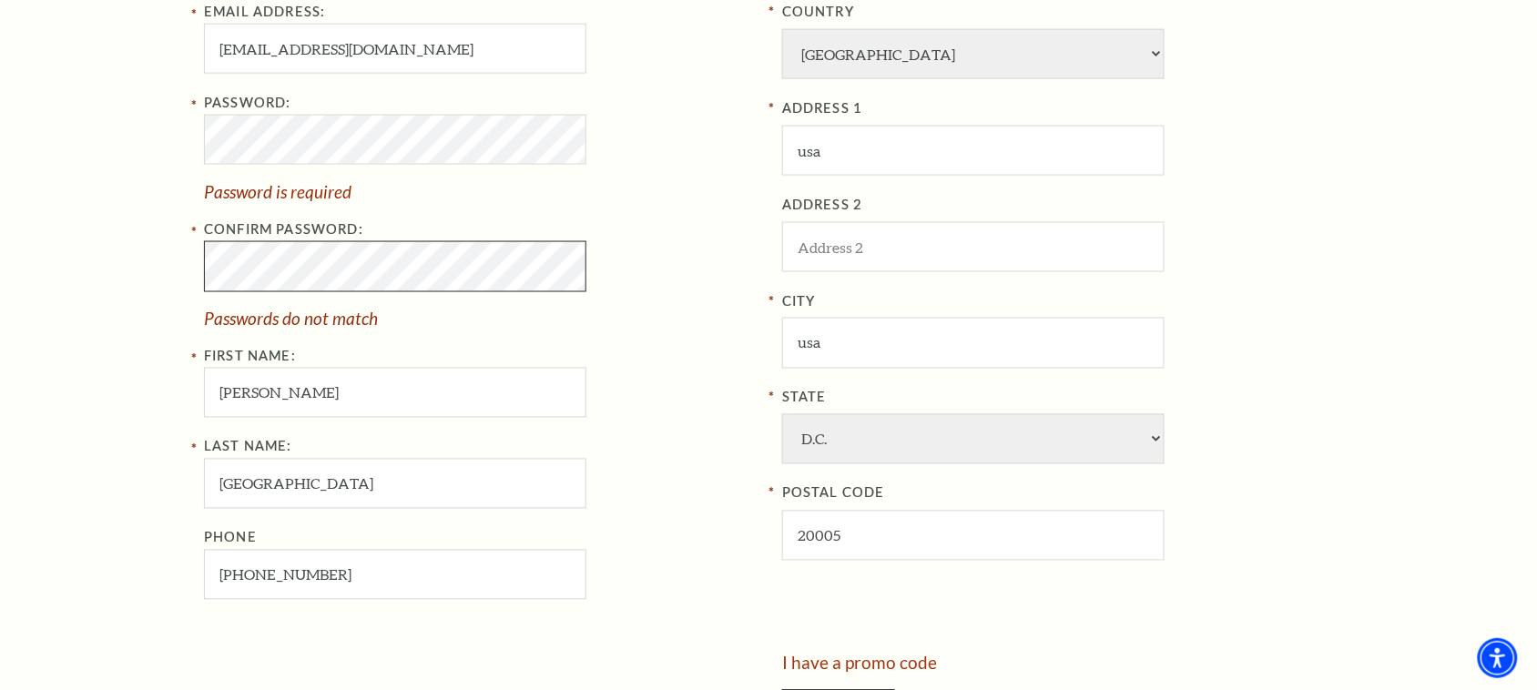
click at [0, 256] on div "Register Your Information Email Address: jenasubhasmita546@gmail.com Password: …" at bounding box center [768, 312] width 1537 height 1132
click at [513, 28] on input "jenasubhasmita546@gmail.com" at bounding box center [395, 49] width 382 height 50
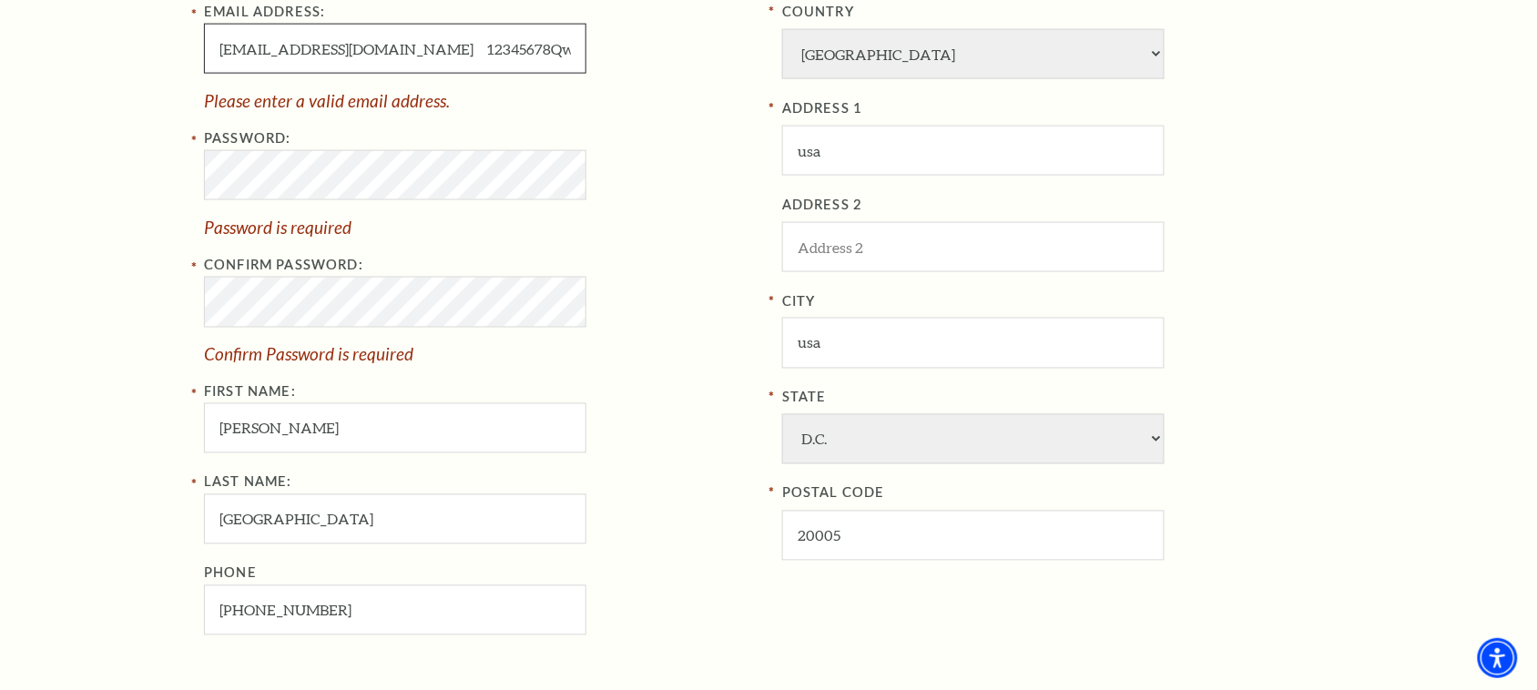
drag, startPoint x: 569, startPoint y: 46, endPoint x: 441, endPoint y: 53, distance: 127.6
click at [441, 53] on input "jenasubhasmita546@gmail.com 12345678Qwer!" at bounding box center [395, 49] width 382 height 50
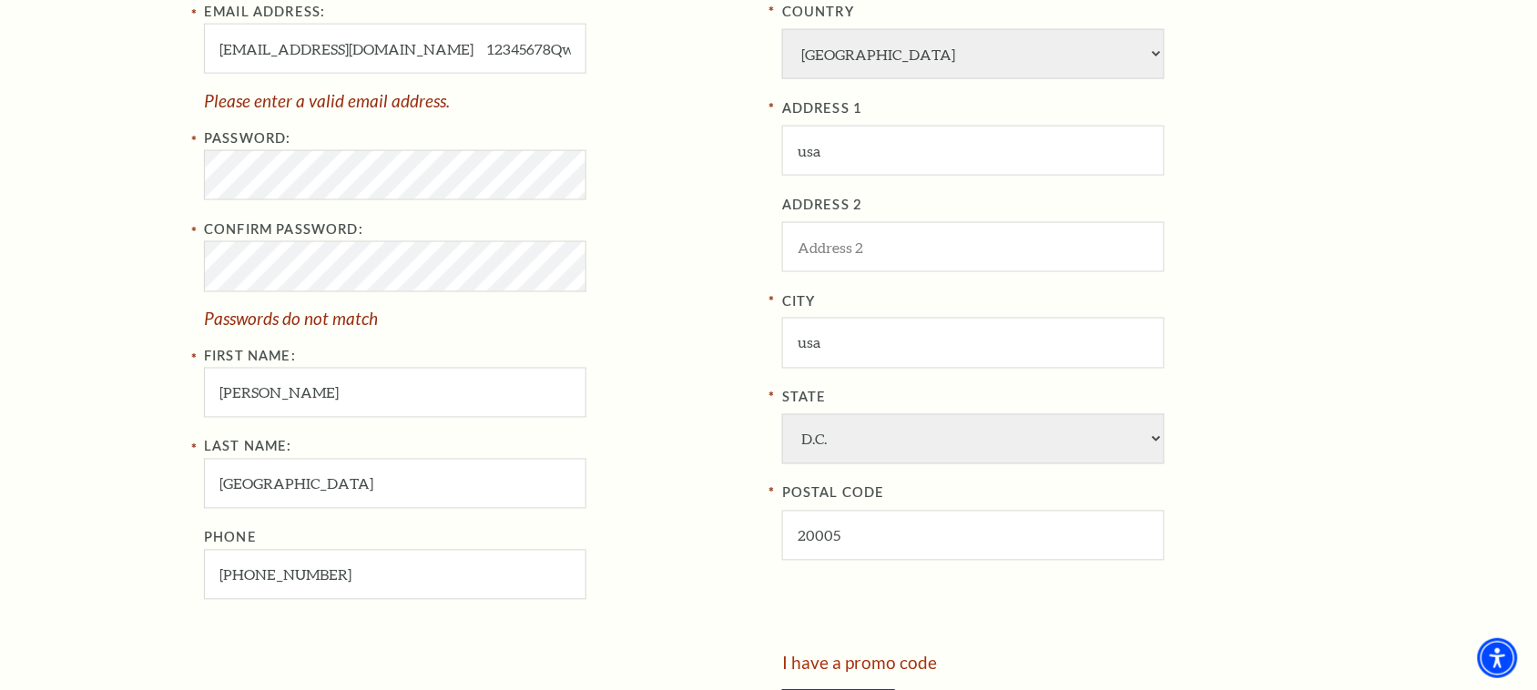
click at [637, 160] on div "Password:" at bounding box center [479, 163] width 551 height 73
drag, startPoint x: 579, startPoint y: 44, endPoint x: 444, endPoint y: 59, distance: 135.6
click at [444, 59] on input "jenasubhasmita546@gmail.com 12345678Qwer!" at bounding box center [395, 49] width 382 height 50
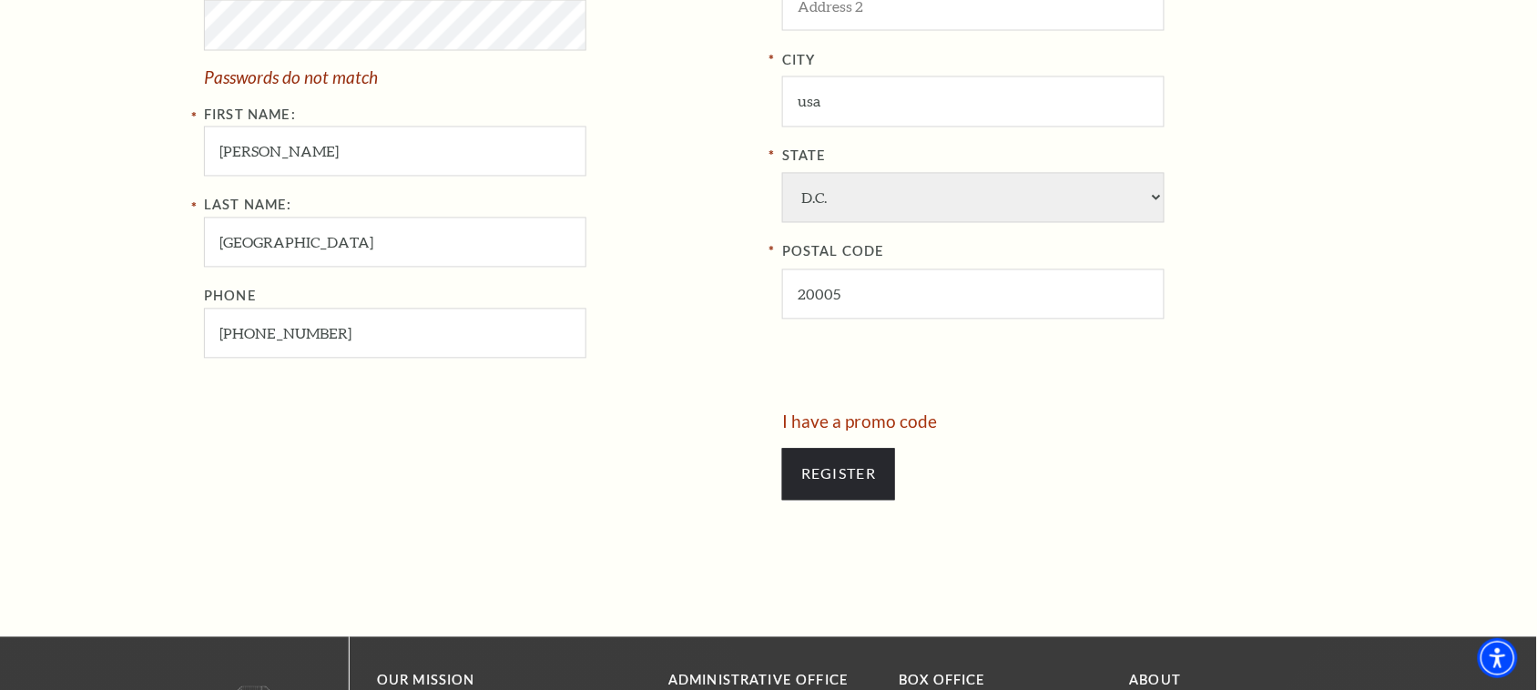
scroll to position [948, 0]
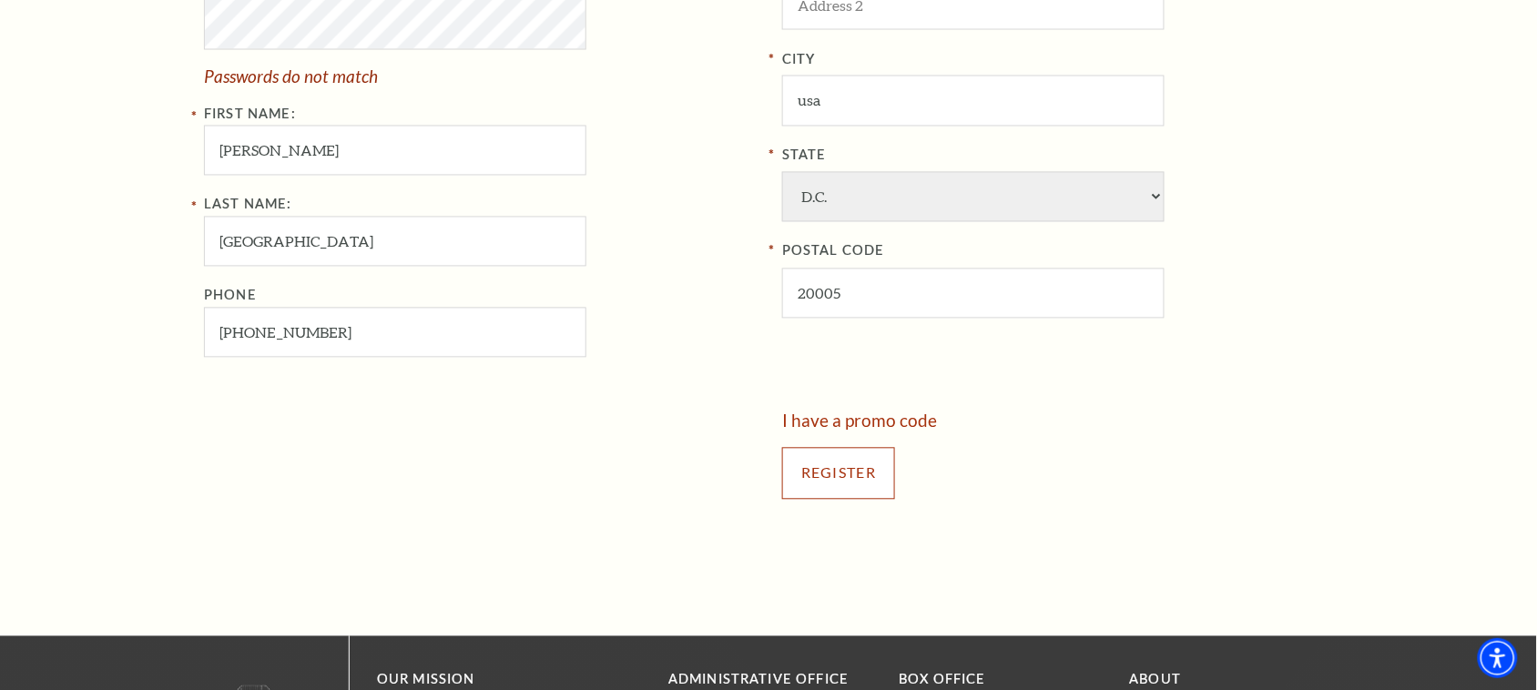
click at [821, 474] on input "Register" at bounding box center [838, 473] width 113 height 51
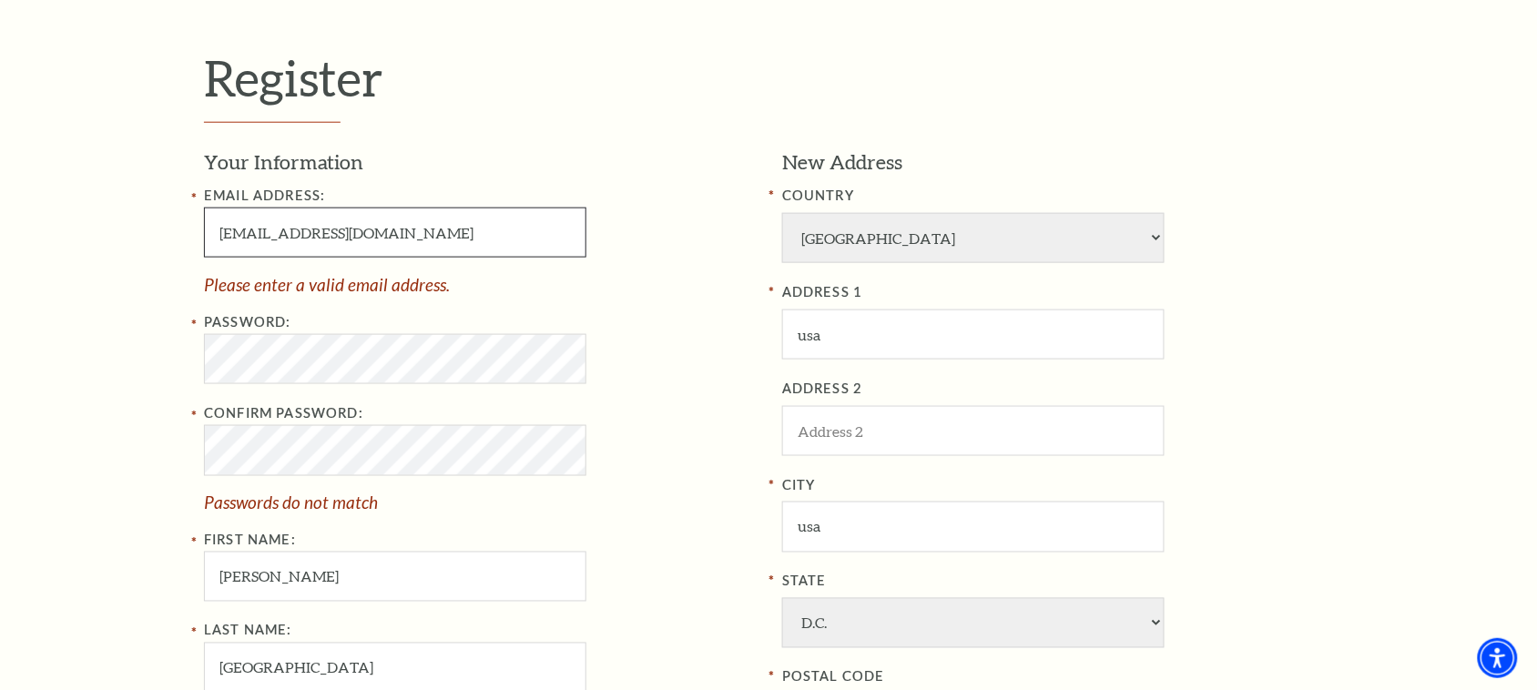
scroll to position [635, 0]
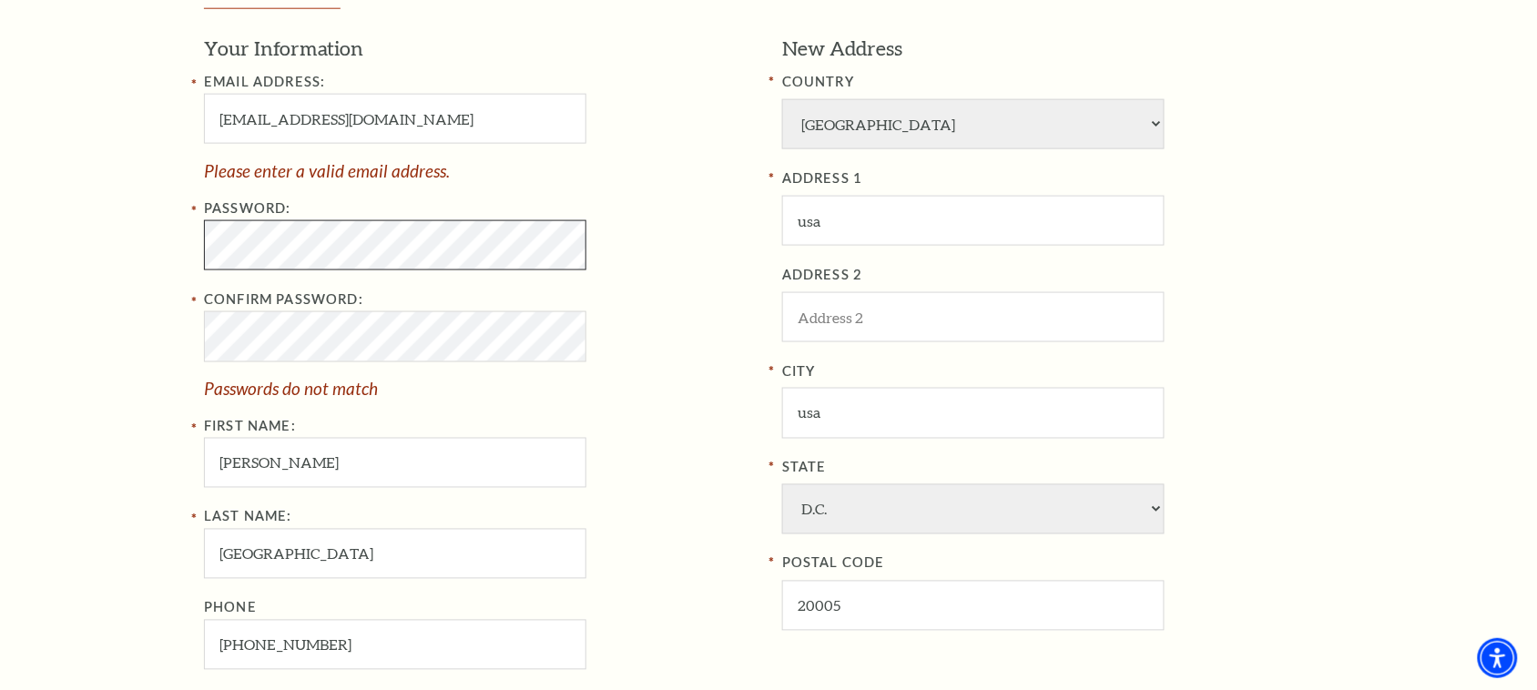
click at [157, 262] on div "Register Your Information Email Address: jenasubhasmita546@gmail.com Please ent…" at bounding box center [768, 382] width 1537 height 1132
click at [34, 246] on div "Register Your Information Email Address: jenasubhasmita546@gmail.com Please ent…" at bounding box center [768, 382] width 1537 height 1132
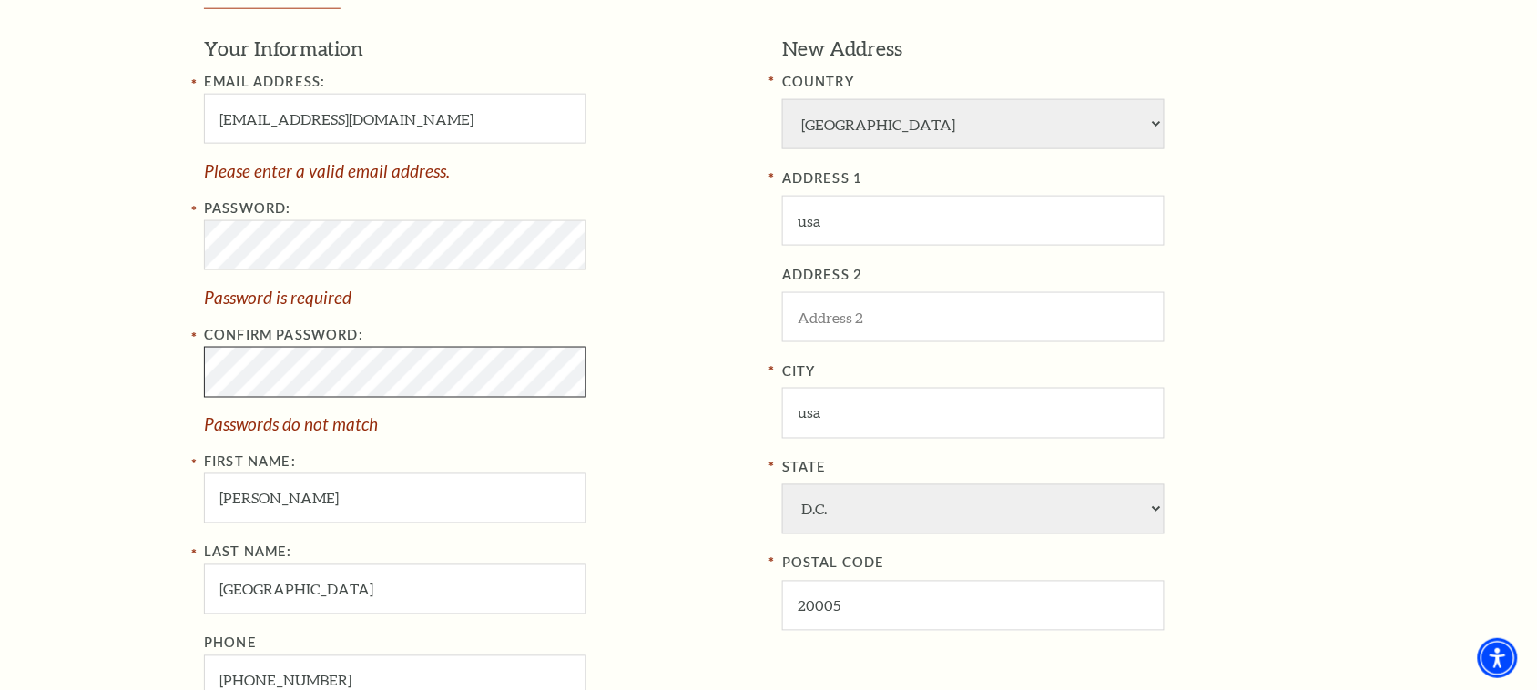
click at [71, 390] on div "Register Your Information Email Address: jenasubhasmita546@gmail.com Please ent…" at bounding box center [768, 400] width 1537 height 1168
click at [472, 107] on input "jenasubhasmita546@gmail.com" at bounding box center [395, 119] width 382 height 50
drag, startPoint x: 565, startPoint y: 115, endPoint x: 426, endPoint y: 110, distance: 139.4
click at [426, 110] on input "jenasubhasmita546@gmail.com 12345678Qwer!" at bounding box center [395, 119] width 382 height 50
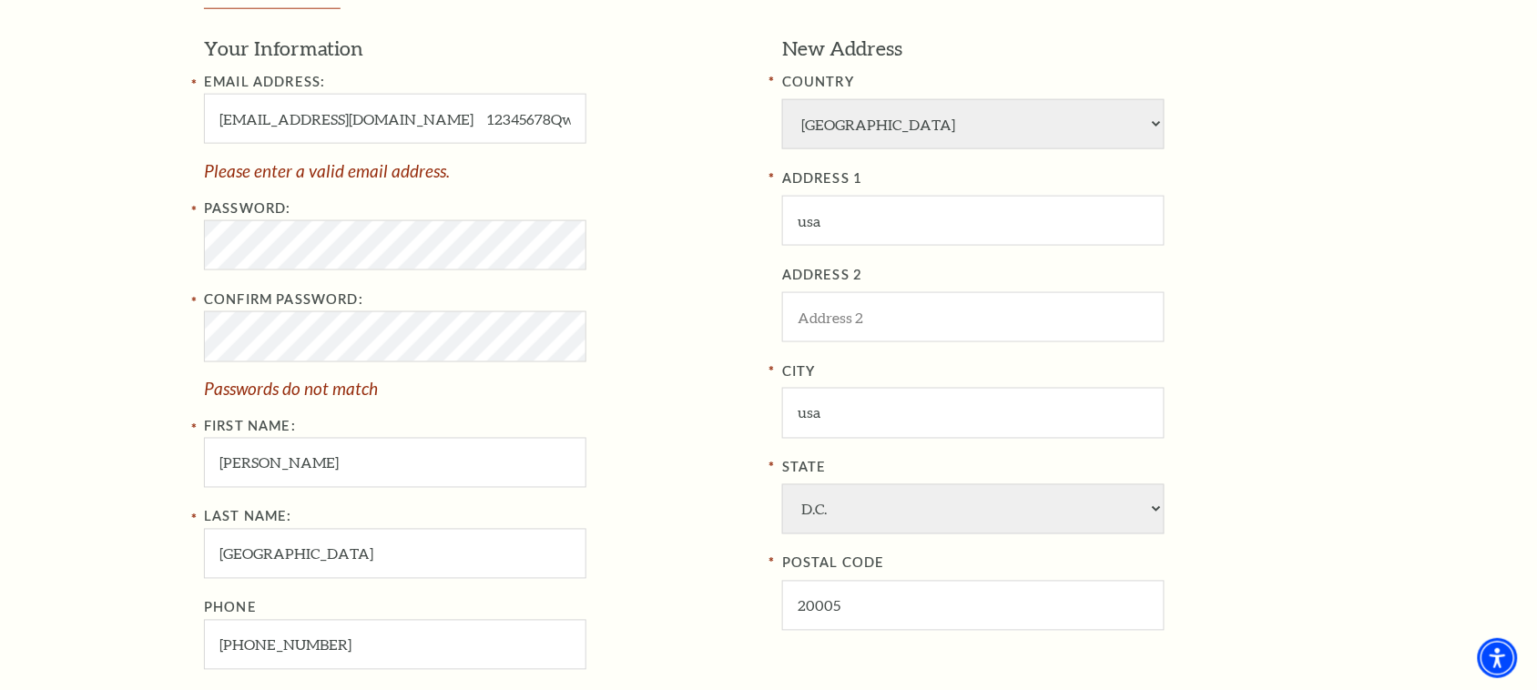
click at [693, 298] on div "Confirm Password: Passwords do not match" at bounding box center [479, 343] width 551 height 108
drag, startPoint x: 556, startPoint y: 114, endPoint x: 442, endPoint y: 132, distance: 115.2
click at [441, 129] on input "jenasubhasmita546@gmail.com 12345678Qwer!" at bounding box center [395, 119] width 382 height 50
type input "jenasubhasmita546@gmail.com"
click at [1345, 388] on div "Register Your Information Email Address: jenasubhasmita546@gmail.com Please ent…" at bounding box center [768, 382] width 1165 height 1132
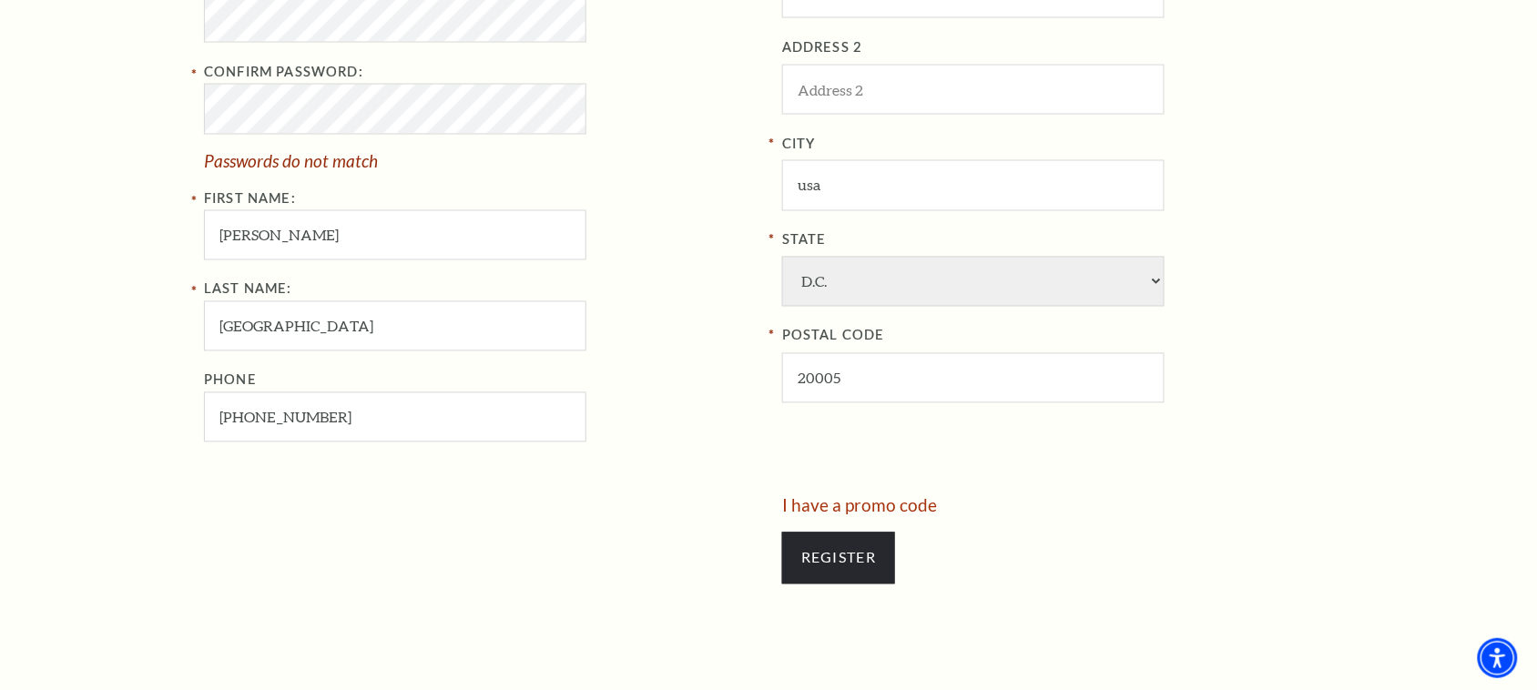
click at [621, 384] on div "Phone 982-736-4264" at bounding box center [479, 406] width 551 height 73
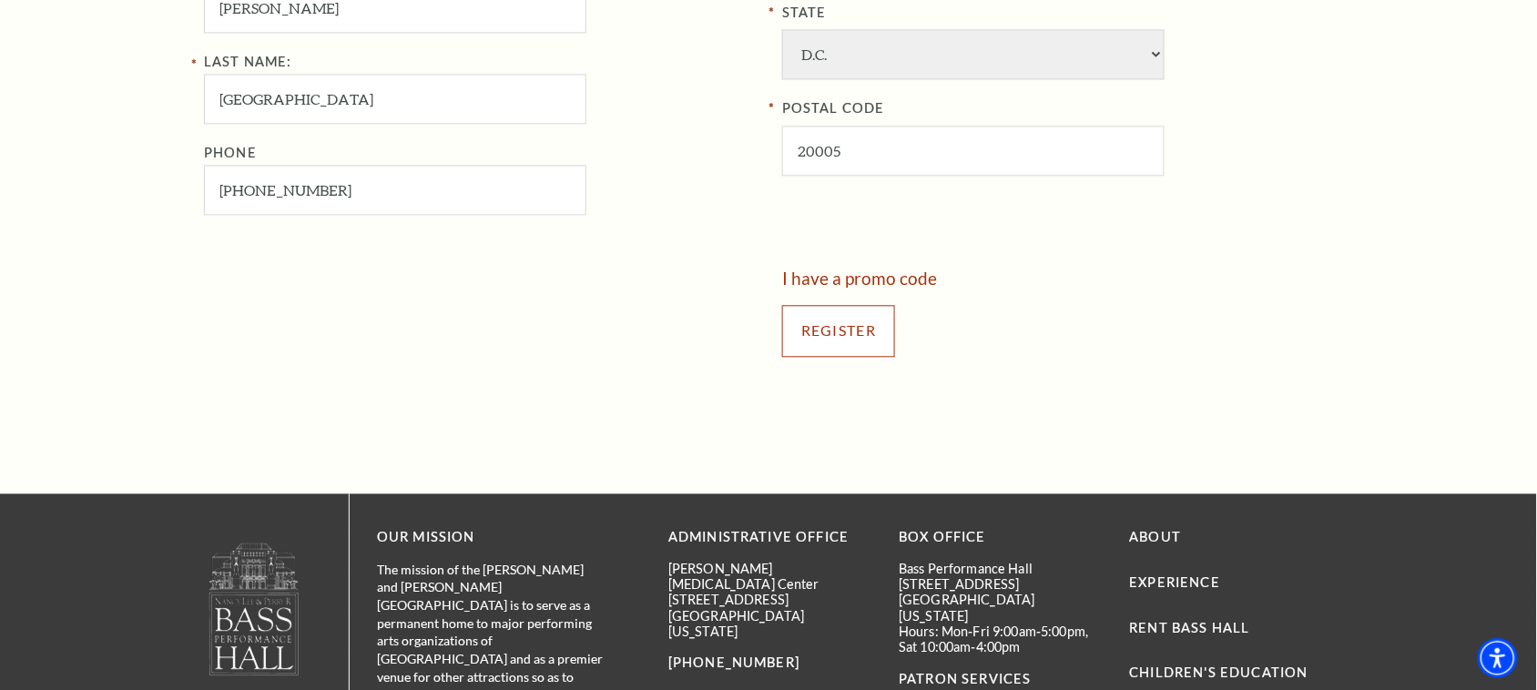
drag, startPoint x: 828, startPoint y: 334, endPoint x: 826, endPoint y: 348, distance: 13.9
click at [829, 333] on input "Register" at bounding box center [838, 330] width 113 height 51
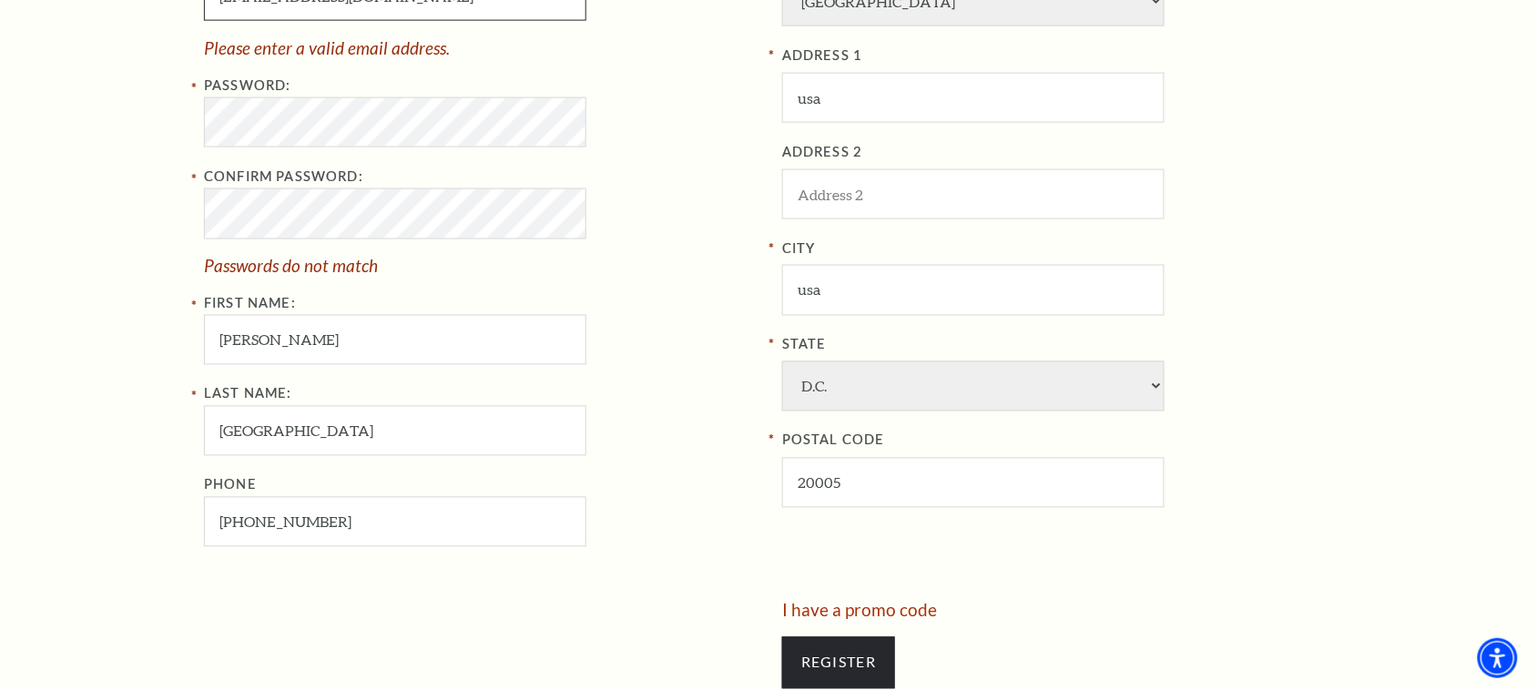
scroll to position [408, 0]
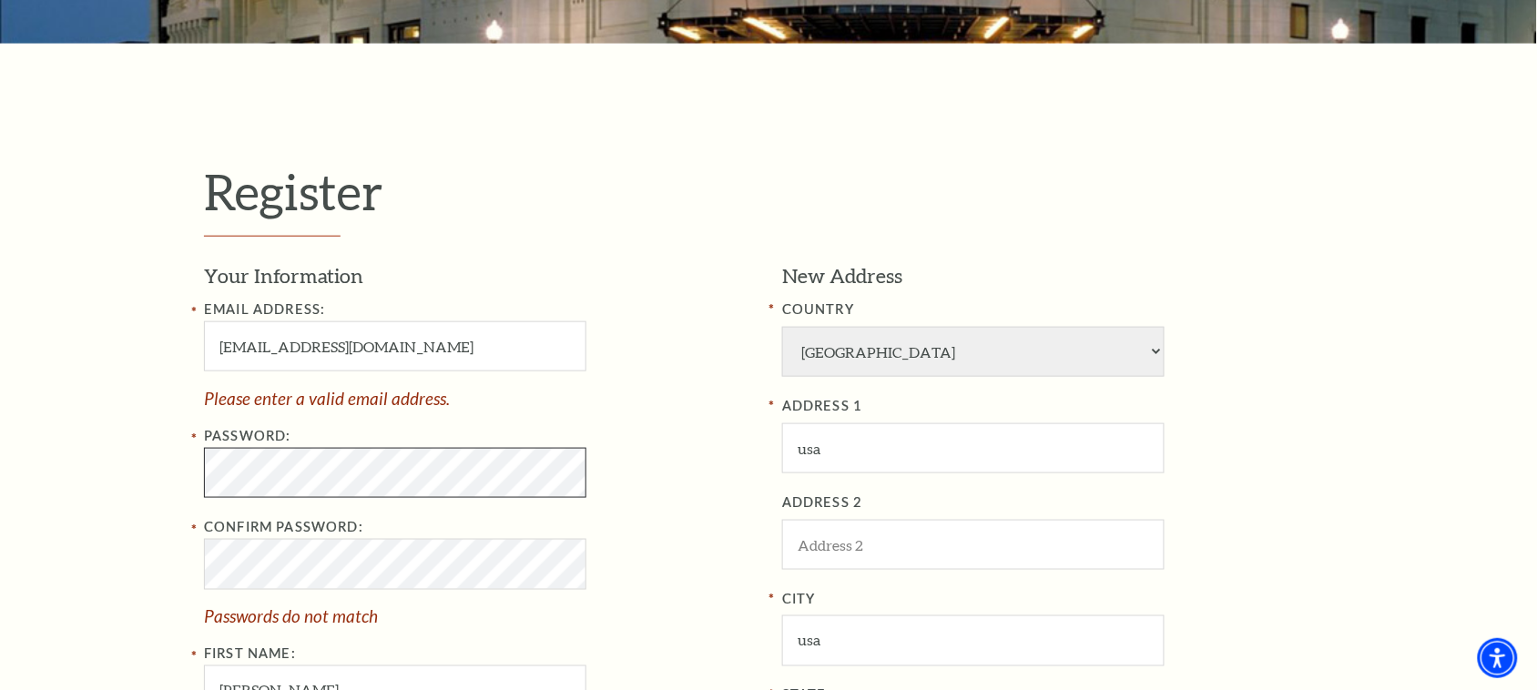
click at [0, 446] on div "Register Your Information Email Address: jenasubhasmita546@gmail.com Please ent…" at bounding box center [768, 610] width 1537 height 1132
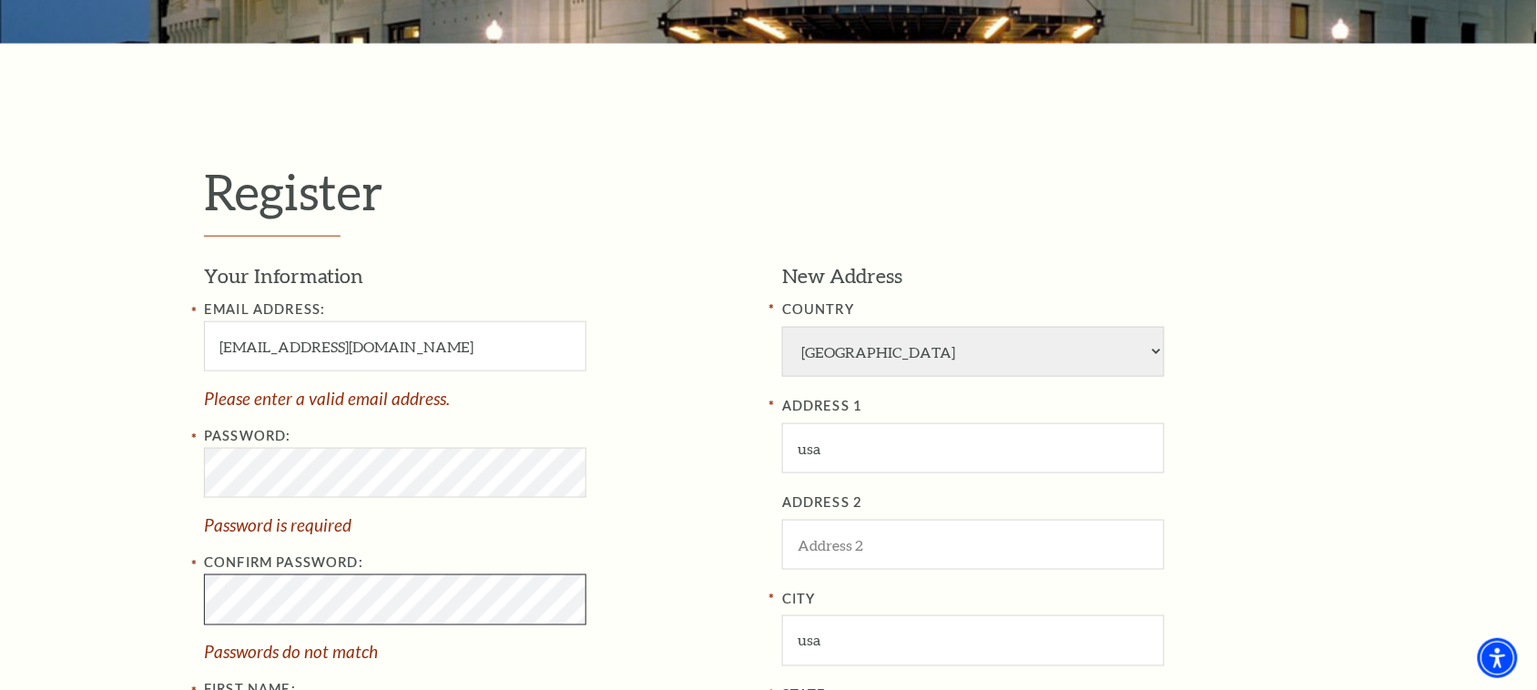
click at [89, 601] on div "Register Your Information Email Address: jenasubhasmita546@gmail.com Please ent…" at bounding box center [768, 628] width 1537 height 1168
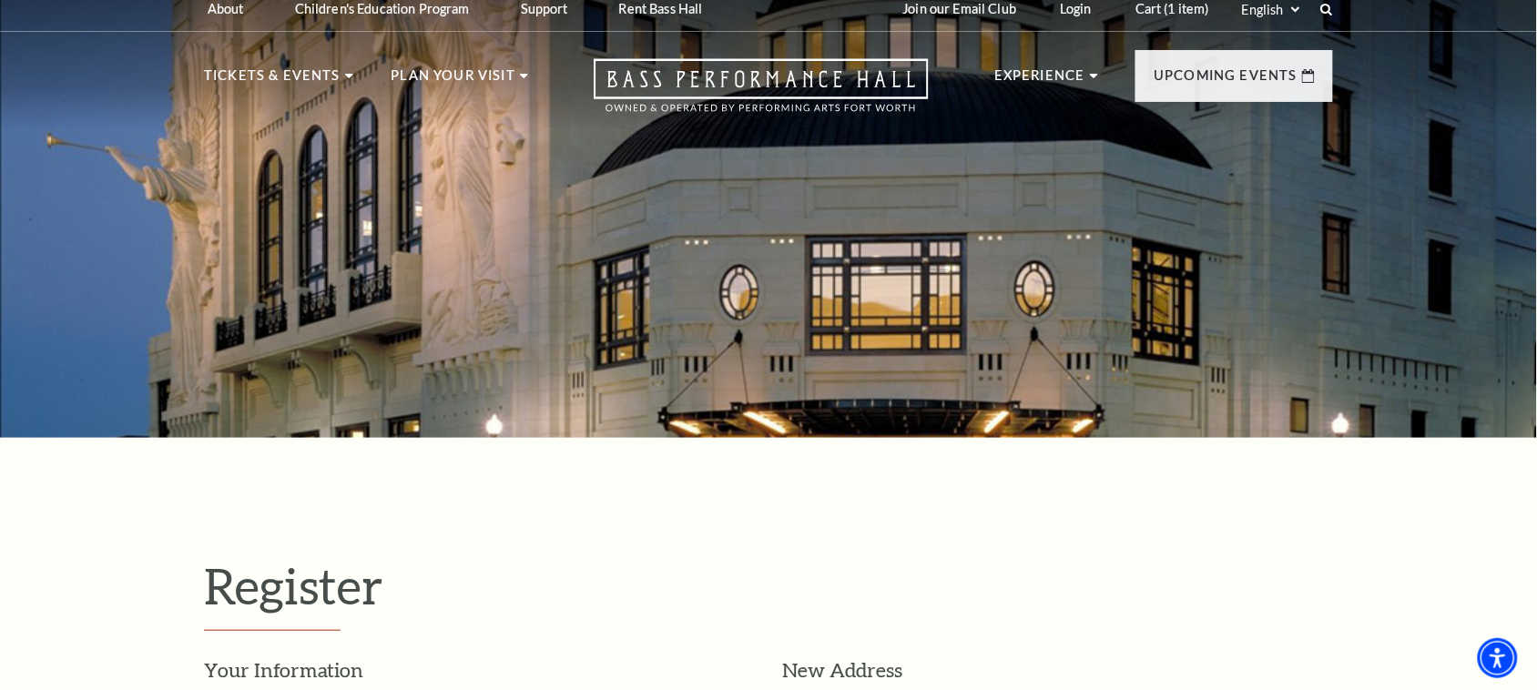
scroll to position [0, 0]
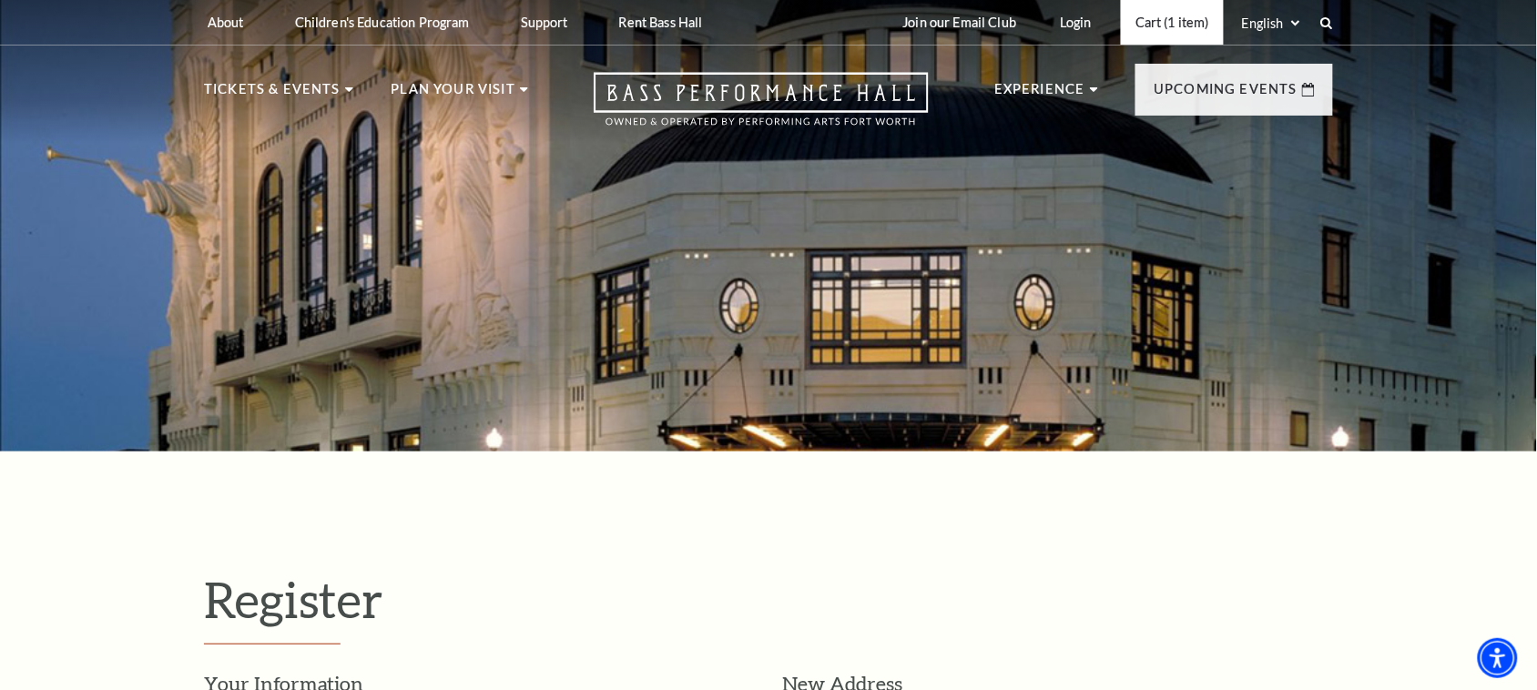
drag, startPoint x: 1182, startPoint y: 12, endPoint x: 1197, endPoint y: 18, distance: 16.7
click at [1183, 14] on link "Cart (1 item)" at bounding box center [1172, 22] width 103 height 45
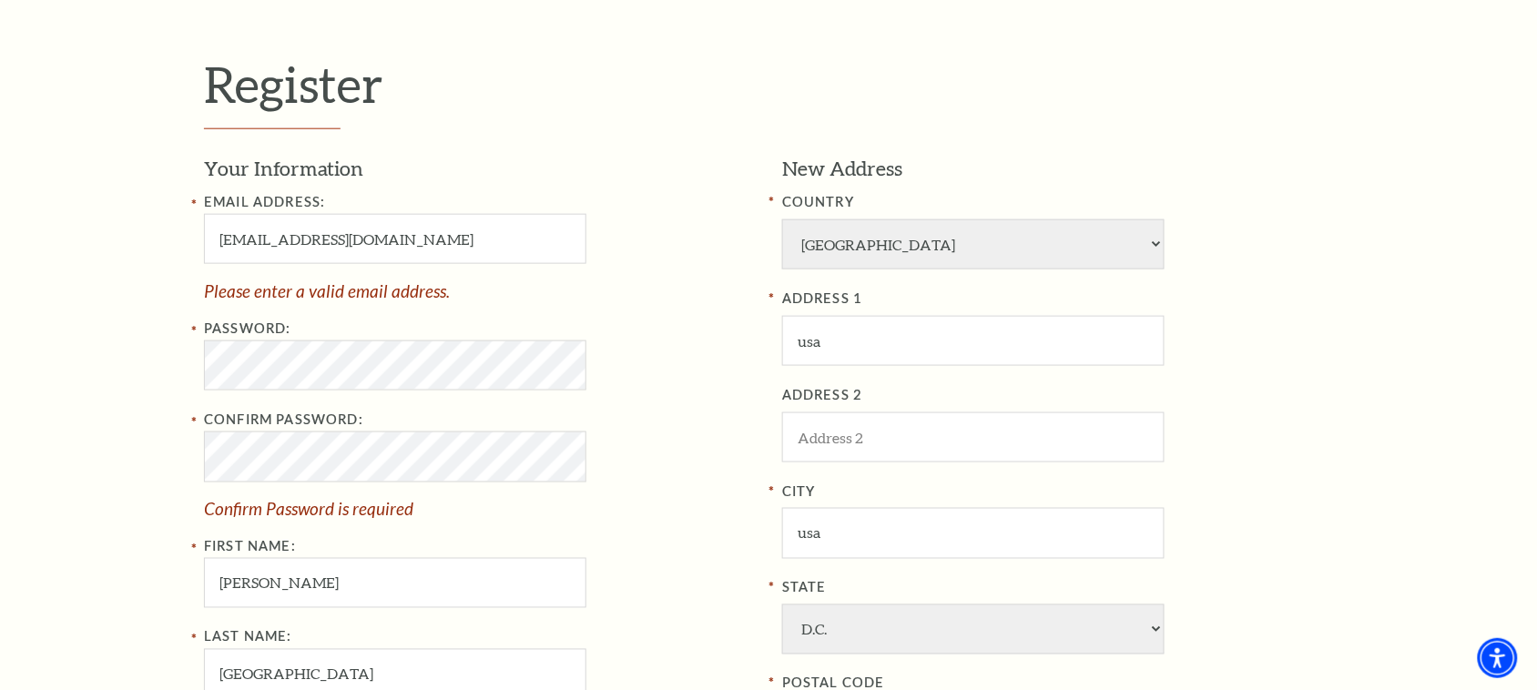
scroll to position [91, 0]
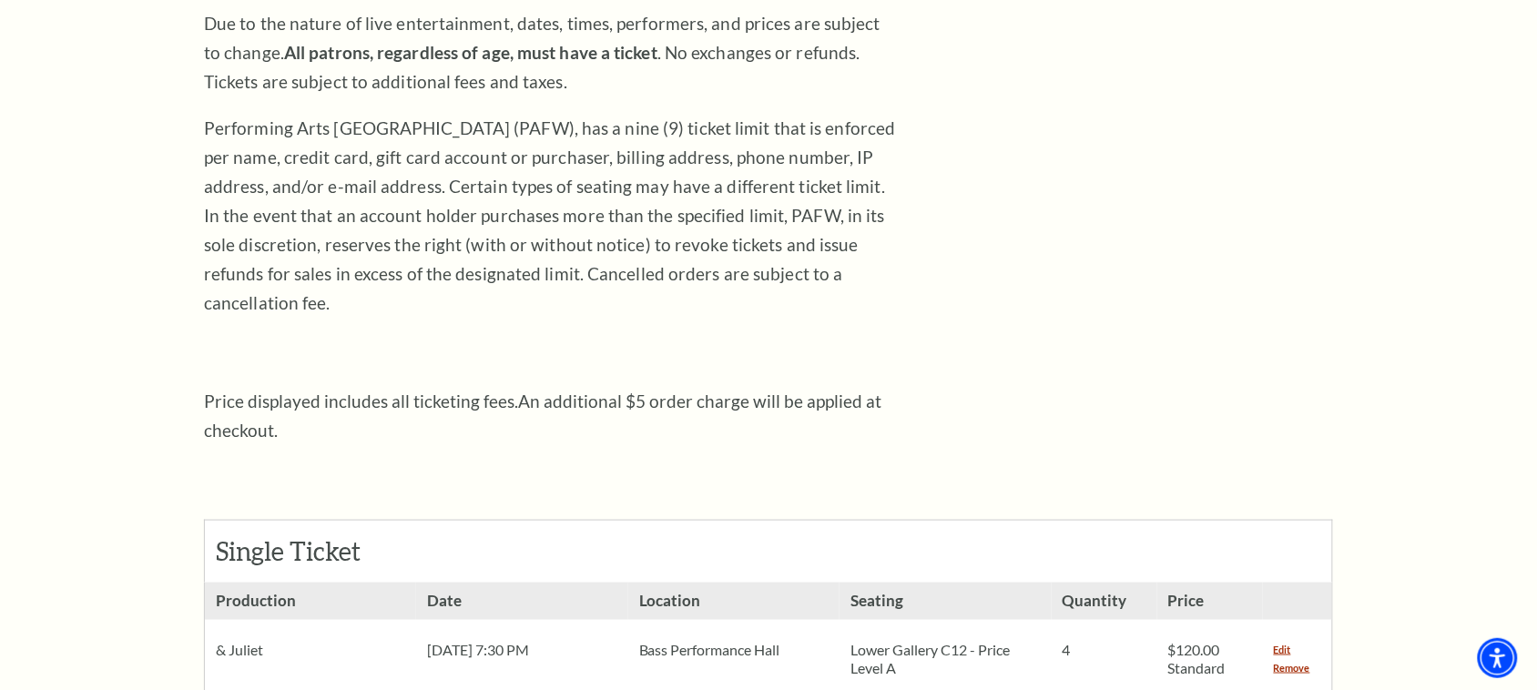
scroll to position [341, 0]
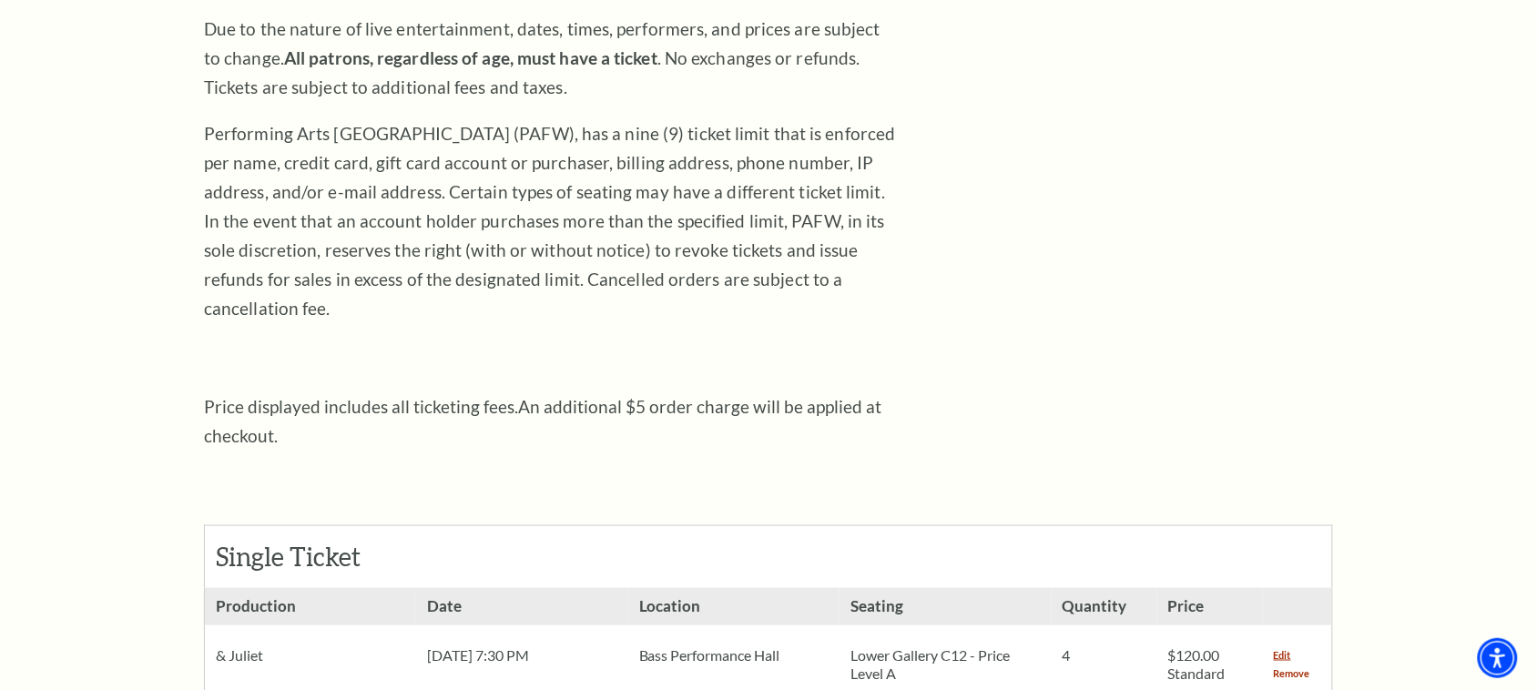
click at [1297, 665] on link "Remove" at bounding box center [1292, 674] width 36 height 18
click at [1298, 665] on link "Remove" at bounding box center [1292, 674] width 36 height 18
